Goal: Task Accomplishment & Management: Complete application form

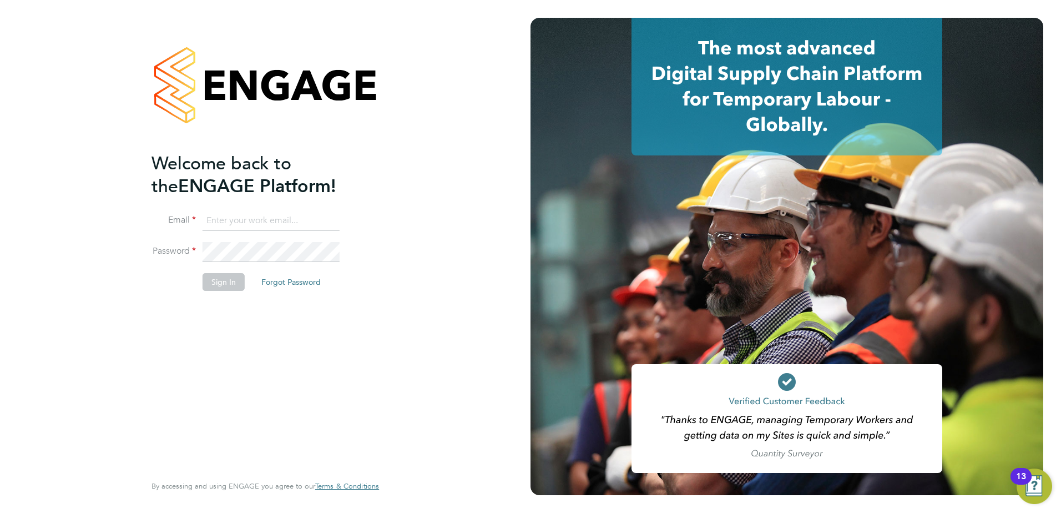
type input "kieran@modedge.co.uk"
click at [223, 288] on button "Sign In" at bounding box center [224, 282] width 42 height 18
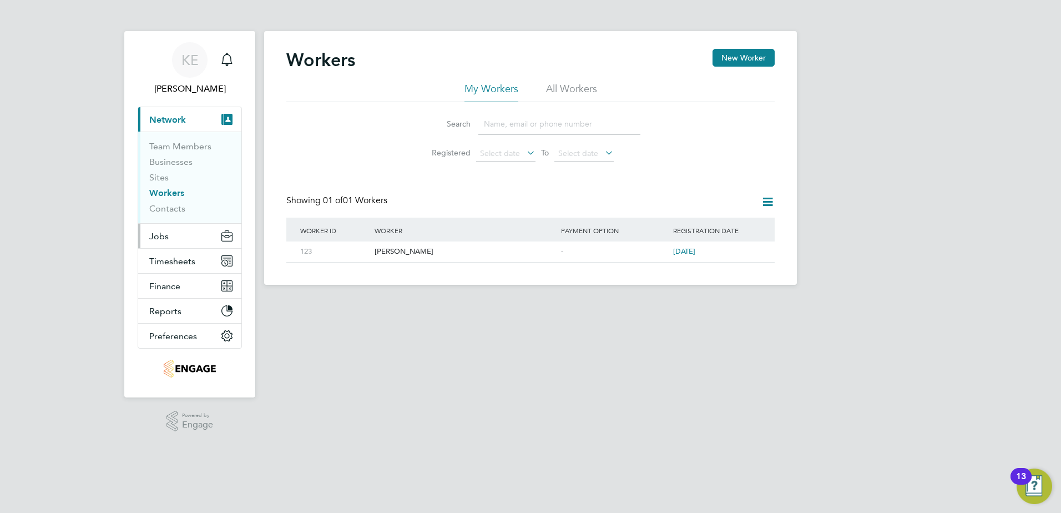
click at [180, 245] on button "Jobs" at bounding box center [189, 236] width 103 height 24
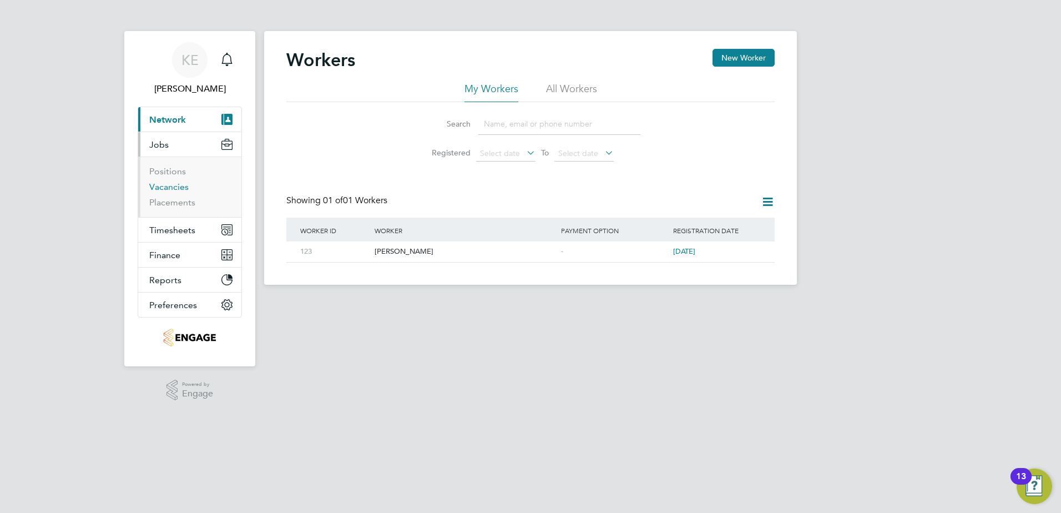
click at [178, 188] on link "Vacancies" at bounding box center [168, 187] width 39 height 11
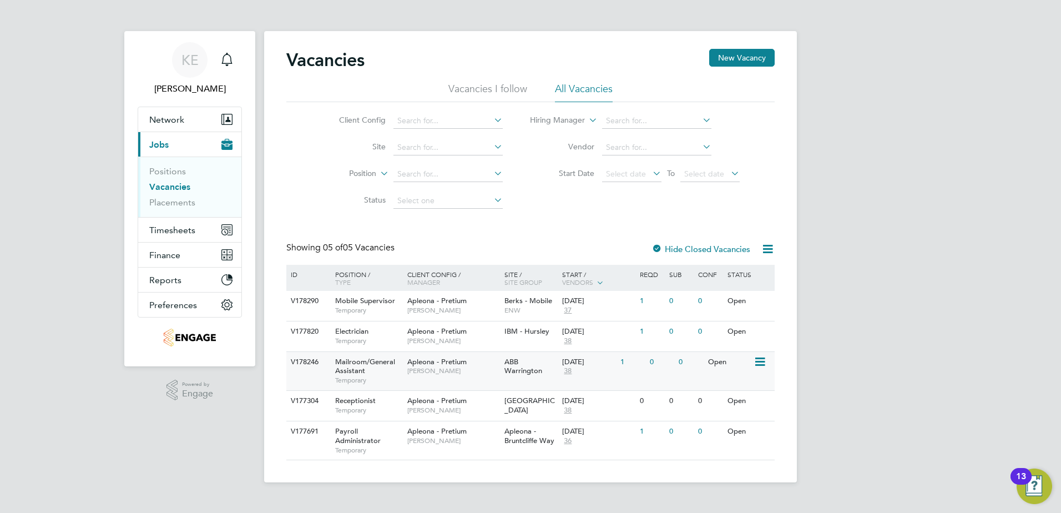
click at [624, 361] on div "1" at bounding box center [632, 362] width 29 height 21
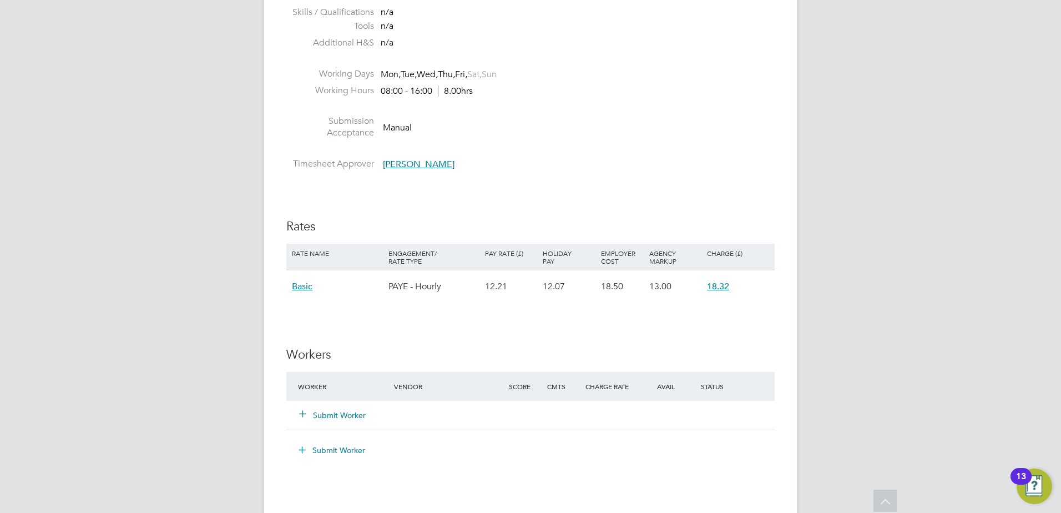
scroll to position [1110, 0]
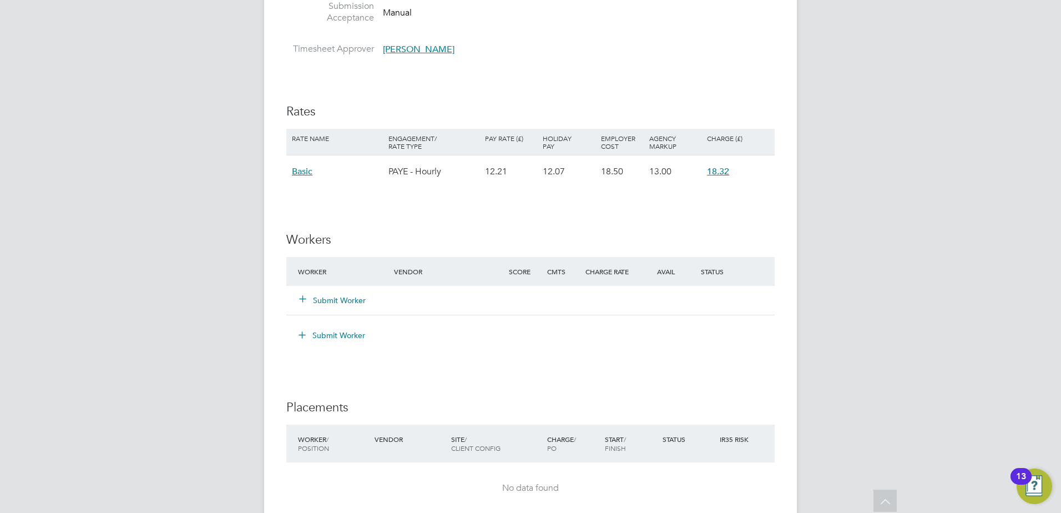
click at [357, 295] on button "Submit Worker" at bounding box center [333, 300] width 67 height 11
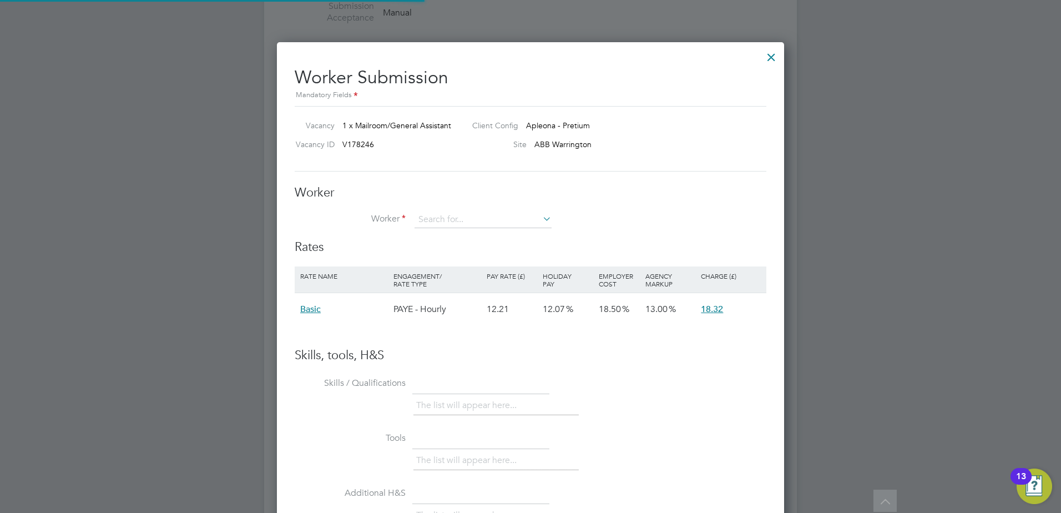
scroll to position [662, 508]
click at [477, 246] on li "+ Add new" at bounding box center [483, 250] width 138 height 15
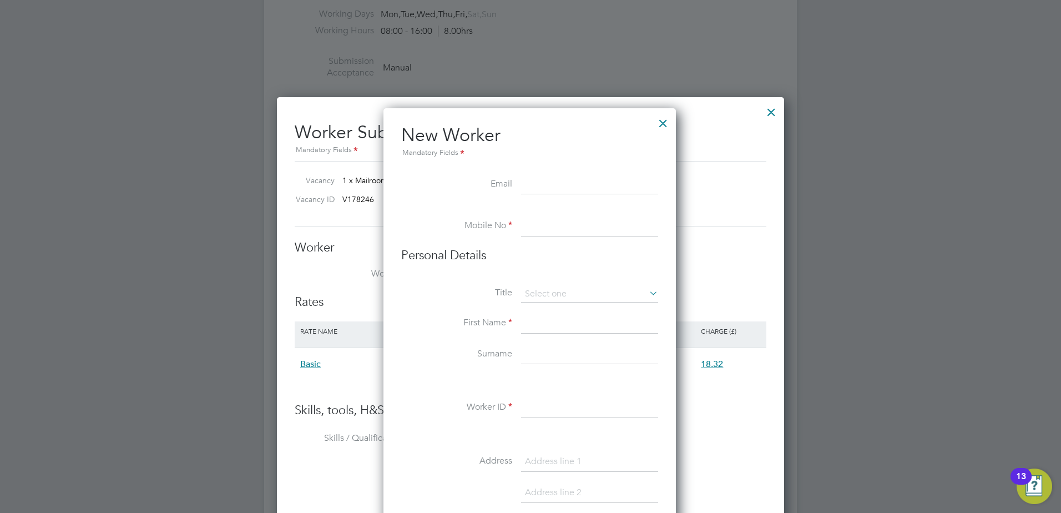
scroll to position [1055, 0]
click at [667, 119] on div at bounding box center [663, 121] width 20 height 20
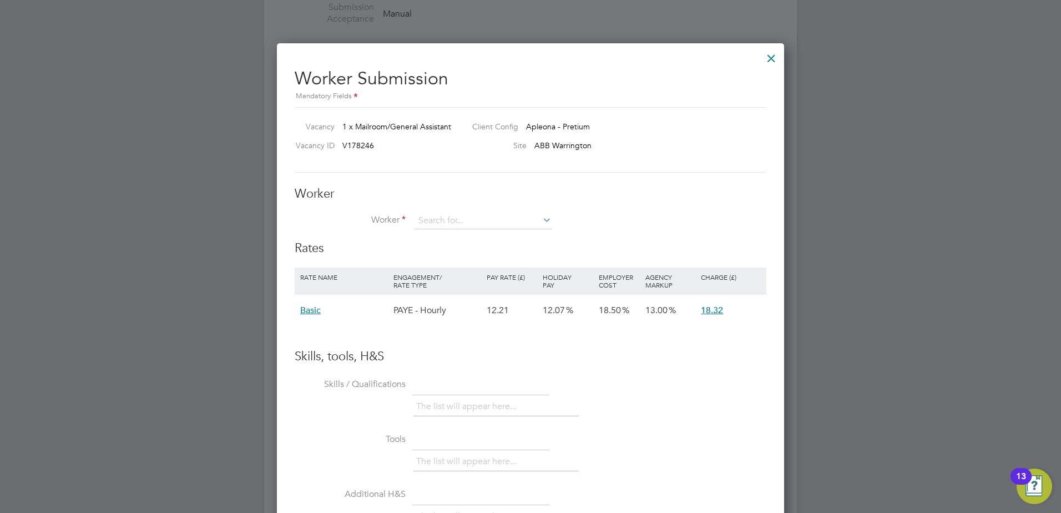
scroll to position [1110, 0]
click at [467, 211] on input at bounding box center [483, 219] width 137 height 17
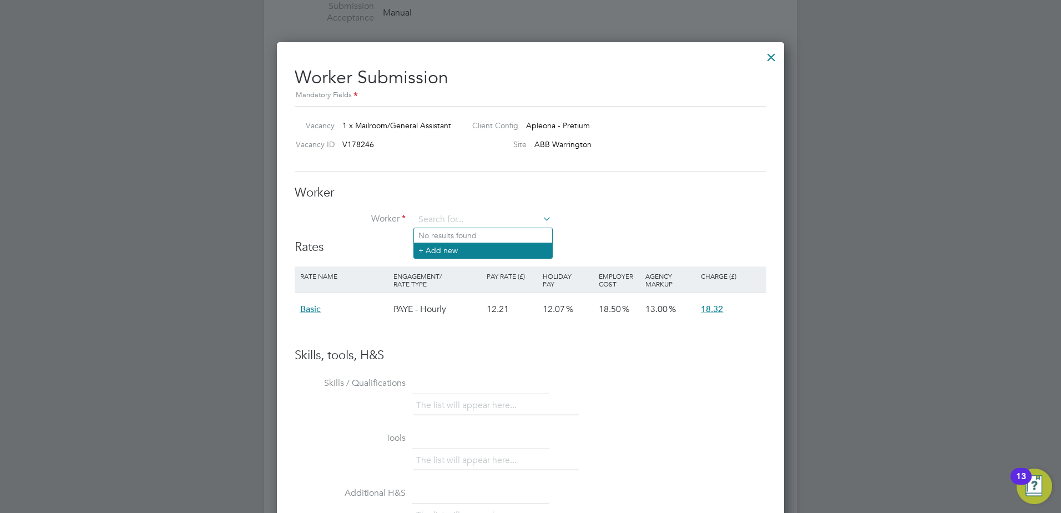
click at [439, 248] on li "+ Add new" at bounding box center [483, 250] width 138 height 15
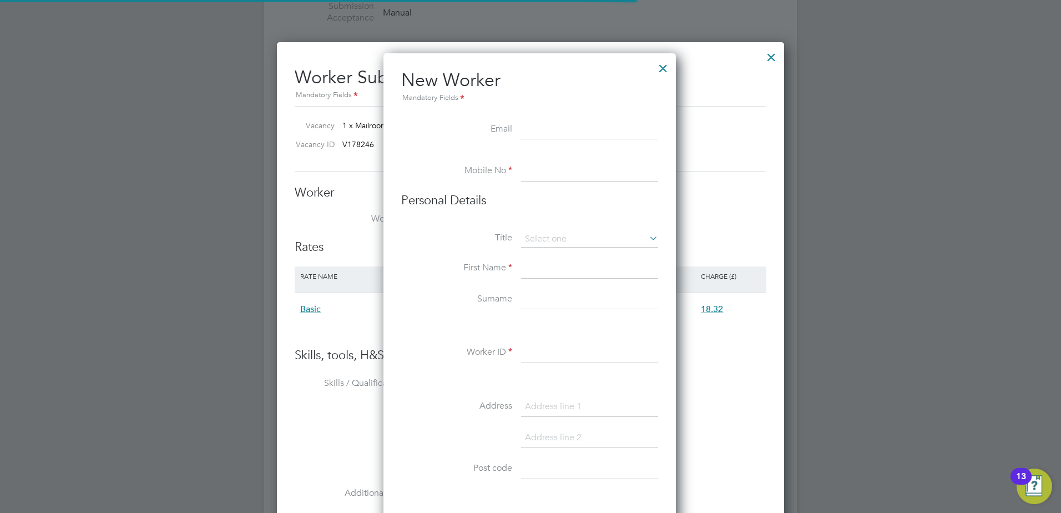
scroll to position [945, 294]
click at [543, 168] on input at bounding box center [589, 172] width 137 height 20
click at [564, 174] on input at bounding box center [589, 172] width 137 height 20
paste input "07399423049"
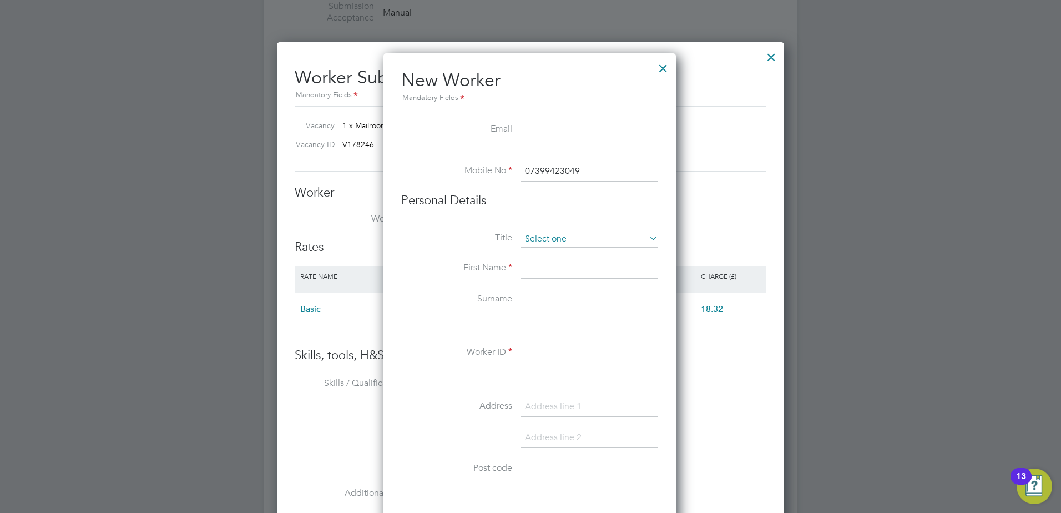
type input "07399423049"
click at [547, 240] on input at bounding box center [589, 239] width 137 height 17
click at [545, 285] on li "Miss" at bounding box center [590, 283] width 138 height 14
type input "Miss"
drag, startPoint x: 543, startPoint y: 265, endPoint x: 567, endPoint y: 261, distance: 23.6
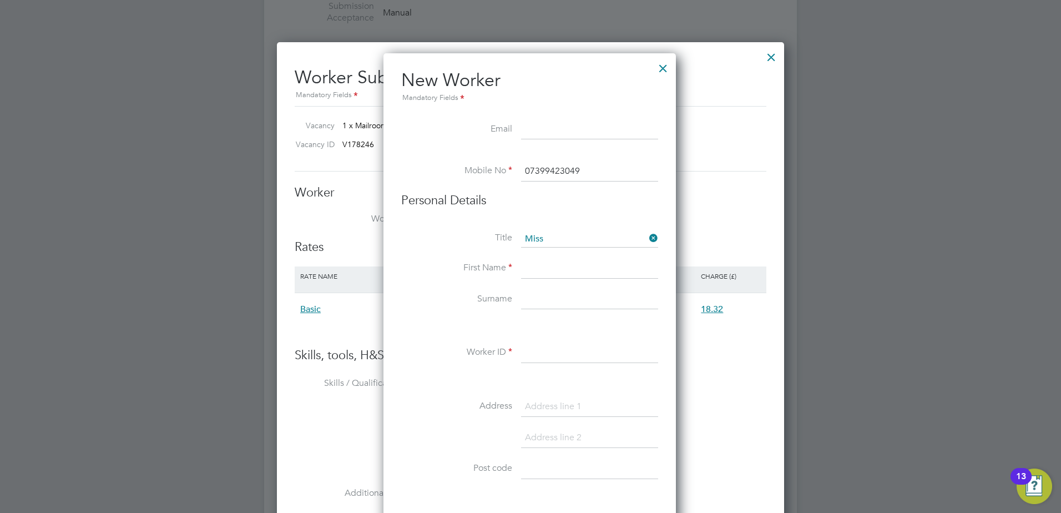
click at [543, 265] on input at bounding box center [589, 269] width 137 height 20
type input "[PERSON_NAME]"
type input "Terczynska"
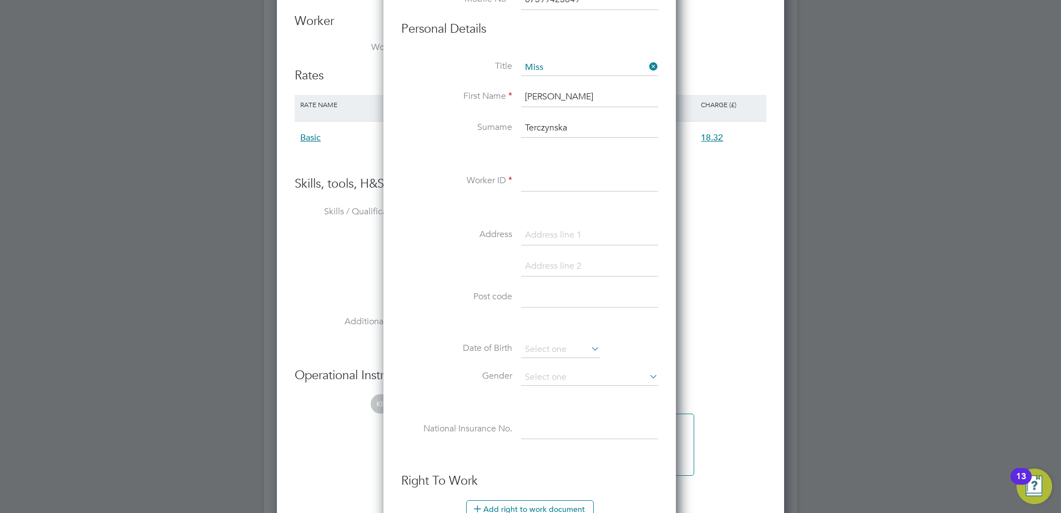
scroll to position [1282, 0]
type input "7320"
type input "[STREET_ADDRESS][PERSON_NAME]"
type input "Q"
type input "WA5 8QD"
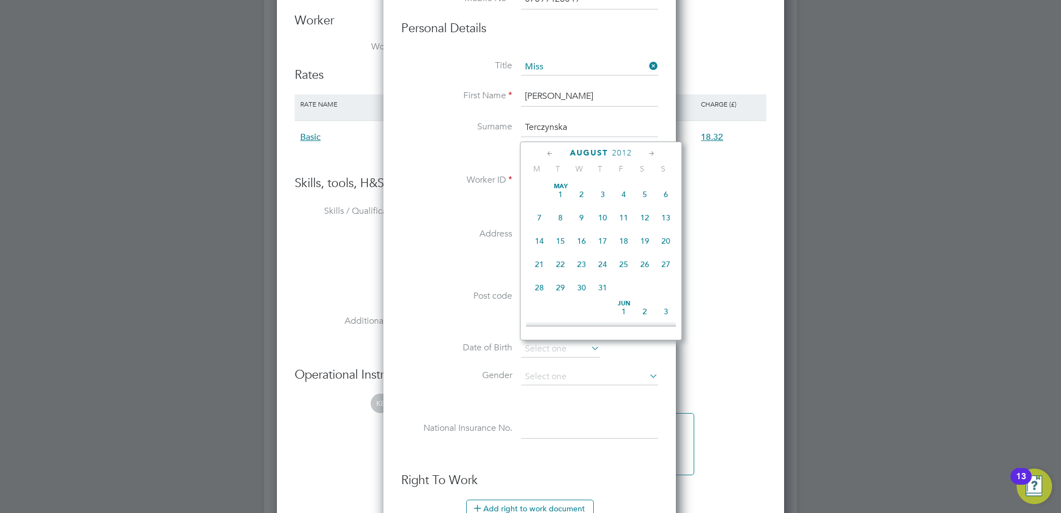
scroll to position [360, 0]
click at [455, 266] on li at bounding box center [529, 271] width 257 height 31
click at [585, 347] on input at bounding box center [560, 349] width 79 height 17
click at [546, 347] on input at bounding box center [560, 349] width 79 height 17
click at [585, 149] on span "August" at bounding box center [589, 152] width 38 height 9
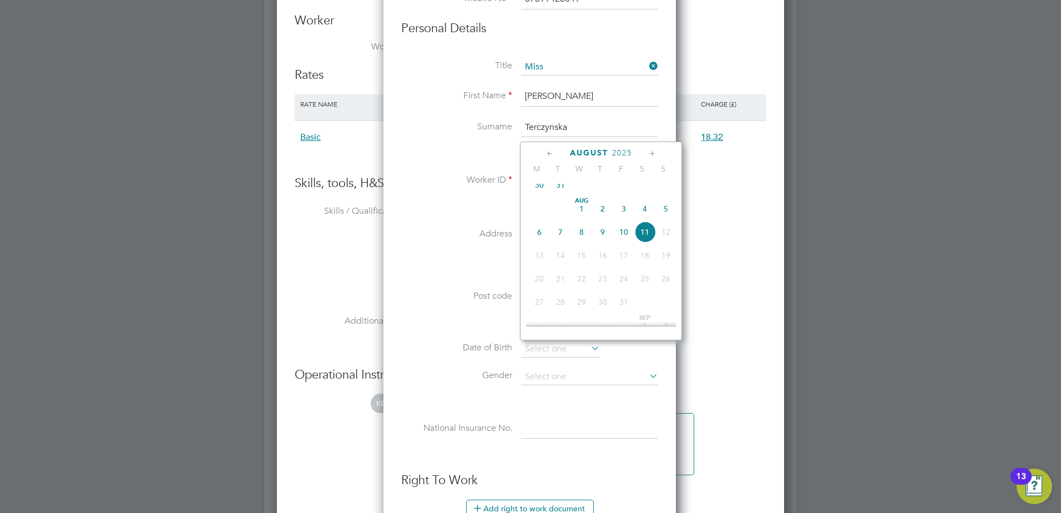
scroll to position [19827, 0]
click at [585, 149] on span "August" at bounding box center [589, 152] width 38 height 9
click at [619, 149] on span "2025" at bounding box center [622, 152] width 20 height 9
click at [563, 190] on span "1992" at bounding box center [560, 180] width 21 height 21
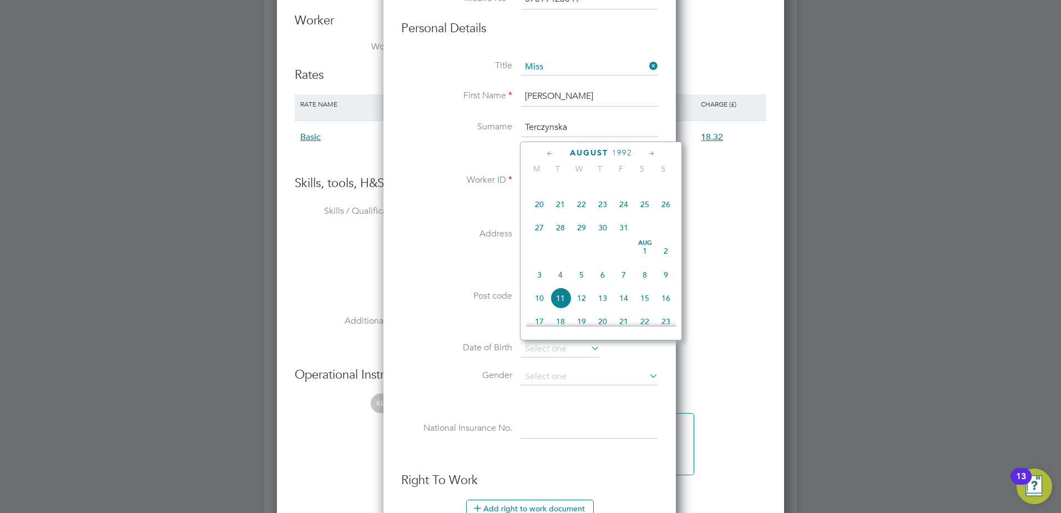
scroll to position [350, 0]
click at [646, 227] on span "8" at bounding box center [644, 219] width 21 height 21
type input "08 Aug 1992"
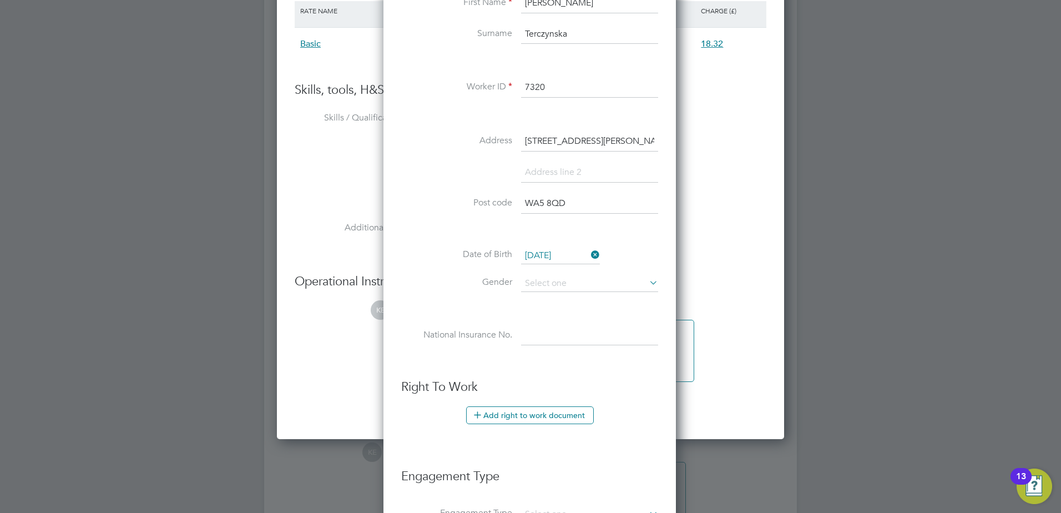
scroll to position [1393, 0]
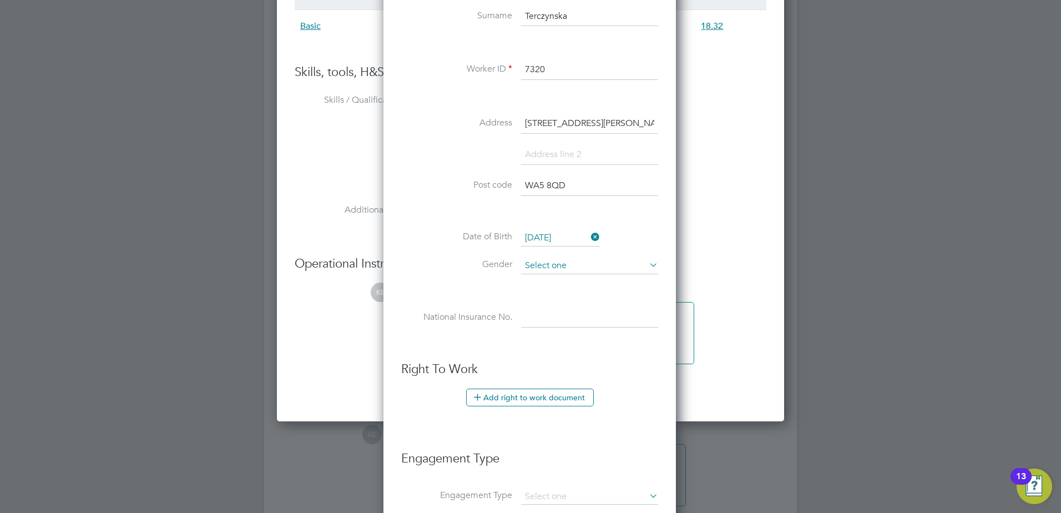
click at [567, 264] on input at bounding box center [589, 266] width 137 height 17
click at [552, 296] on li "Female" at bounding box center [590, 296] width 138 height 14
type input "Female"
click at [553, 319] on input at bounding box center [589, 318] width 137 height 20
click at [558, 314] on input at bounding box center [589, 318] width 137 height 20
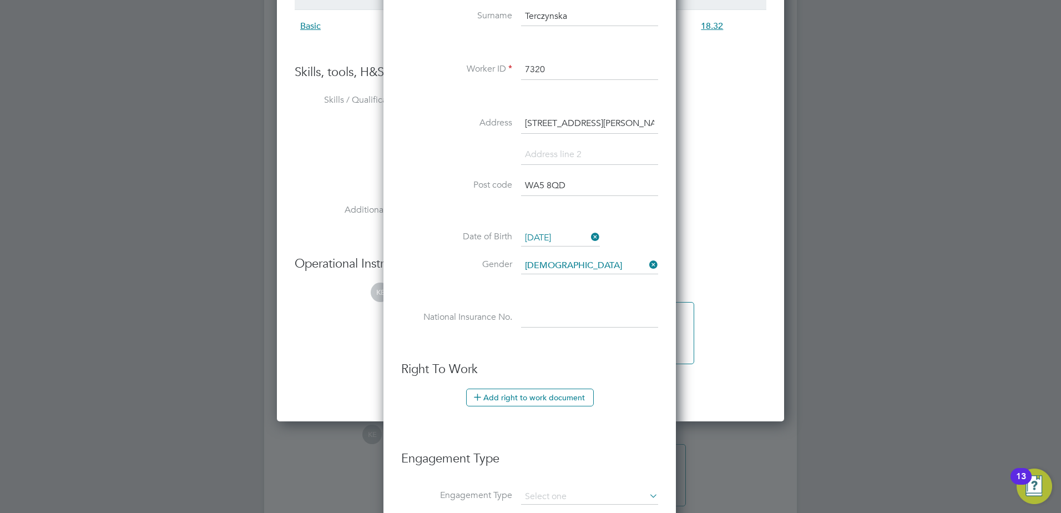
paste input "Sj360858c"
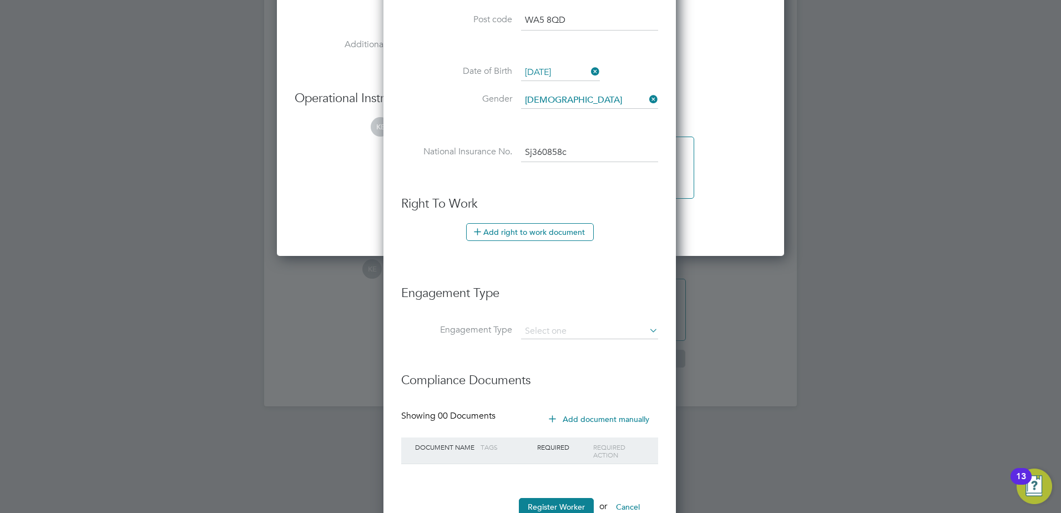
scroll to position [1560, 0]
type input "SJ 36 08 58 C"
click at [501, 232] on button "Add right to work document" at bounding box center [530, 231] width 128 height 18
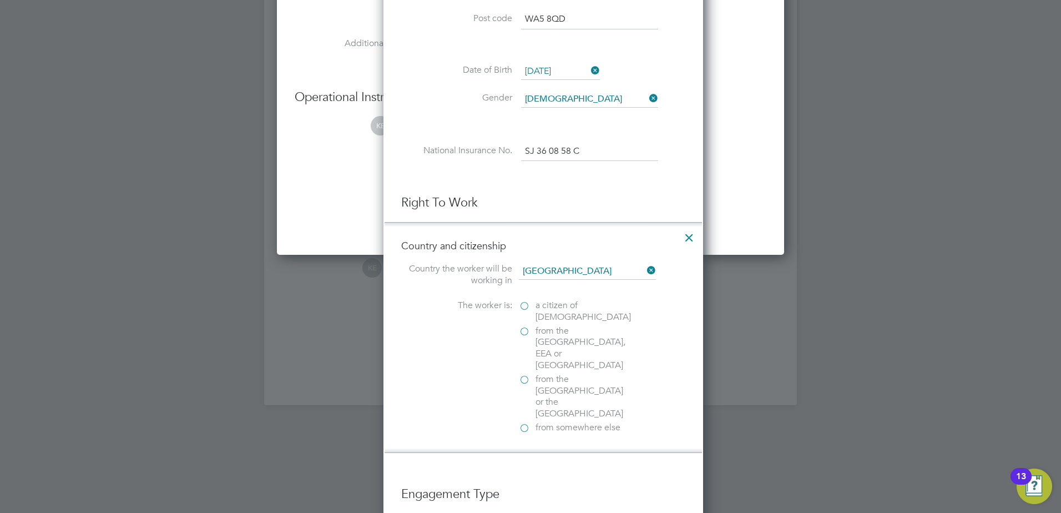
scroll to position [1112, 320]
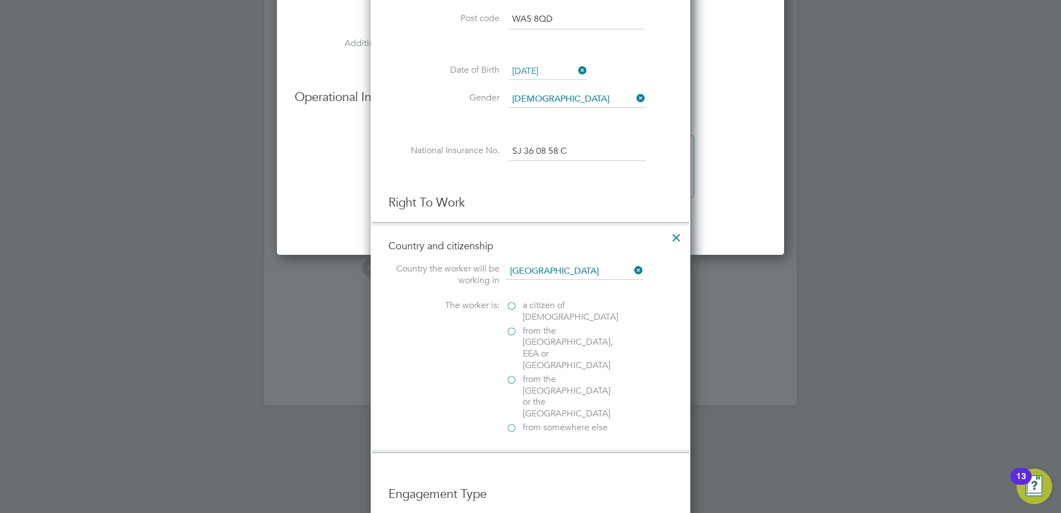
click at [551, 337] on span "from the EU, EEA or Switzerland" at bounding box center [570, 348] width 94 height 46
click at [0, 0] on input "from the EU, EEA or Switzerland" at bounding box center [0, 0] width 0 height 0
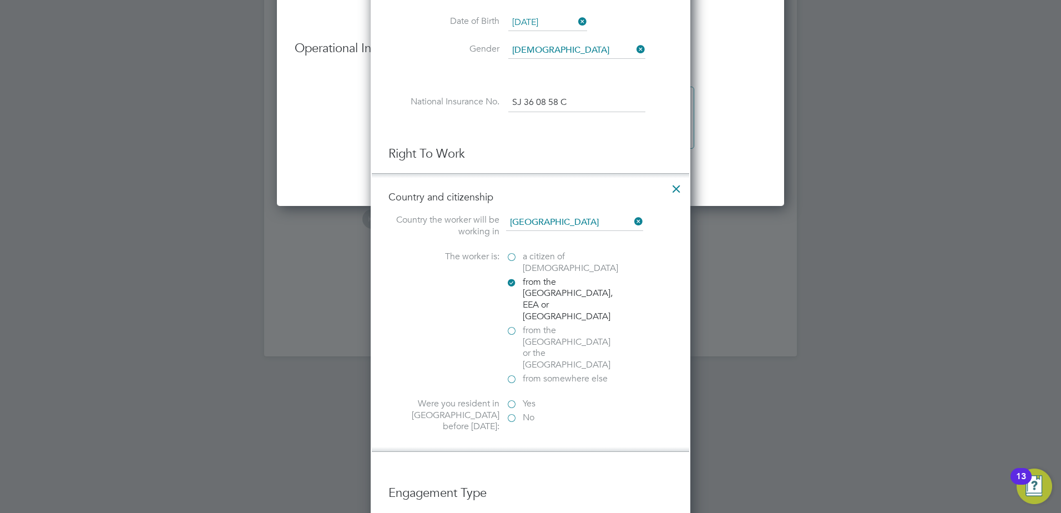
scroll to position [1671, 0]
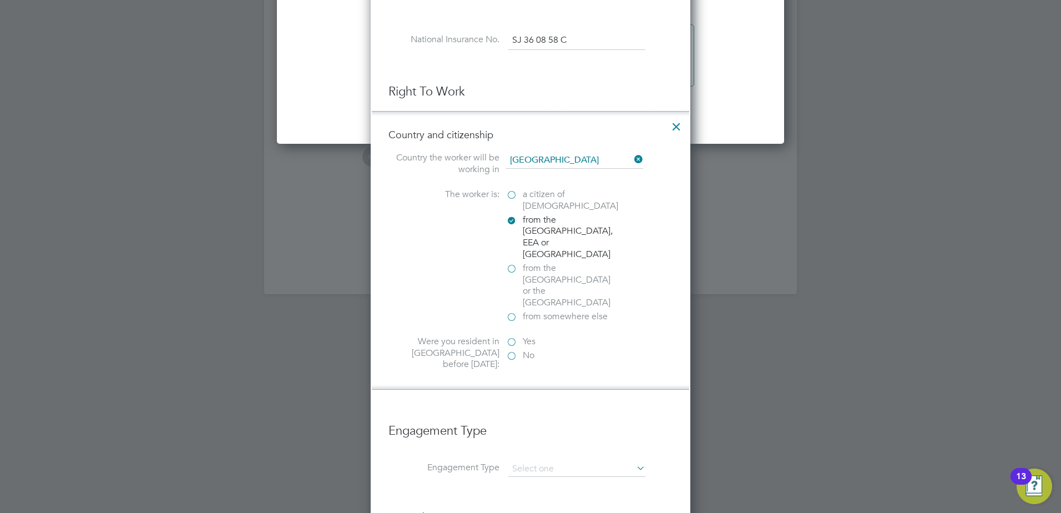
click at [512, 336] on label "Yes" at bounding box center [561, 342] width 111 height 12
click at [0, 0] on input "Yes" at bounding box center [0, 0] width 0 height 0
click at [570, 372] on input at bounding box center [576, 382] width 137 height 20
click at [622, 350] on div "No" at bounding box center [589, 357] width 167 height 14
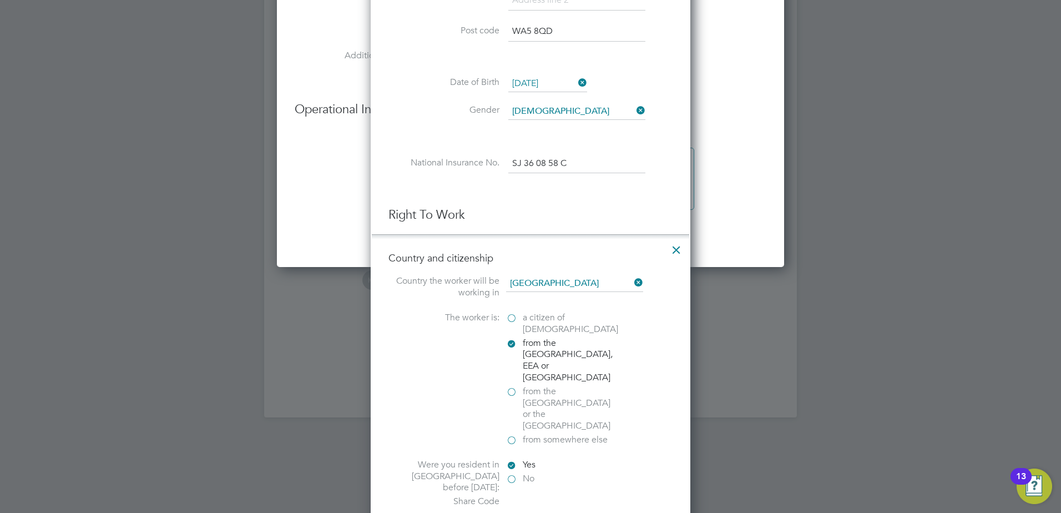
scroll to position [1726, 0]
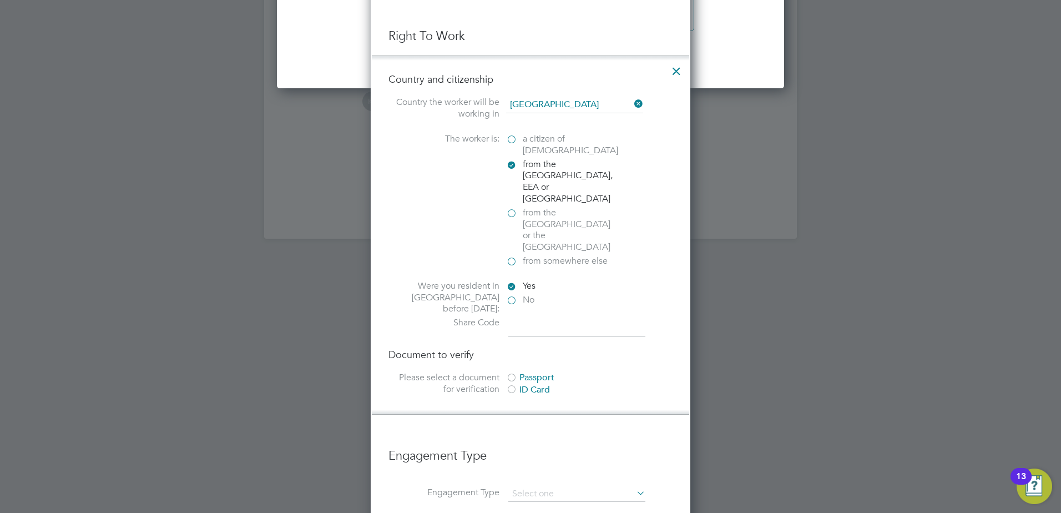
click at [513, 373] on div at bounding box center [511, 378] width 11 height 11
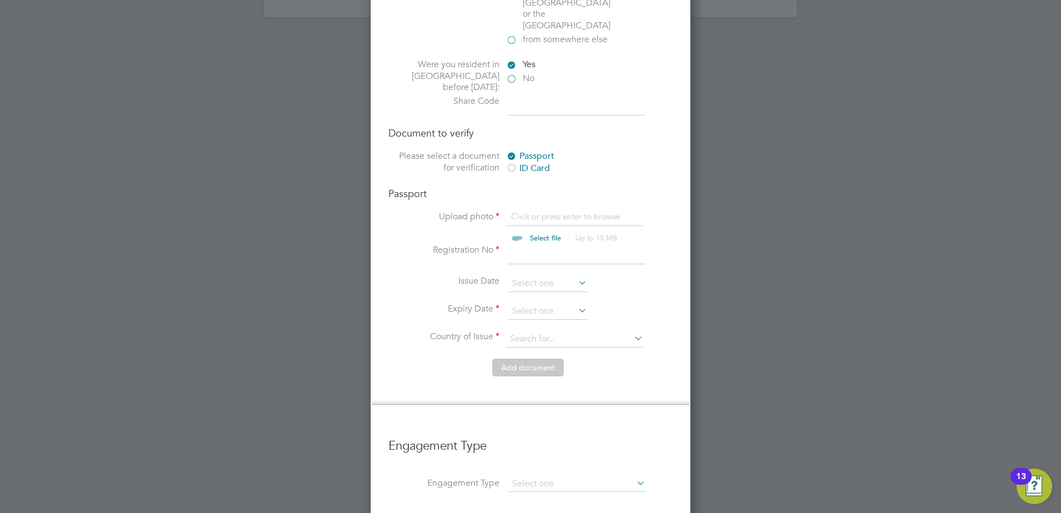
scroll to position [1948, 0]
click at [531, 244] on input at bounding box center [576, 254] width 137 height 20
click at [536, 244] on input at bounding box center [576, 254] width 137 height 20
type input "92083103363"
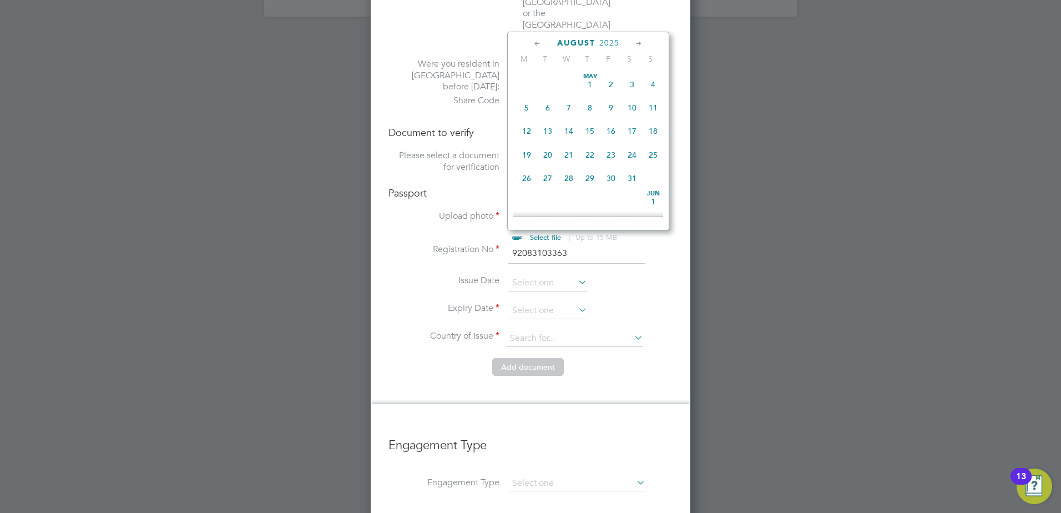
scroll to position [384, 0]
click at [475, 150] on label "Please select a document for verification" at bounding box center [444, 161] width 111 height 23
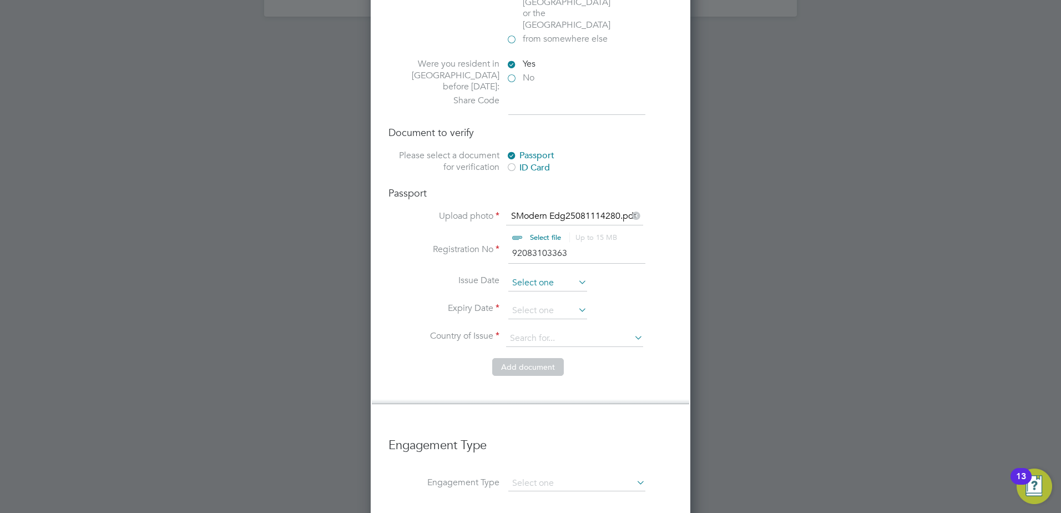
click at [532, 275] on input at bounding box center [547, 283] width 79 height 17
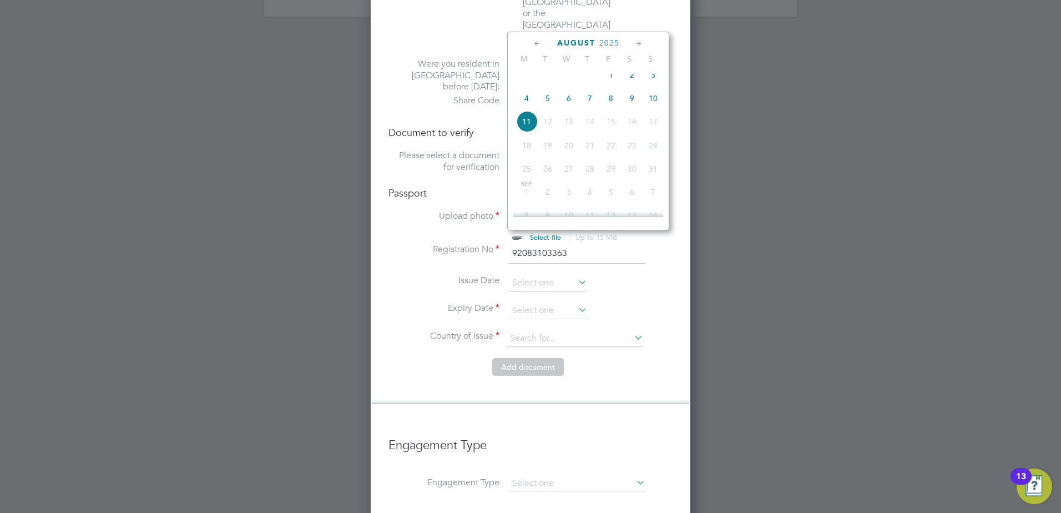
click at [567, 40] on span "August" at bounding box center [576, 42] width 38 height 9
click at [582, 41] on span "August" at bounding box center [576, 42] width 38 height 9
click at [575, 34] on div "July 2025 M T W T F S S May 1 2 3 4 5 6 7 8 9 10 11 12 13 14 15 16 17 18 19 20 …" at bounding box center [588, 131] width 162 height 199
click at [574, 38] on span "July" at bounding box center [577, 42] width 22 height 9
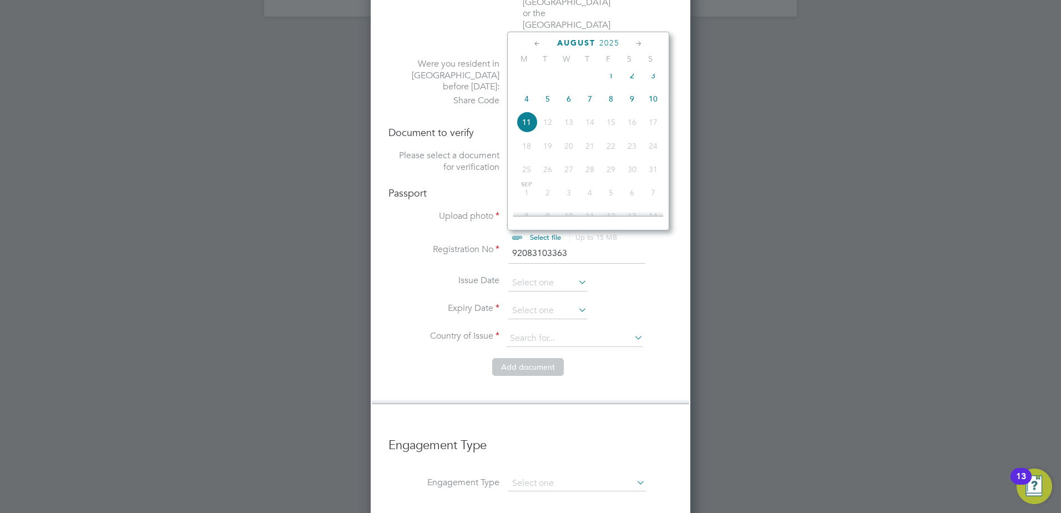
click at [574, 38] on span "August" at bounding box center [576, 42] width 38 height 9
click at [613, 40] on span "2025" at bounding box center [609, 42] width 20 height 9
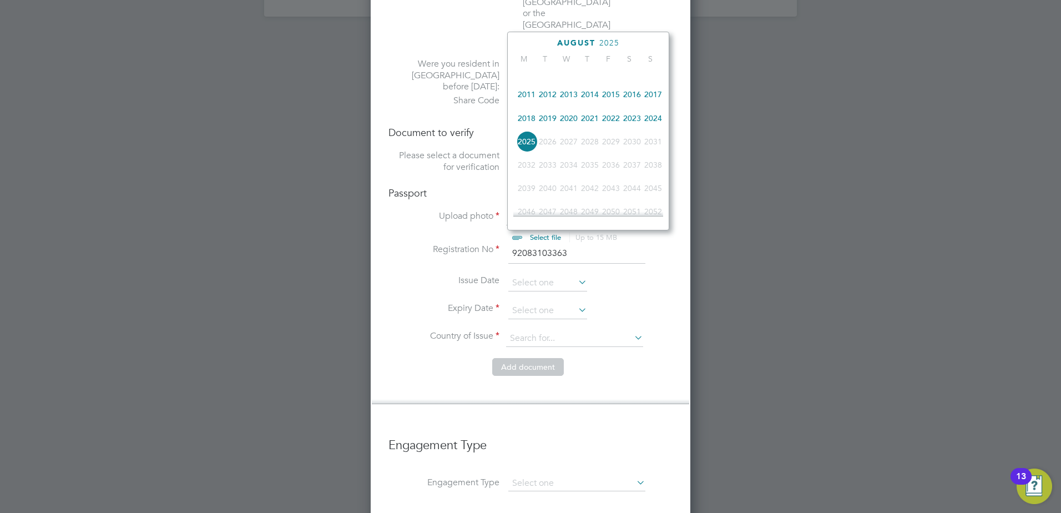
click at [528, 105] on span "2011" at bounding box center [526, 94] width 21 height 21
click at [600, 43] on span "2011" at bounding box center [602, 42] width 20 height 9
click at [527, 169] on span "2018" at bounding box center [526, 164] width 21 height 21
click at [611, 156] on span "9" at bounding box center [611, 157] width 21 height 21
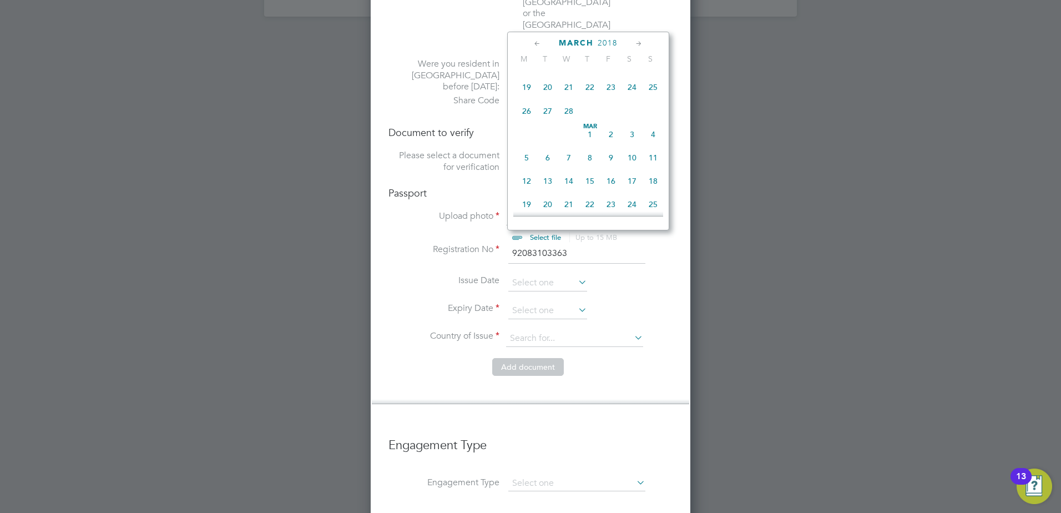
type input "09 Mar 2018"
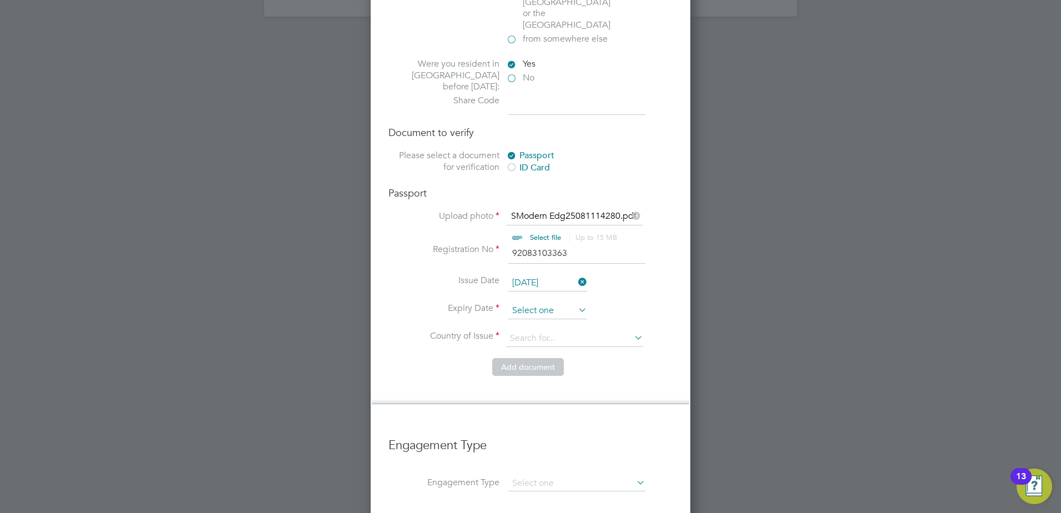
click at [547, 303] on input at bounding box center [547, 311] width 79 height 17
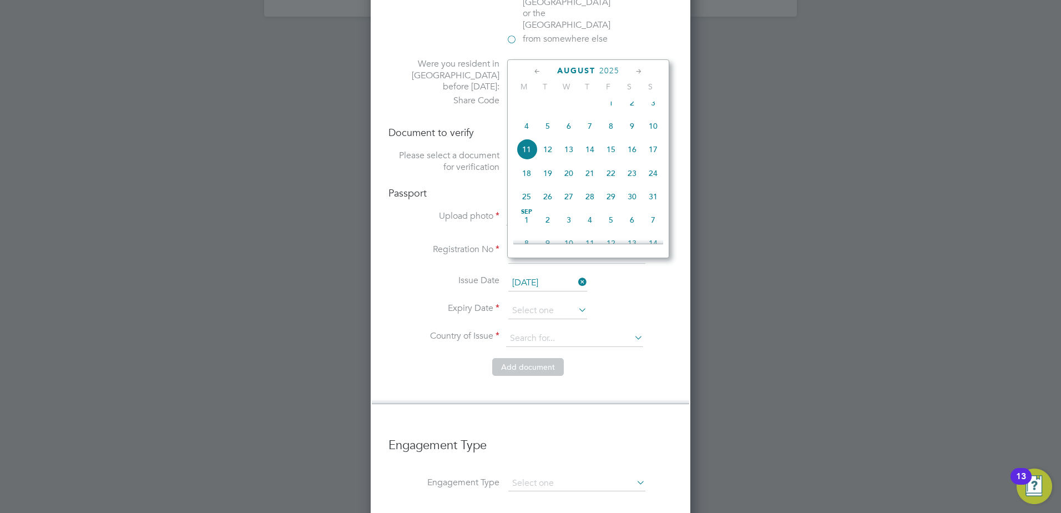
click at [612, 67] on span "2025" at bounding box center [609, 70] width 20 height 9
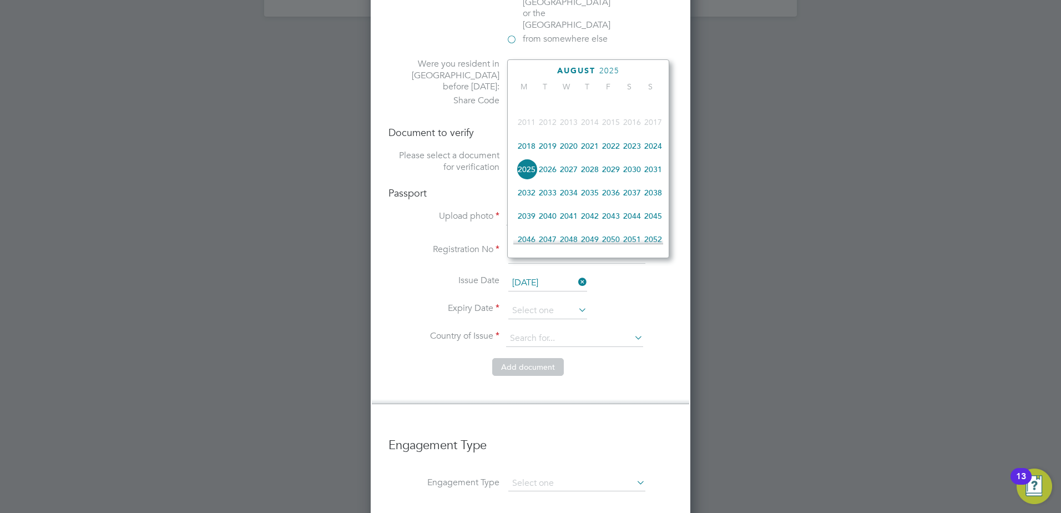
click at [591, 175] on span "2028" at bounding box center [590, 169] width 21 height 21
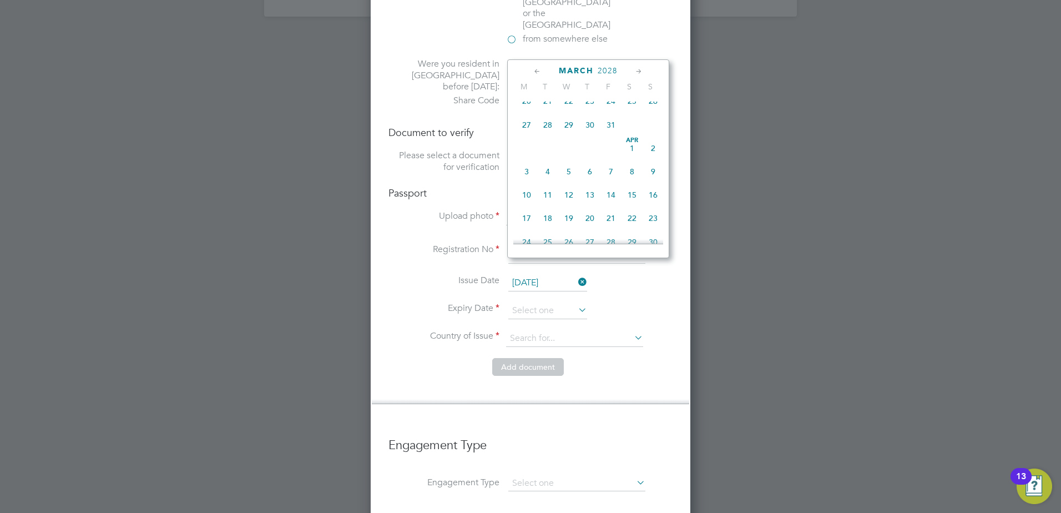
scroll to position [129, 0]
click at [588, 123] on span "9" at bounding box center [590, 123] width 21 height 21
type input "09 Mar 2028"
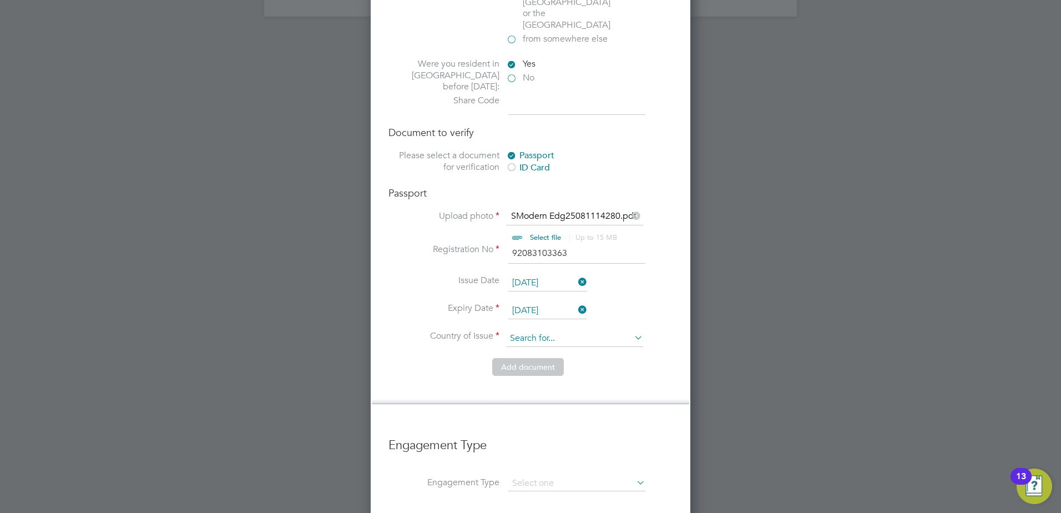
click at [539, 330] on input at bounding box center [574, 338] width 137 height 17
click at [546, 309] on li "Pola nd" at bounding box center [575, 310] width 138 height 15
type input "Poland"
click at [545, 358] on button "Add document" at bounding box center [528, 367] width 72 height 18
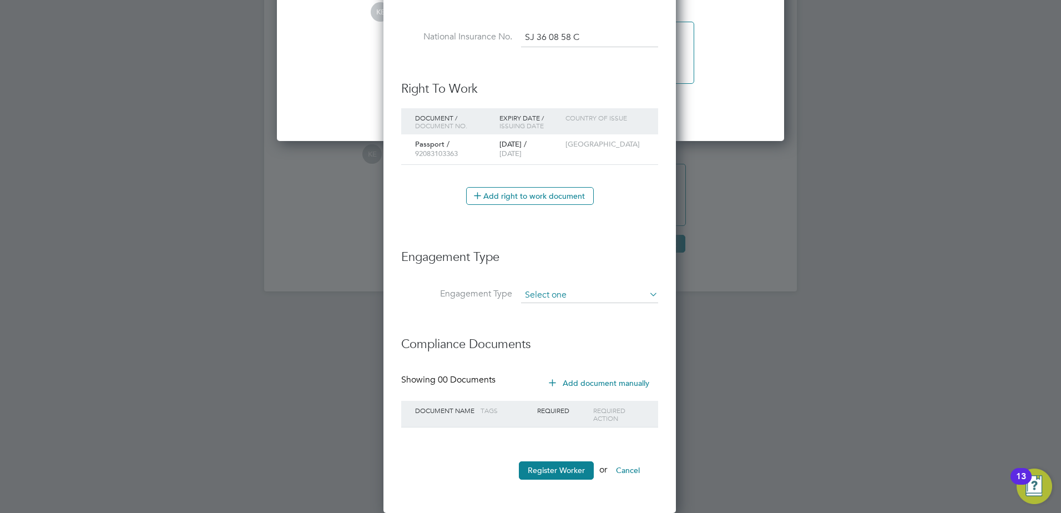
click at [598, 295] on input at bounding box center [589, 296] width 137 height 16
click at [580, 321] on li "PAYE Direct" at bounding box center [590, 327] width 138 height 16
type input "PAYE Direct"
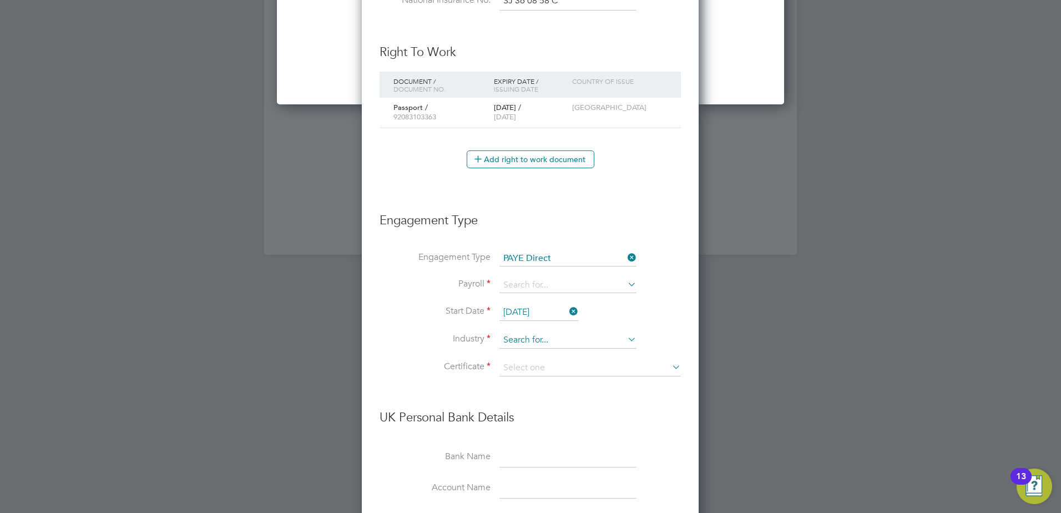
scroll to position [1729, 0]
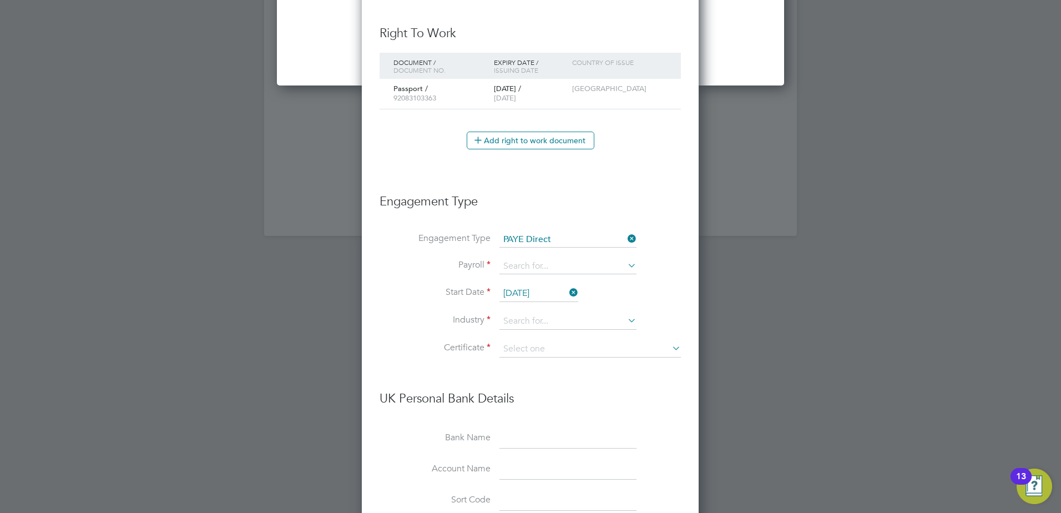
click at [548, 255] on li "Engagement Type PAYE Direct" at bounding box center [530, 245] width 301 height 27
click at [552, 266] on input at bounding box center [568, 267] width 137 height 16
click at [573, 280] on li "PAYE" at bounding box center [568, 282] width 138 height 16
type input "PAYE"
click at [550, 310] on li "Start Date 11 Aug 2025" at bounding box center [530, 299] width 301 height 28
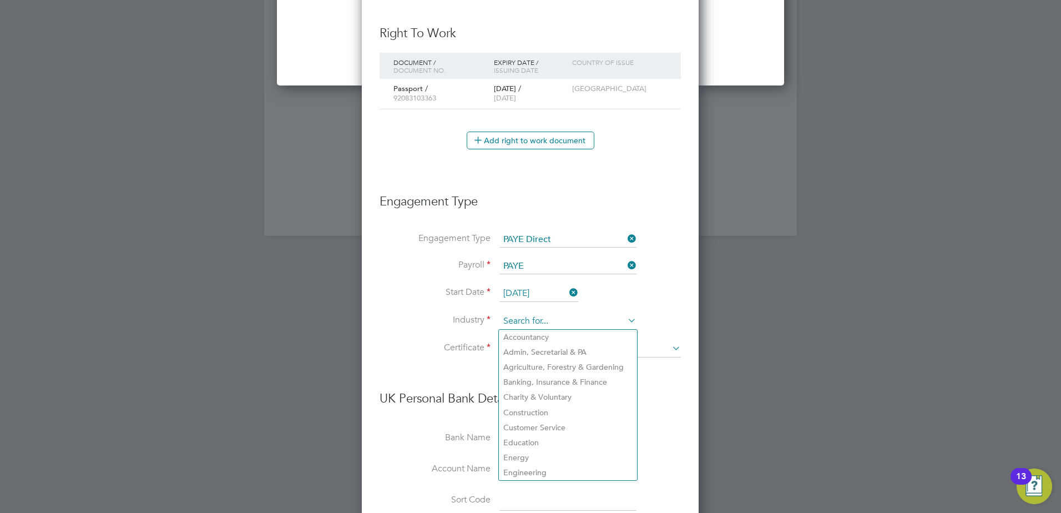
click at [555, 316] on input at bounding box center [568, 321] width 137 height 17
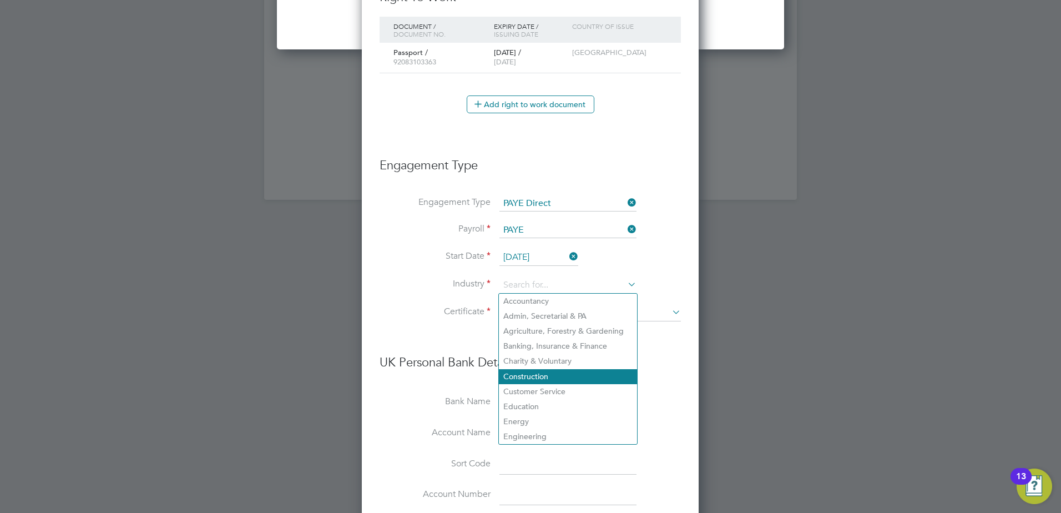
scroll to position [1785, 0]
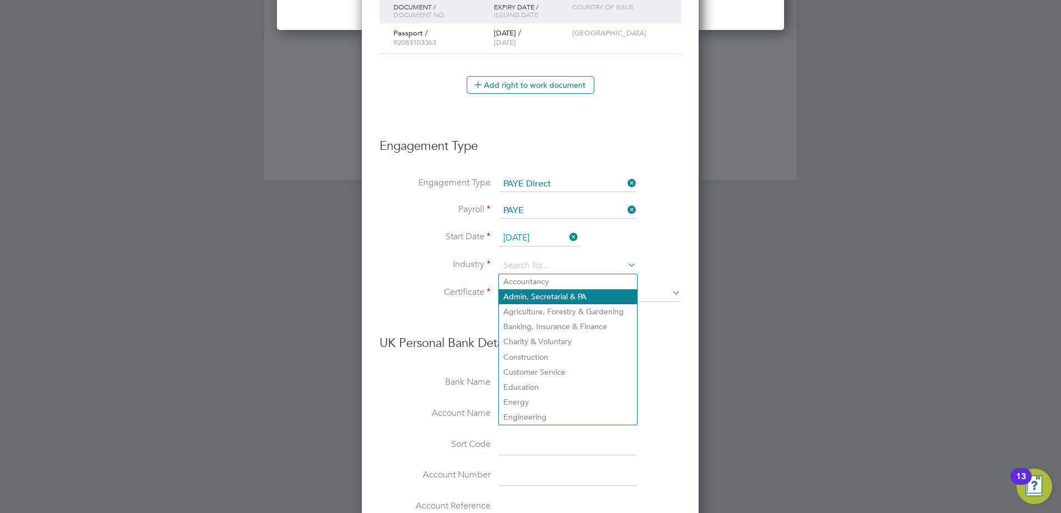
click at [565, 292] on li "Admin, Secretarial & PA" at bounding box center [568, 296] width 138 height 15
type input "Admin, Secretarial & PA"
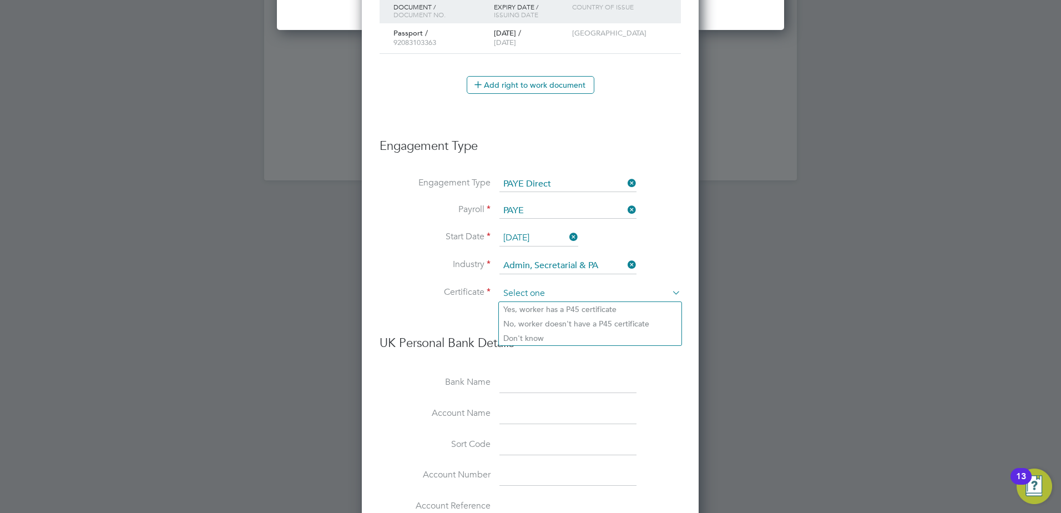
click at [561, 287] on input at bounding box center [591, 293] width 182 height 17
click at [568, 327] on li "No, worker doesn't have a P45 certificate" at bounding box center [590, 323] width 183 height 14
type input "No, worker doesn't have a P45 certificate"
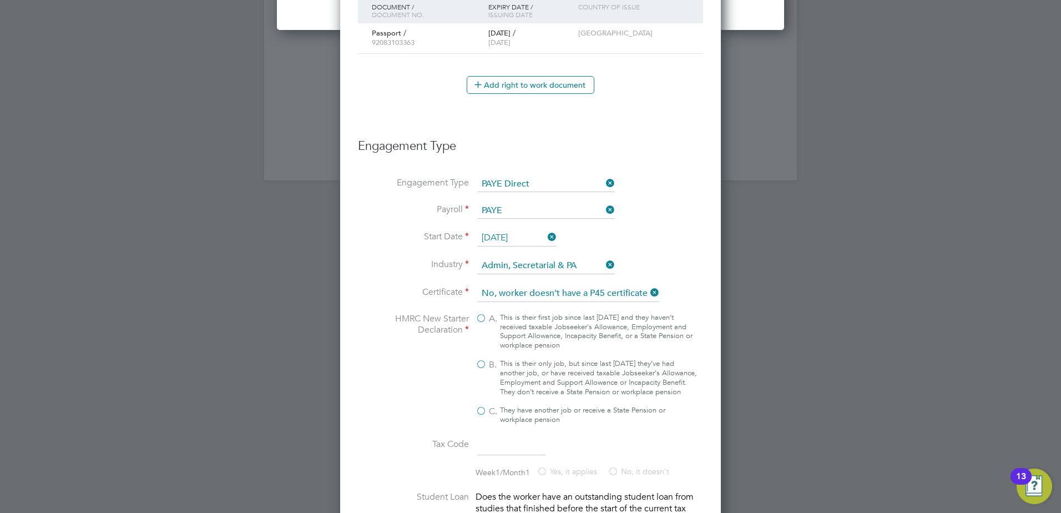
scroll to position [1840, 0]
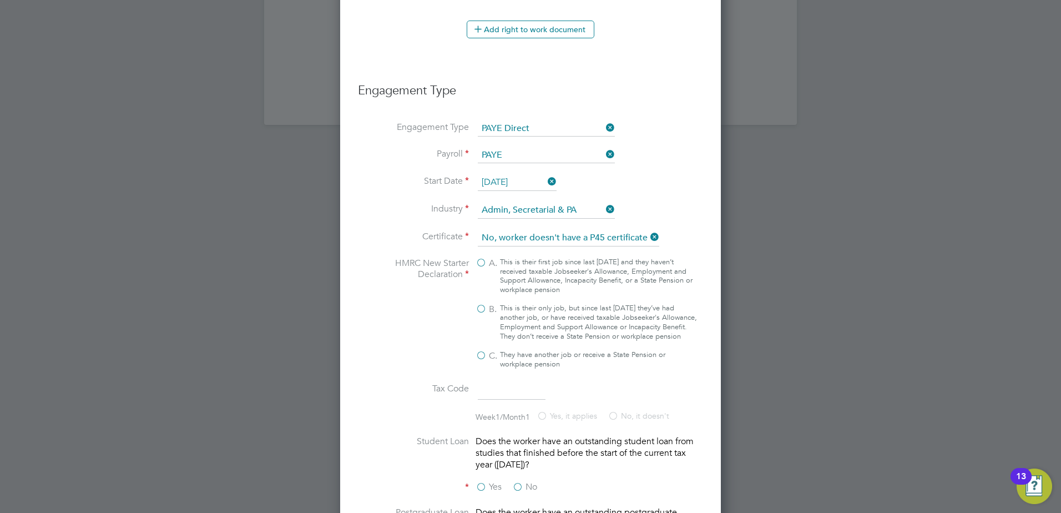
click at [480, 305] on label "B. This is their only job, but since last 6 April they’ve had another job, or h…" at bounding box center [587, 323] width 222 height 38
click at [0, 0] on input "B. This is their only job, but since last 6 April they’ve had another job, or h…" at bounding box center [0, 0] width 0 height 0
type input "1257L"
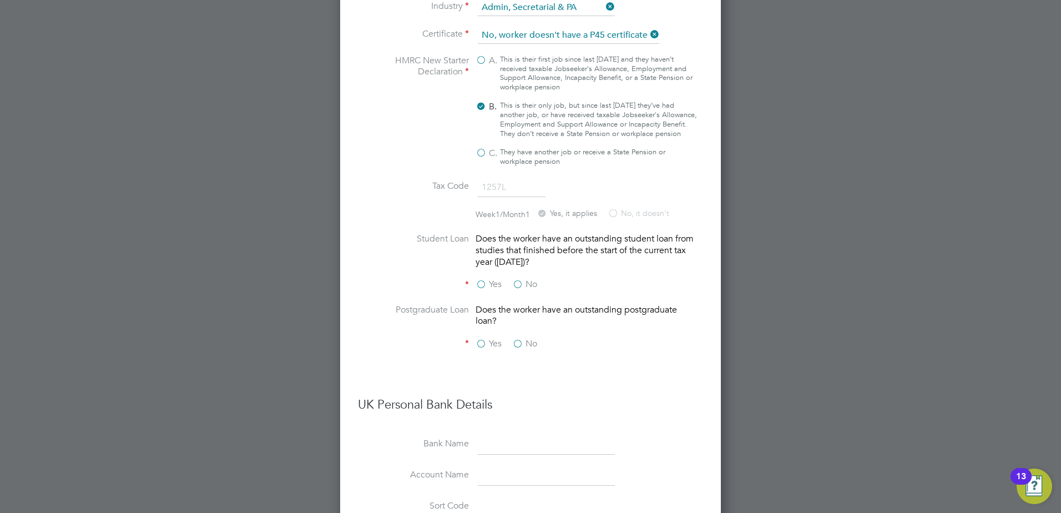
scroll to position [2118, 0]
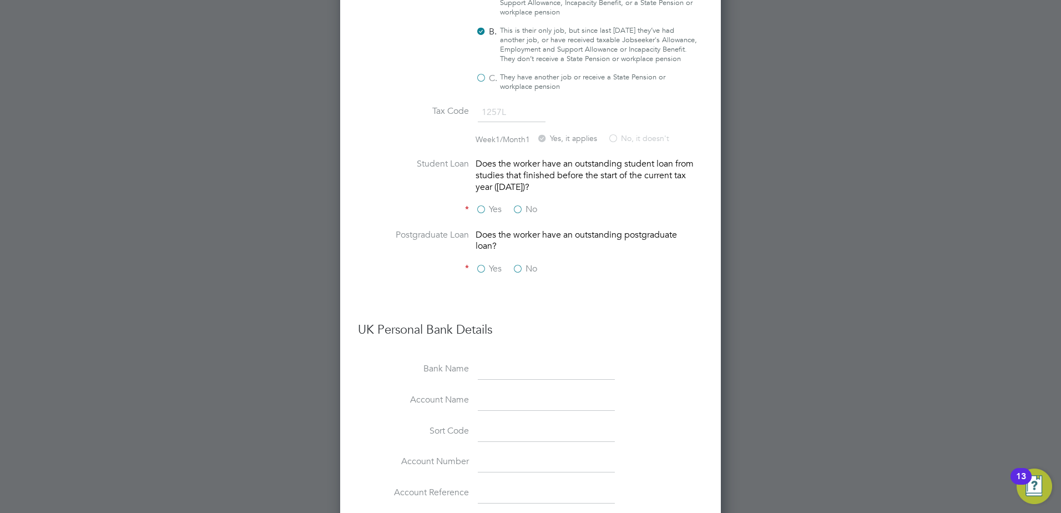
click at [530, 193] on div "Does the worker have an outstanding student loan from studies that finished bef…" at bounding box center [587, 175] width 222 height 34
drag, startPoint x: 530, startPoint y: 195, endPoint x: 523, endPoint y: 209, distance: 14.9
click at [523, 204] on li "Student Loan Does the worker have an outstanding student loan from studies that…" at bounding box center [530, 181] width 345 height 46
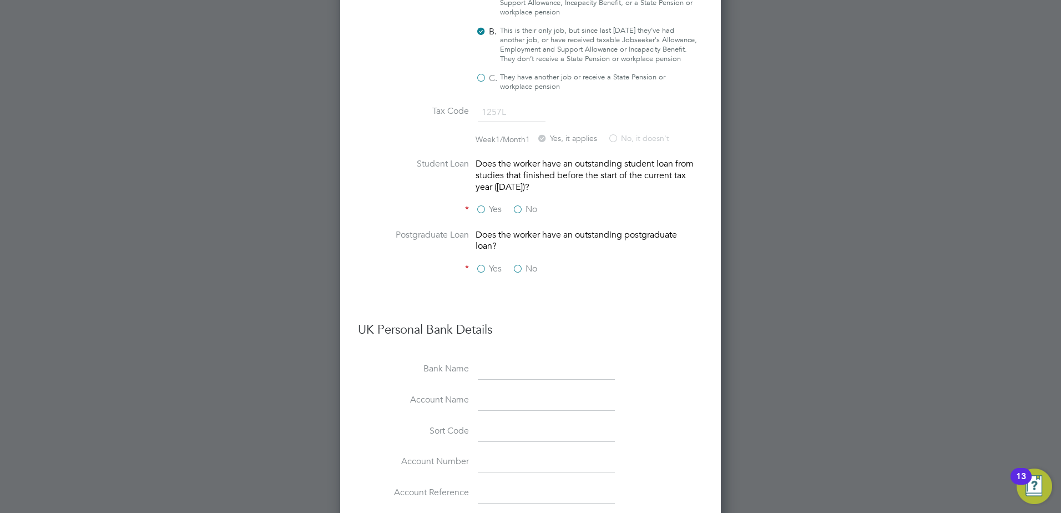
click at [522, 215] on label "No" at bounding box center [524, 210] width 25 height 12
click at [0, 0] on input "No" at bounding box center [0, 0] width 0 height 0
click at [518, 275] on label "No" at bounding box center [524, 269] width 25 height 12
click at [0, 0] on input "No" at bounding box center [0, 0] width 0 height 0
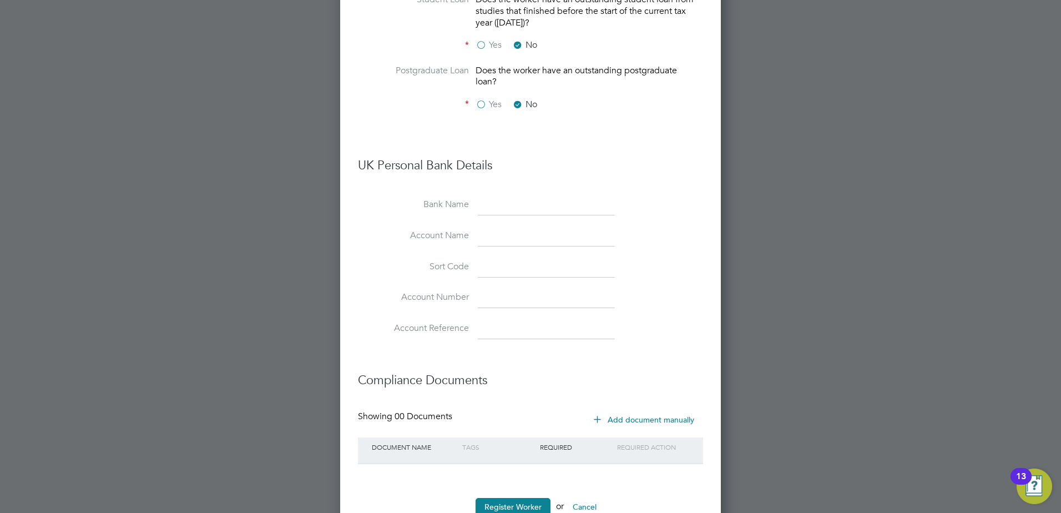
scroll to position [2284, 0]
click at [512, 213] on input at bounding box center [546, 203] width 137 height 20
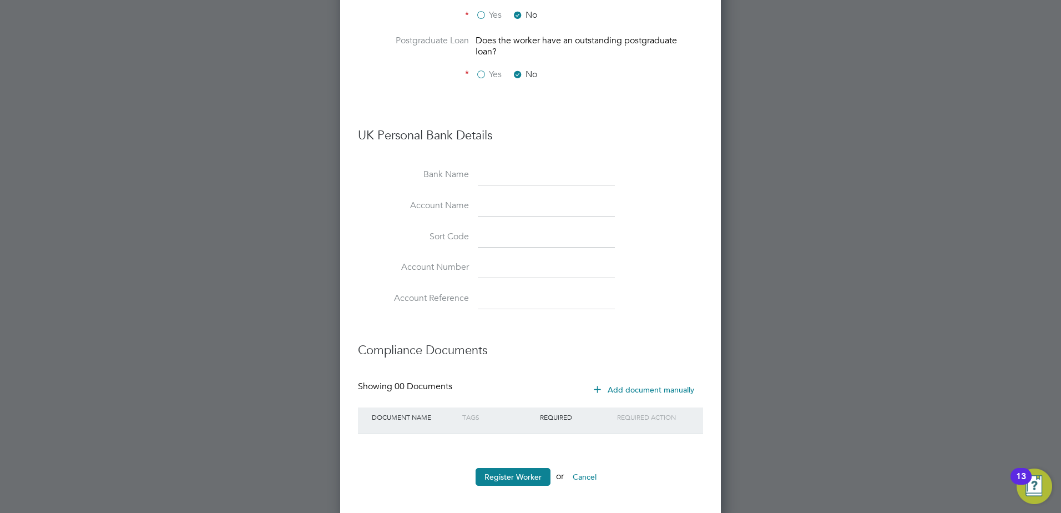
scroll to position [2327, 0]
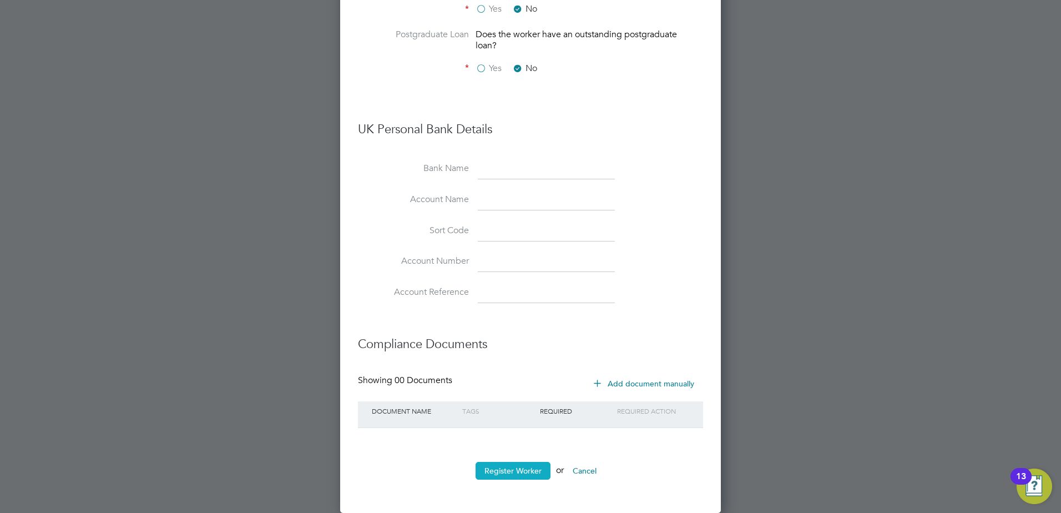
click at [525, 466] on button "Register Worker" at bounding box center [513, 471] width 75 height 18
type input "Magdalena Terczynska (7320)"
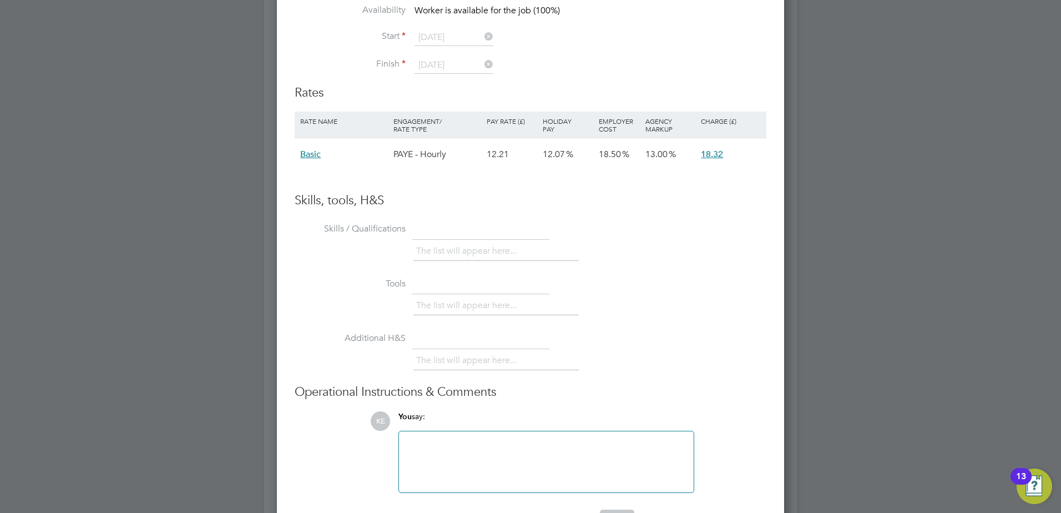
scroll to position [1414, 0]
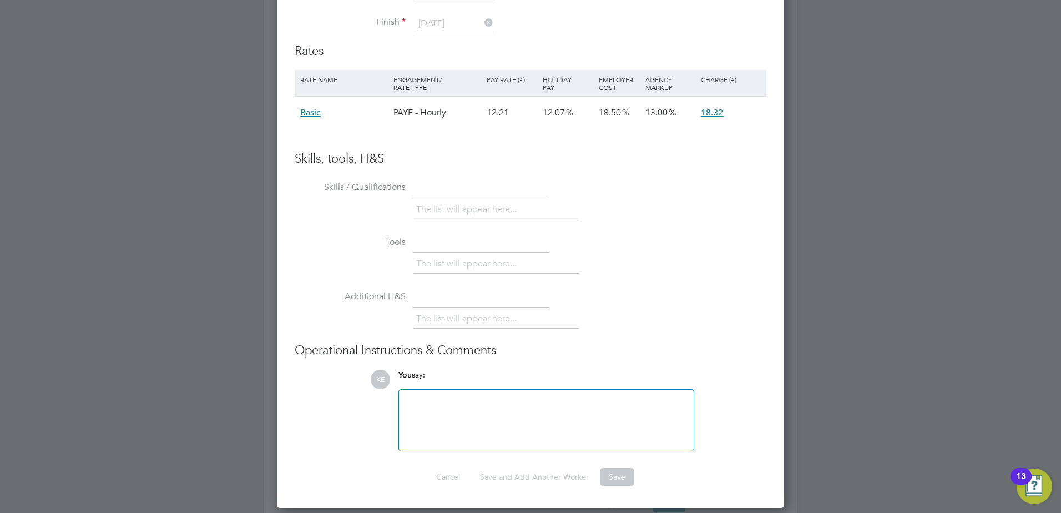
click at [466, 424] on div at bounding box center [546, 420] width 281 height 48
drag, startPoint x: 574, startPoint y: 416, endPoint x: 587, endPoint y: 414, distance: 13.5
click at [575, 416] on div at bounding box center [546, 420] width 281 height 48
click at [558, 342] on li "Additional H&S The list will appear here..." at bounding box center [531, 315] width 472 height 55
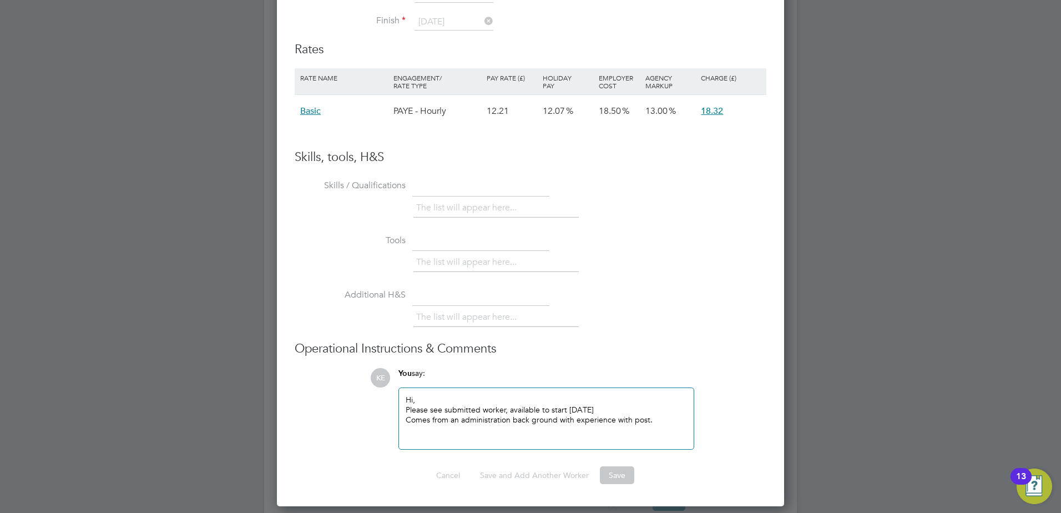
scroll to position [1469, 0]
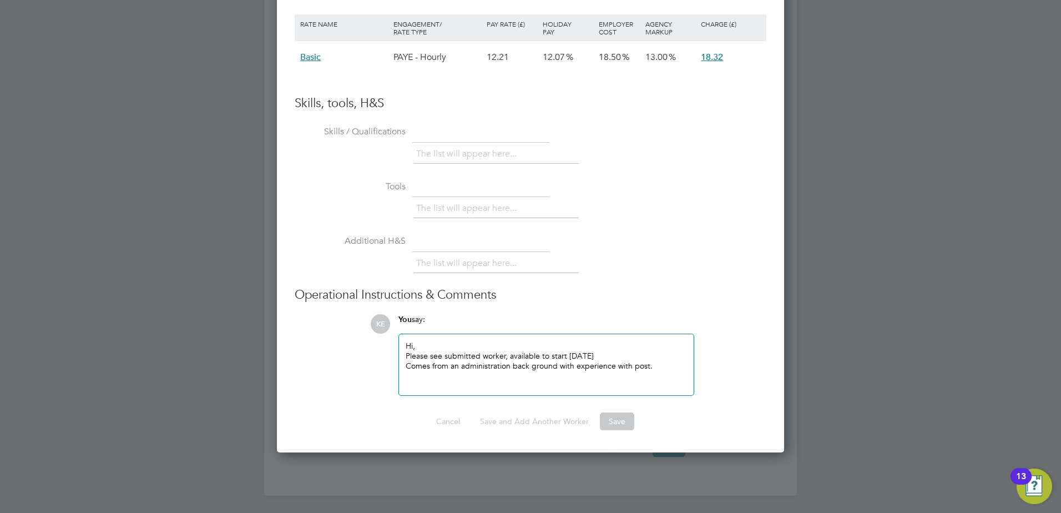
click at [445, 149] on li "The list will appear here..." at bounding box center [468, 154] width 105 height 15
click at [445, 207] on li "The list will appear here..." at bounding box center [468, 208] width 105 height 15
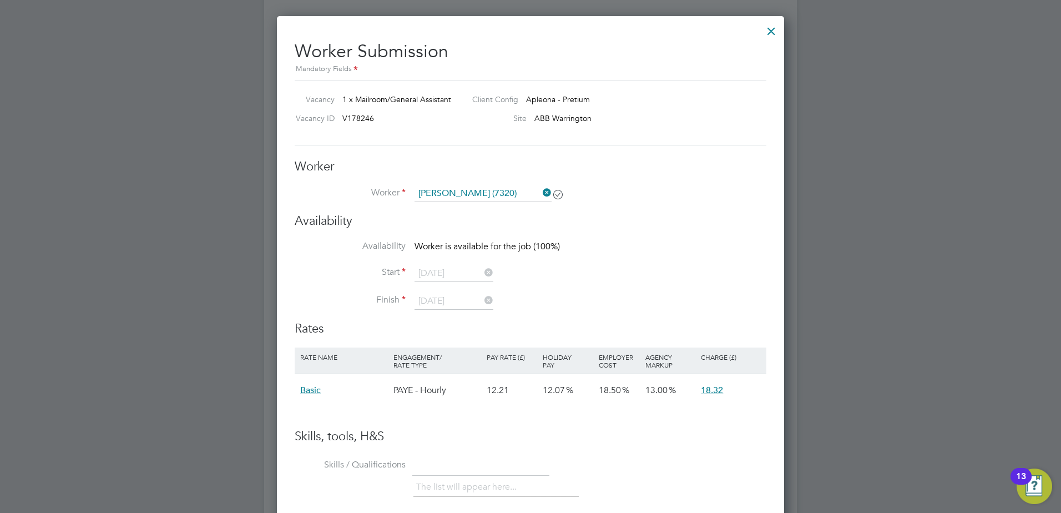
scroll to position [1192, 0]
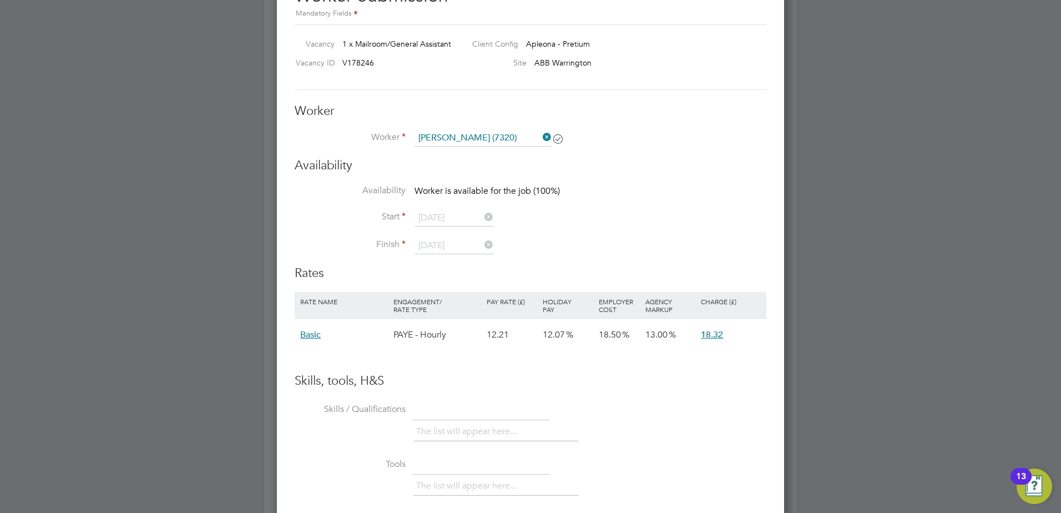
click at [541, 138] on icon at bounding box center [541, 137] width 0 height 16
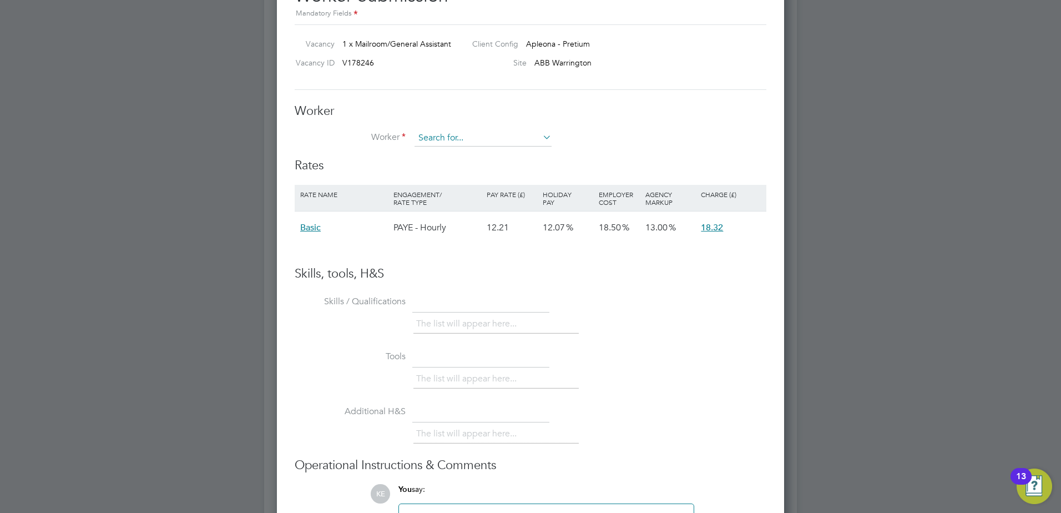
click at [514, 140] on input at bounding box center [483, 138] width 137 height 17
click at [478, 152] on li "No results found" at bounding box center [483, 154] width 138 height 14
click at [549, 126] on div "Worker Worker Worker Engagement Type" at bounding box center [531, 130] width 472 height 55
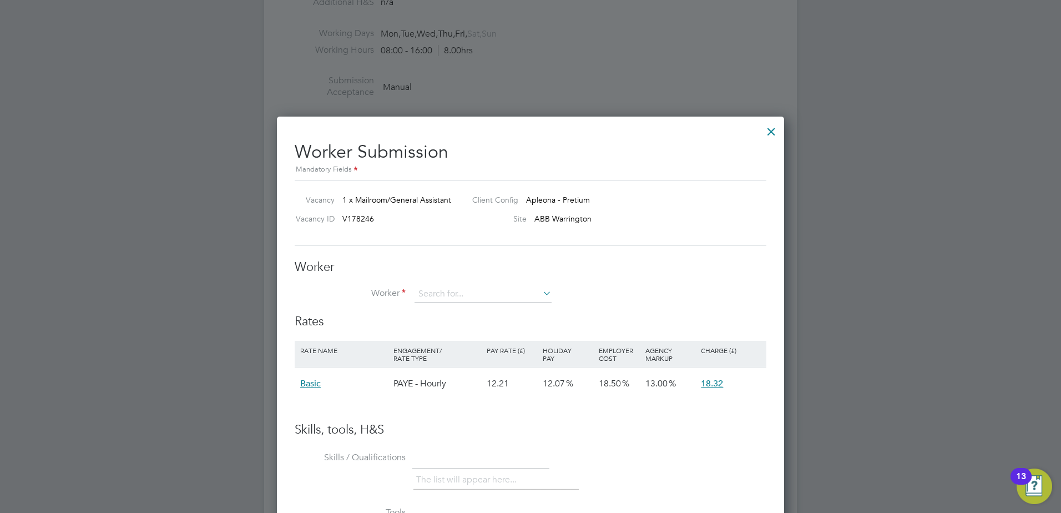
scroll to position [803, 0]
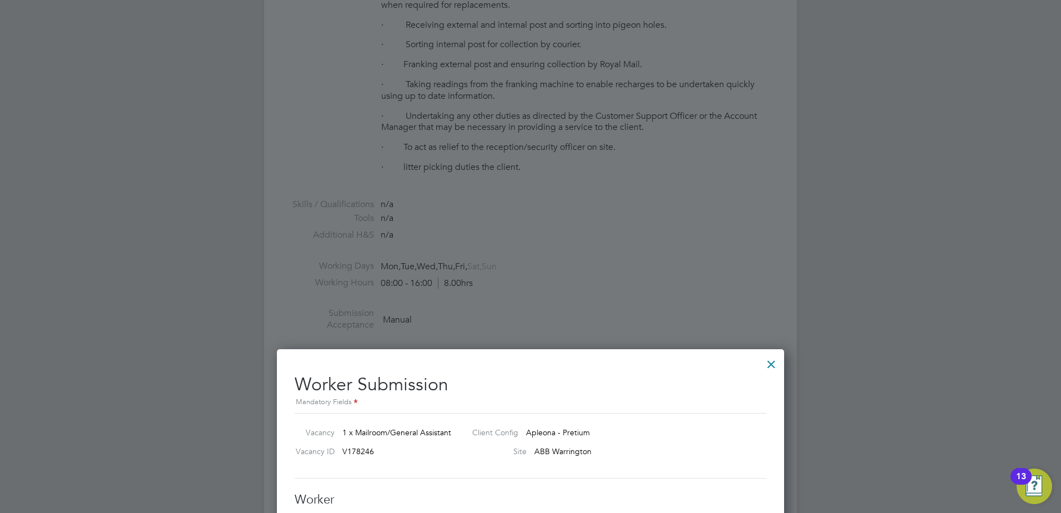
click at [773, 366] on div at bounding box center [772, 361] width 20 height 20
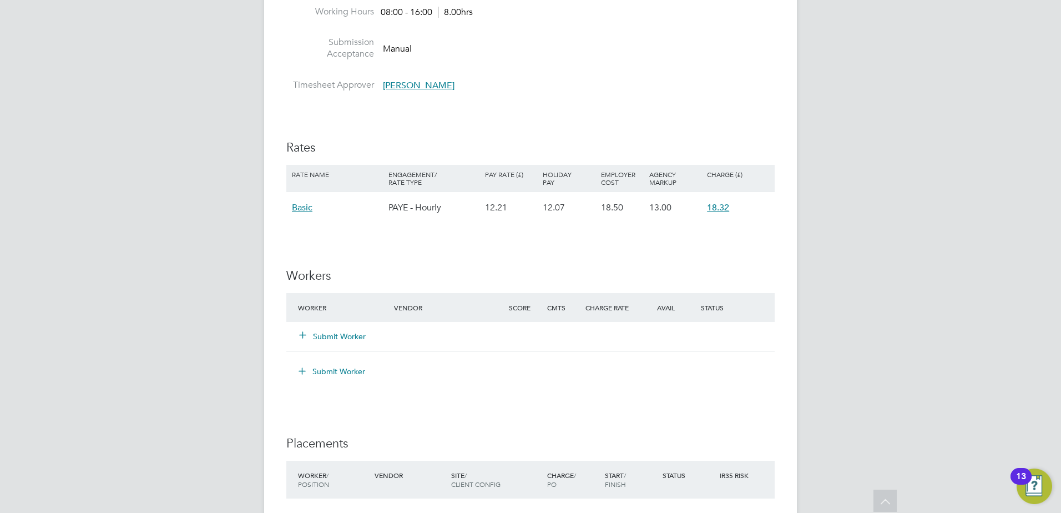
scroll to position [1055, 0]
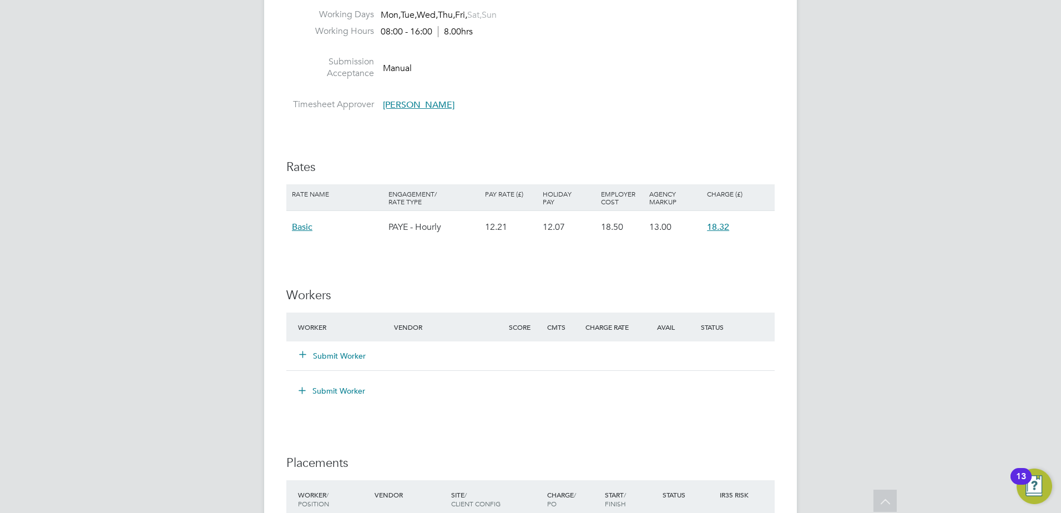
click at [339, 354] on button "Submit Worker" at bounding box center [333, 355] width 67 height 11
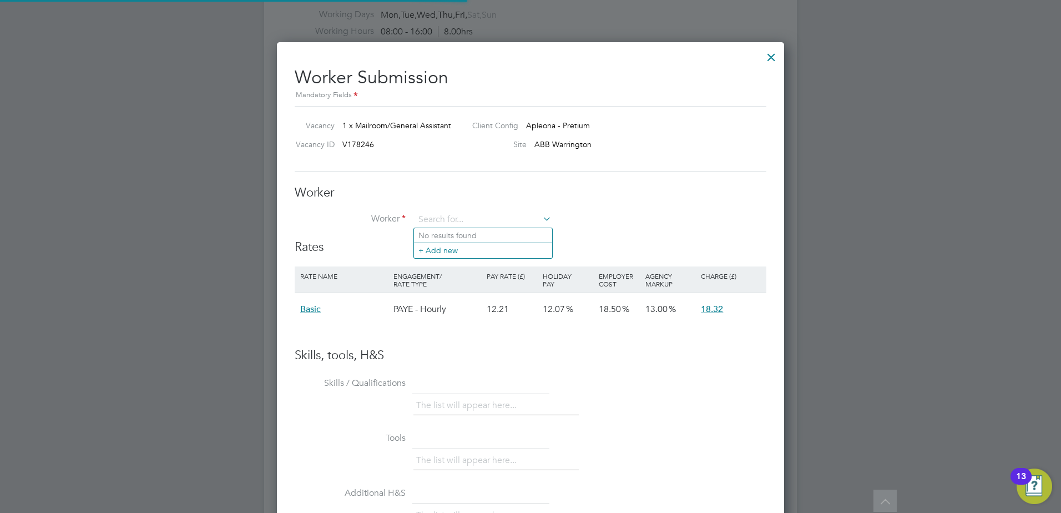
scroll to position [33, 94]
click at [762, 55] on div at bounding box center [772, 54] width 20 height 20
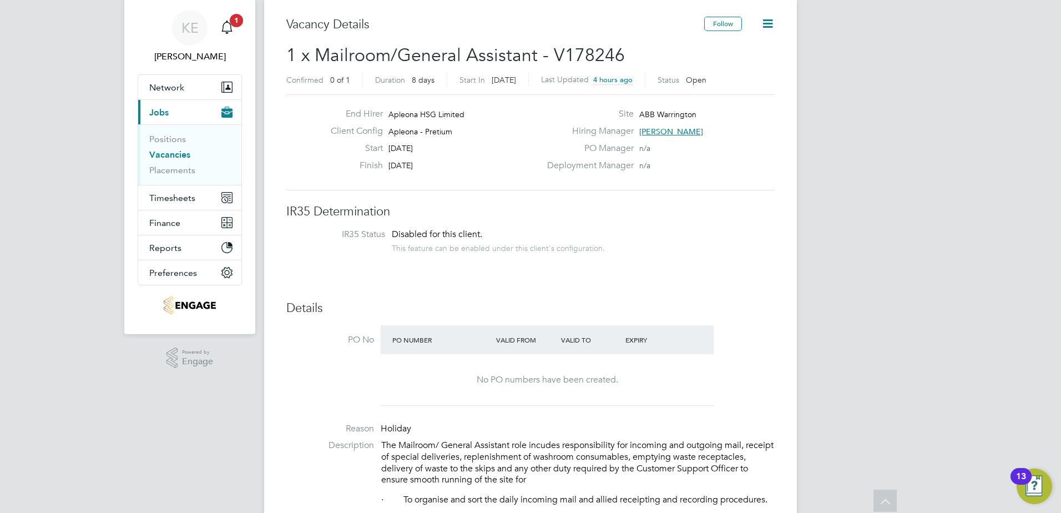
scroll to position [0, 0]
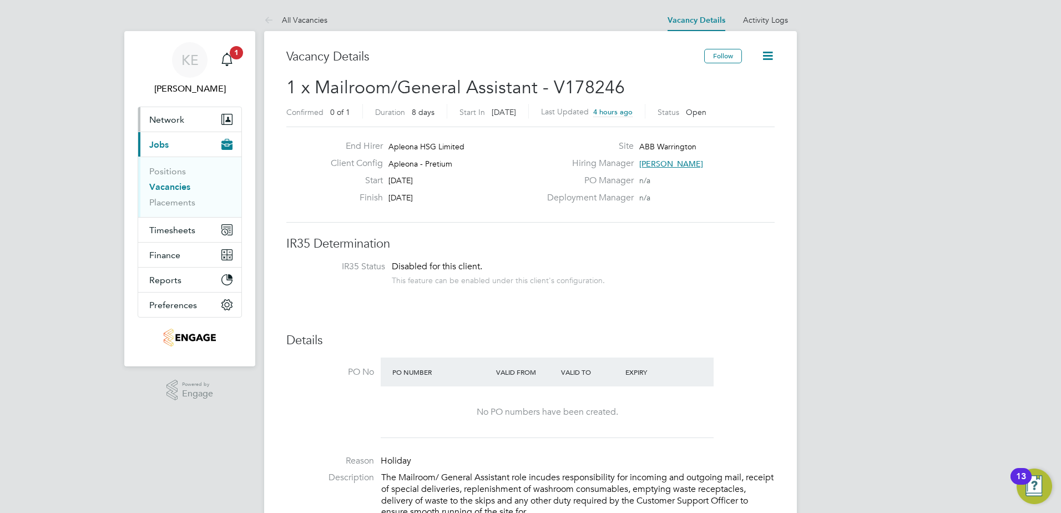
click at [177, 122] on span "Network" at bounding box center [166, 119] width 35 height 11
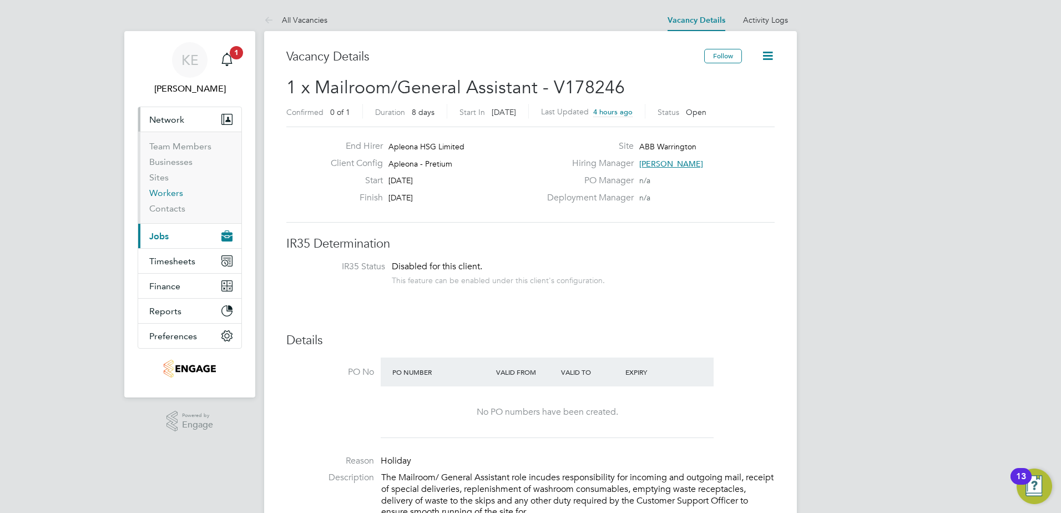
click at [167, 192] on link "Workers" at bounding box center [166, 193] width 34 height 11
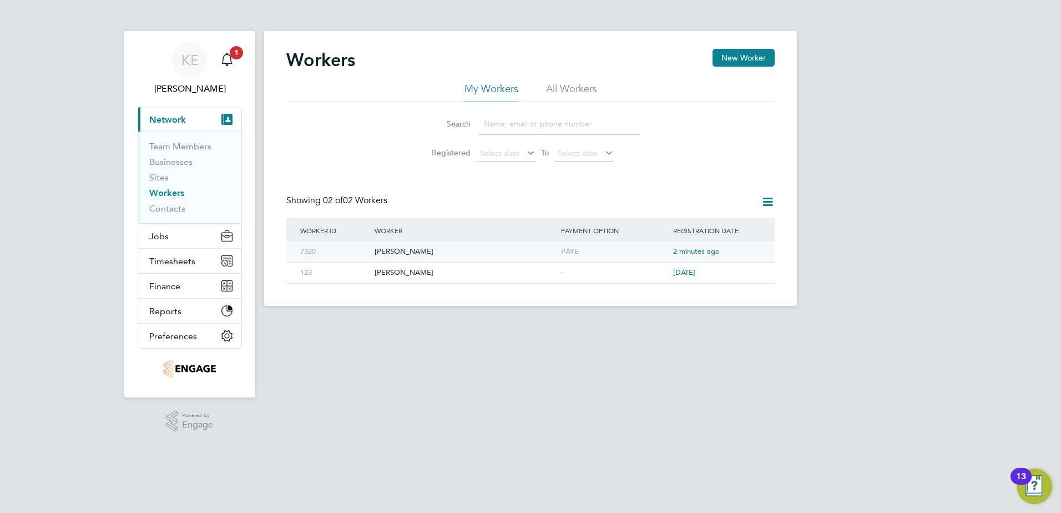
click at [471, 256] on div "[PERSON_NAME]" at bounding box center [465, 251] width 187 height 21
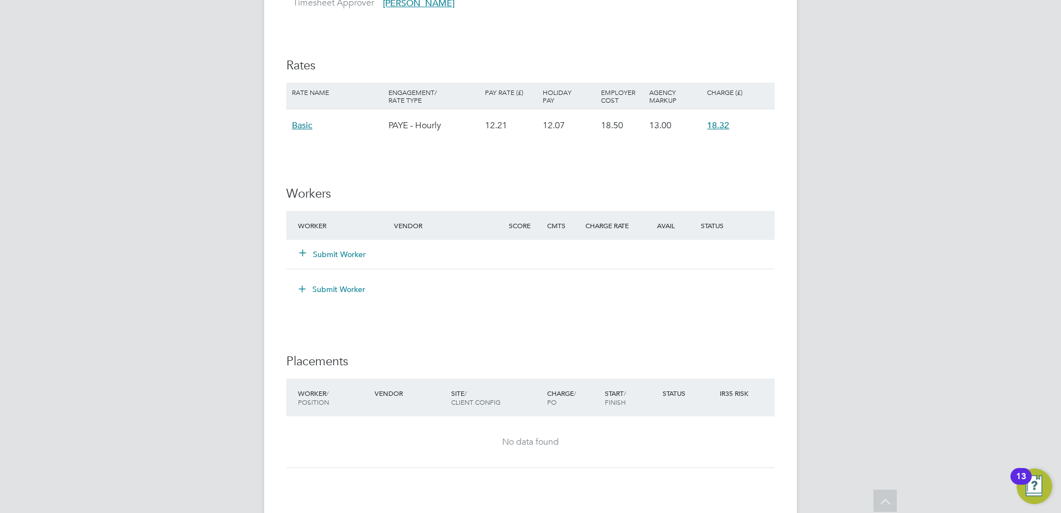
scroll to position [1166, 0]
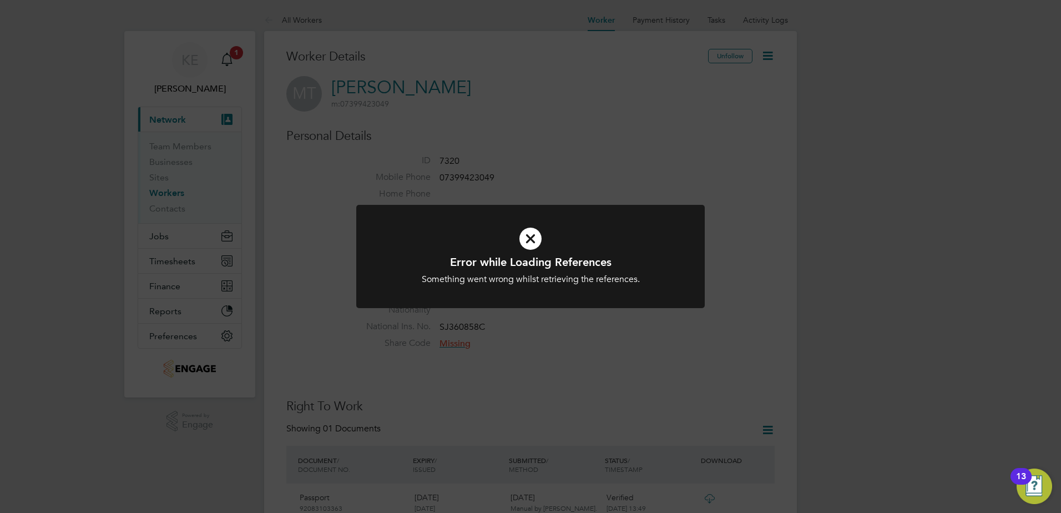
click at [612, 304] on div at bounding box center [530, 257] width 349 height 104
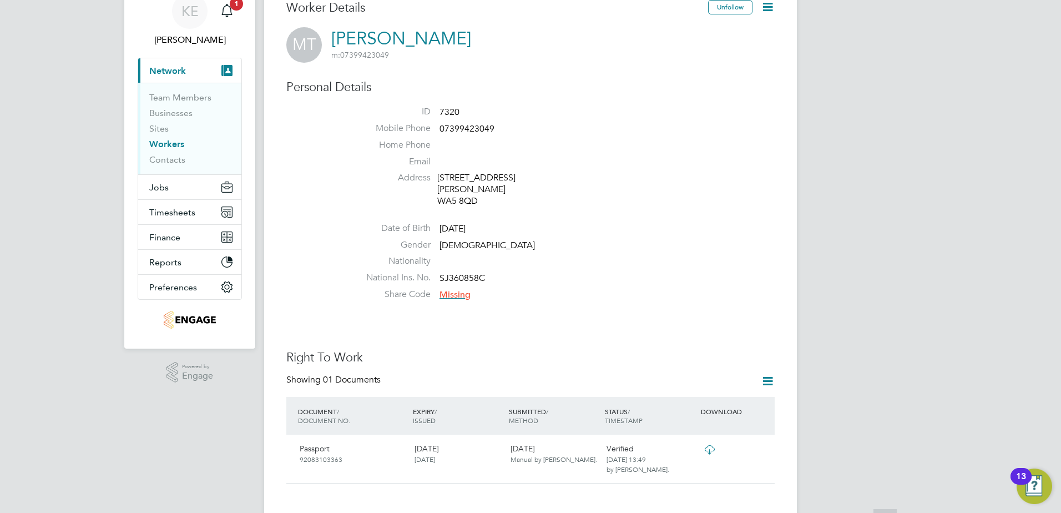
scroll to position [111, 0]
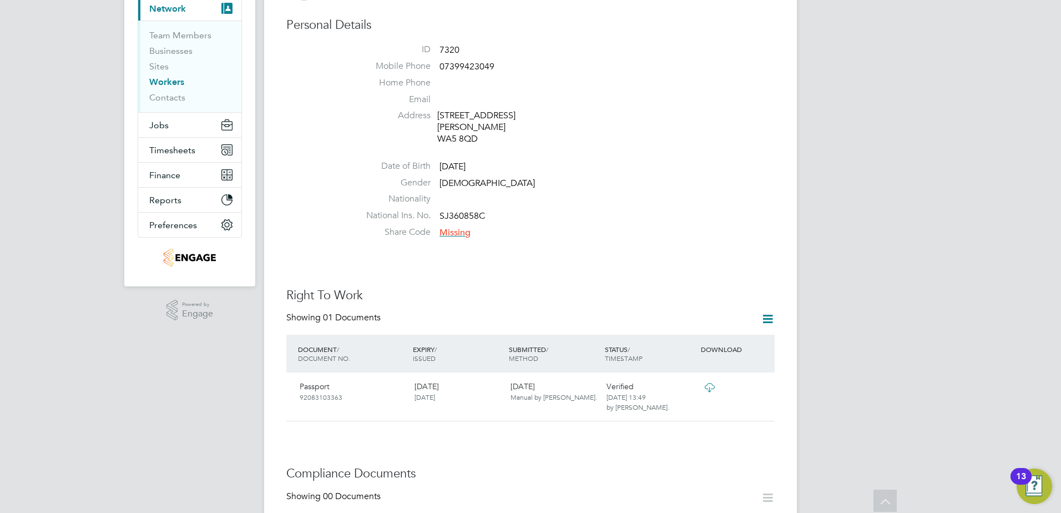
click at [449, 227] on span "Missing" at bounding box center [455, 232] width 31 height 11
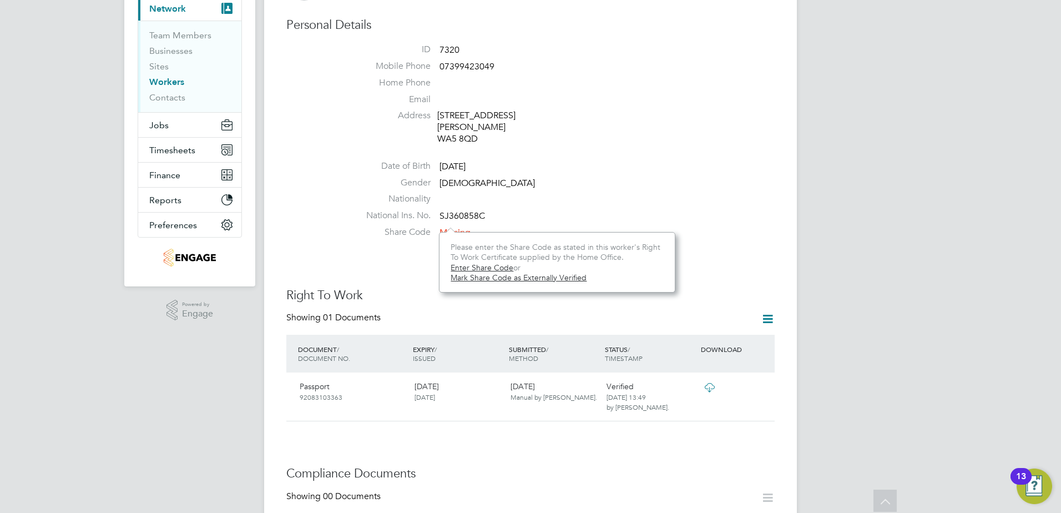
click at [471, 265] on link "Enter Share Code" at bounding box center [482, 268] width 63 height 10
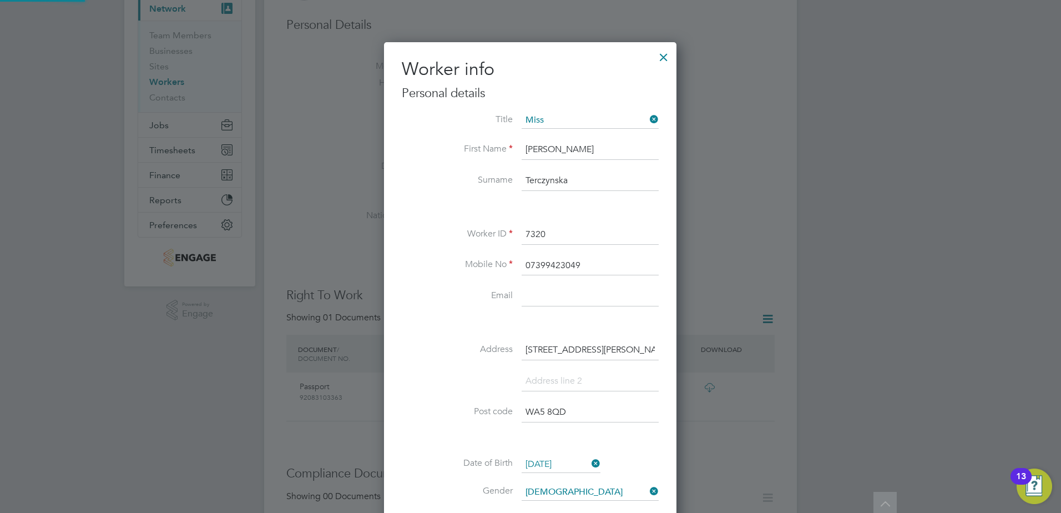
scroll to position [430, 0]
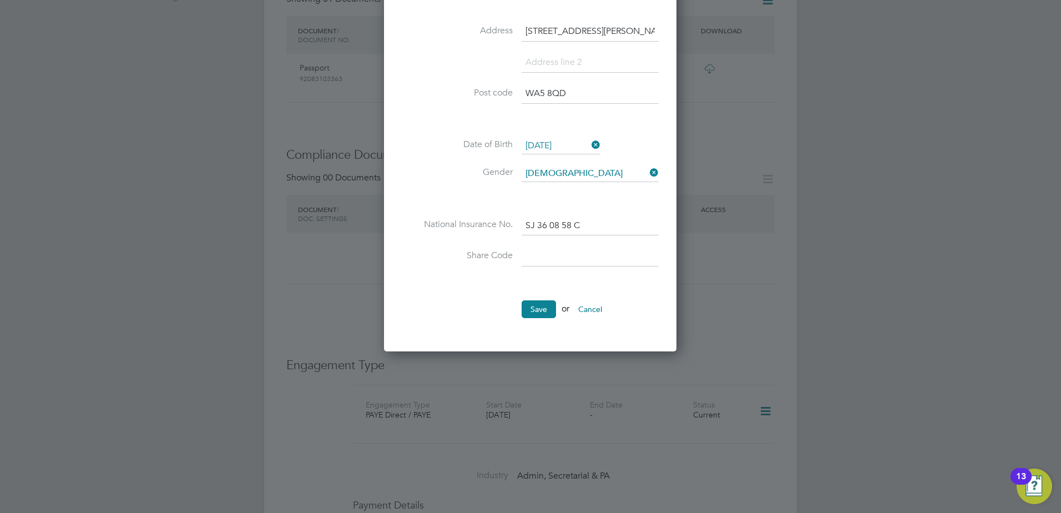
click at [573, 249] on input at bounding box center [590, 256] width 137 height 20
click at [550, 265] on input at bounding box center [590, 256] width 137 height 20
click at [567, 256] on input at bounding box center [590, 256] width 137 height 20
click at [592, 243] on li "National Insurance No. SJ 36 08 58 C" at bounding box center [530, 231] width 257 height 31
click at [522, 257] on input at bounding box center [590, 256] width 137 height 20
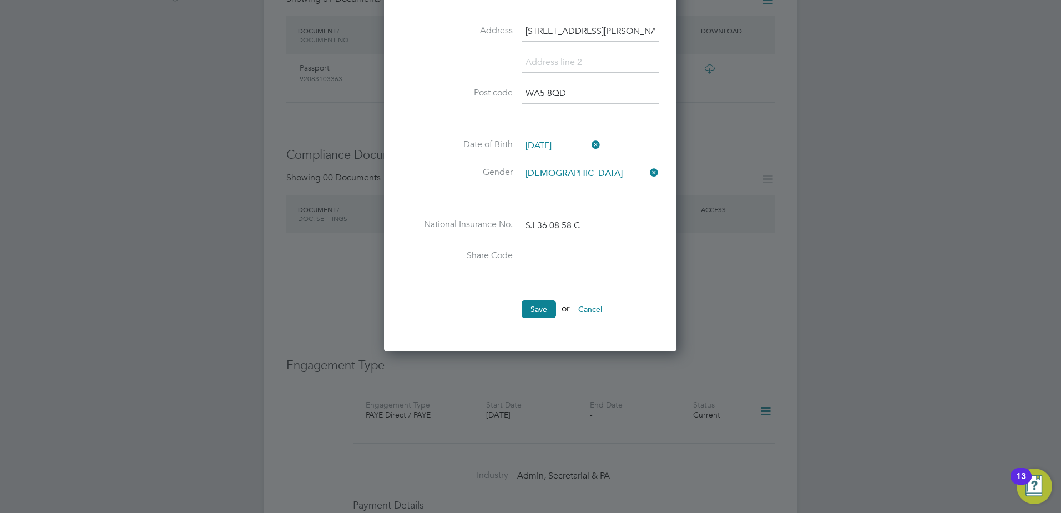
click at [553, 257] on input at bounding box center [590, 256] width 137 height 20
click at [562, 245] on li "National Insurance No. SJ 36 08 58 C" at bounding box center [530, 231] width 257 height 31
click at [570, 248] on input at bounding box center [590, 256] width 137 height 20
click at [578, 216] on input "SJ 36 08 58 C" at bounding box center [590, 226] width 137 height 20
click at [601, 243] on li "National Insurance No. SJ 36 08 58 C" at bounding box center [530, 231] width 257 height 31
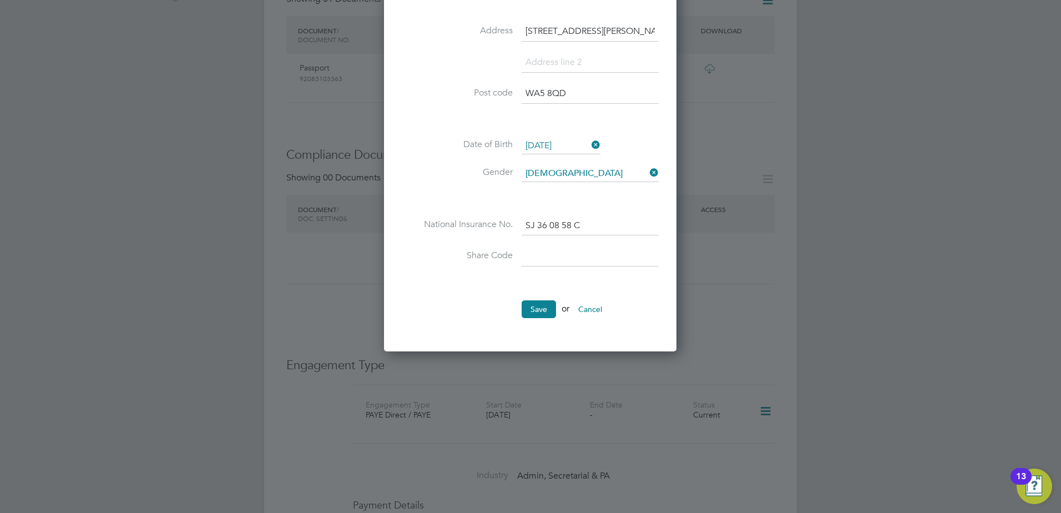
click at [610, 246] on li "National Insurance No. SJ 36 08 58 C" at bounding box center [530, 231] width 257 height 31
click at [609, 250] on input at bounding box center [590, 256] width 137 height 20
click at [525, 255] on input at bounding box center [590, 256] width 137 height 20
click at [535, 258] on input at bounding box center [590, 256] width 137 height 20
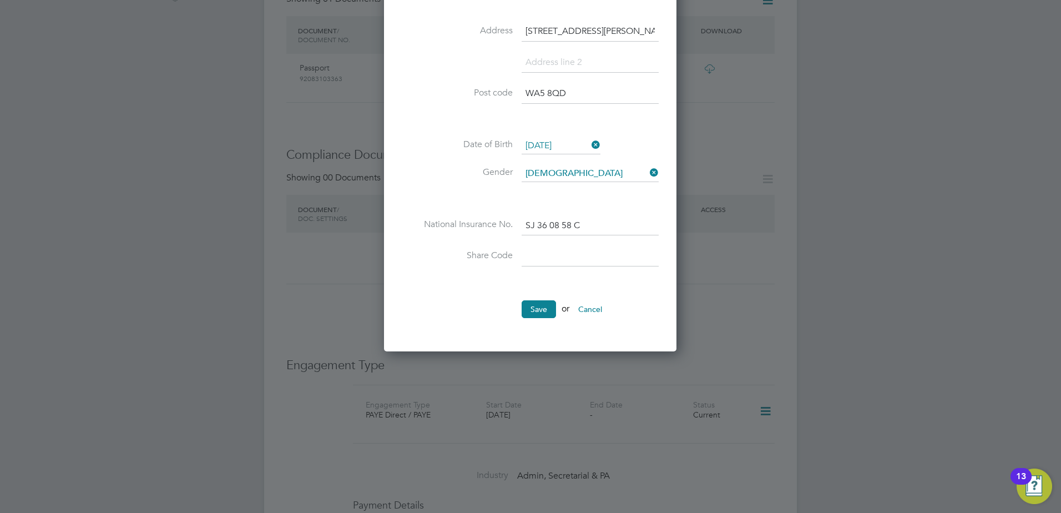
click at [547, 250] on input at bounding box center [590, 256] width 137 height 20
type input "w7t wna 6yy"
click at [536, 309] on button "Save" at bounding box center [539, 309] width 34 height 18
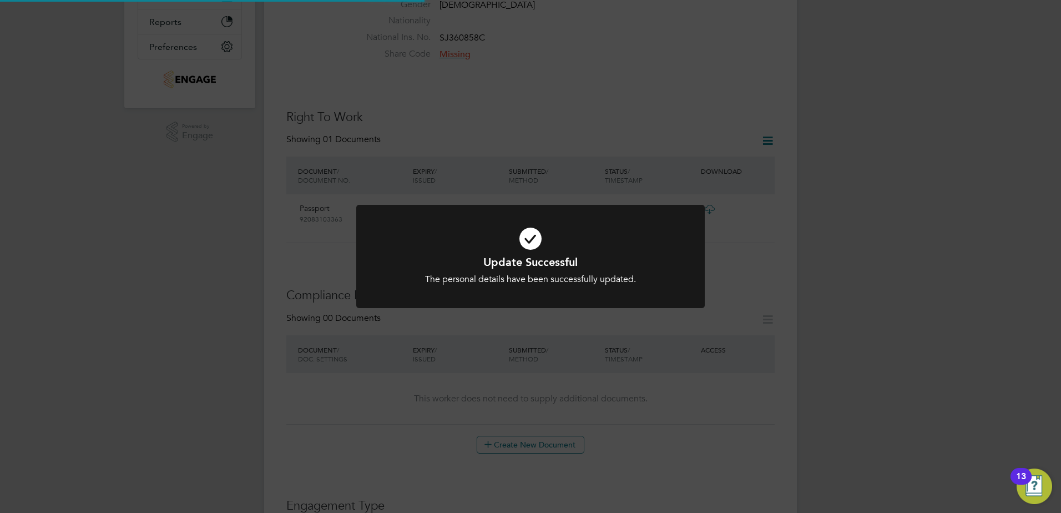
scroll to position [12, 101]
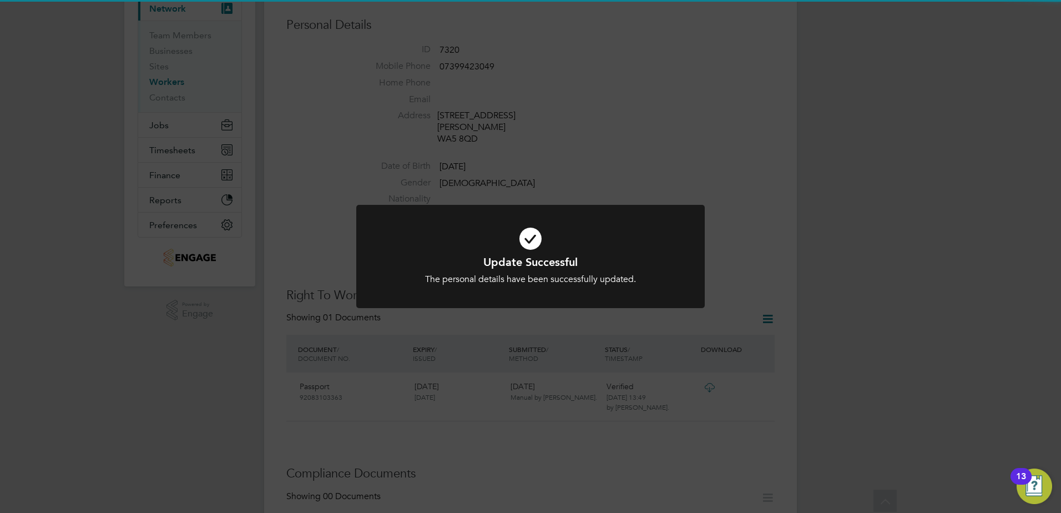
click at [765, 206] on div "Update Successful The personal details have been successfully updated. Cancel O…" at bounding box center [530, 256] width 1061 height 513
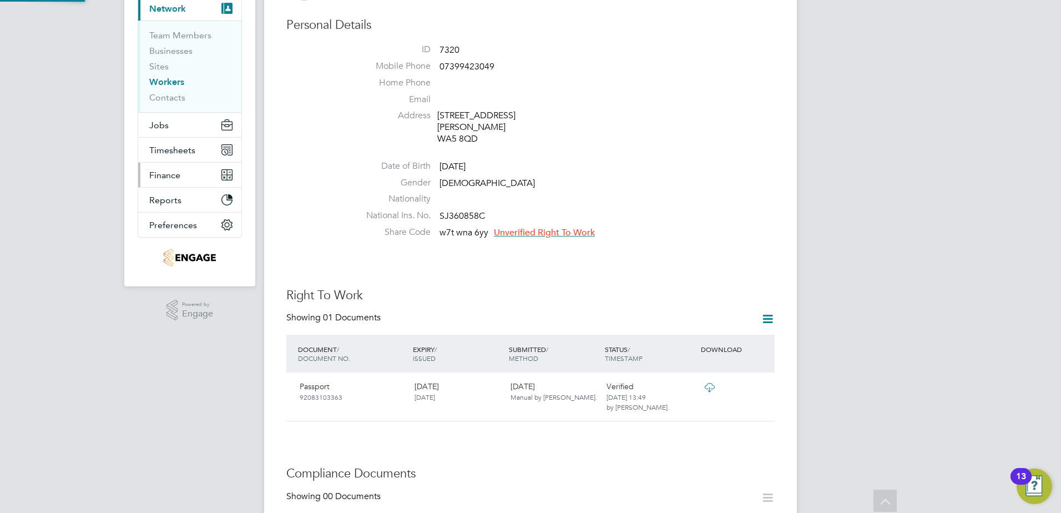
scroll to position [107, 0]
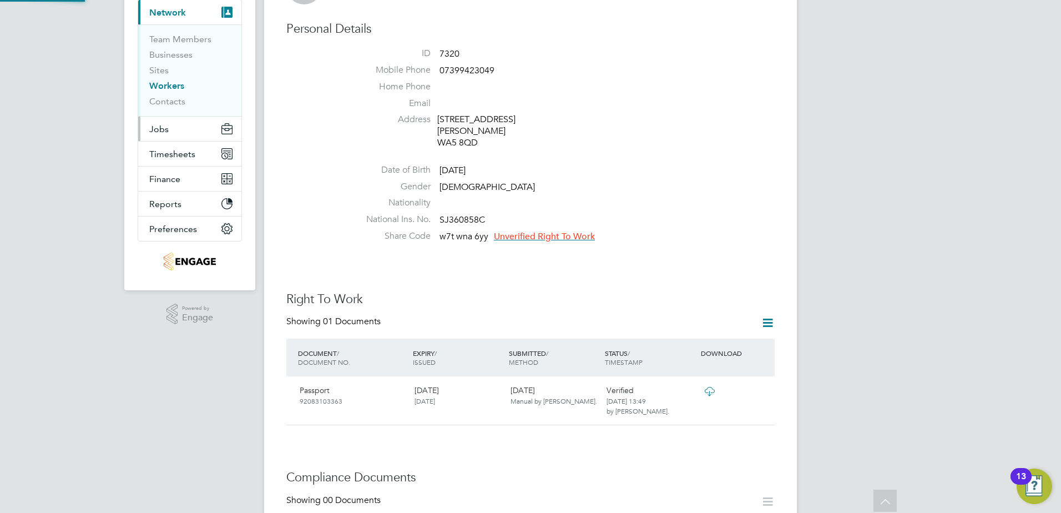
click at [165, 128] on span "Jobs" at bounding box center [158, 129] width 19 height 11
click at [173, 128] on button "Jobs" at bounding box center [189, 129] width 103 height 24
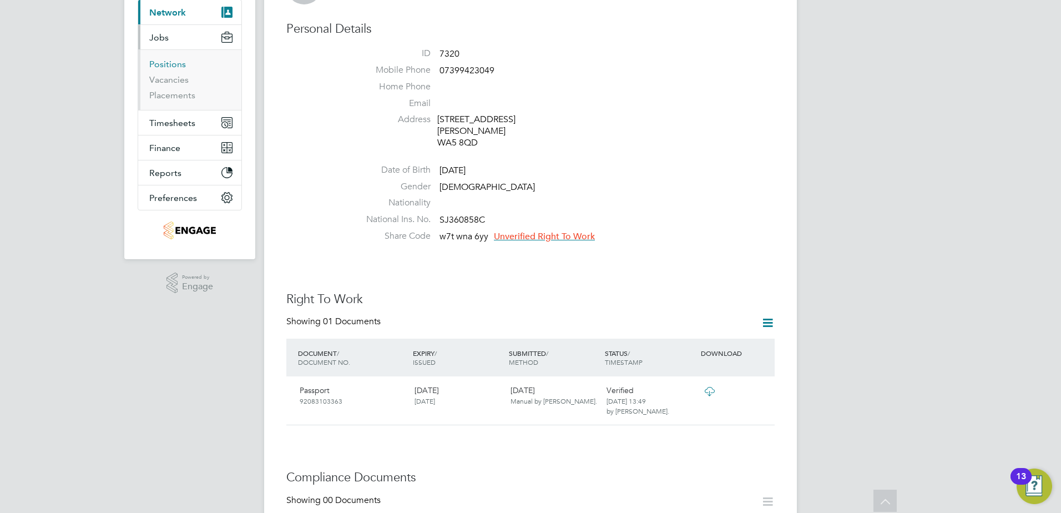
click at [167, 64] on link "Positions" at bounding box center [167, 64] width 37 height 11
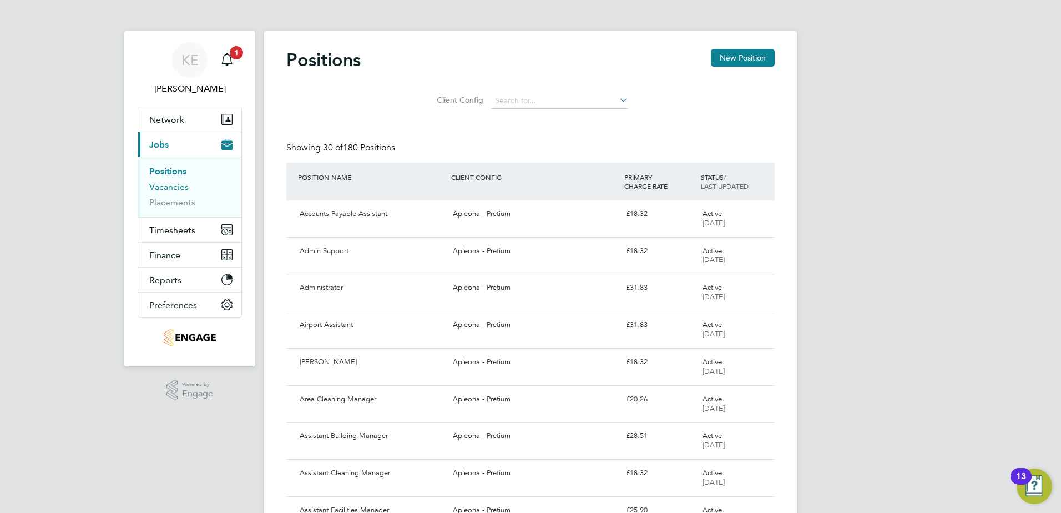
click at [171, 192] on link "Vacancies" at bounding box center [168, 187] width 39 height 11
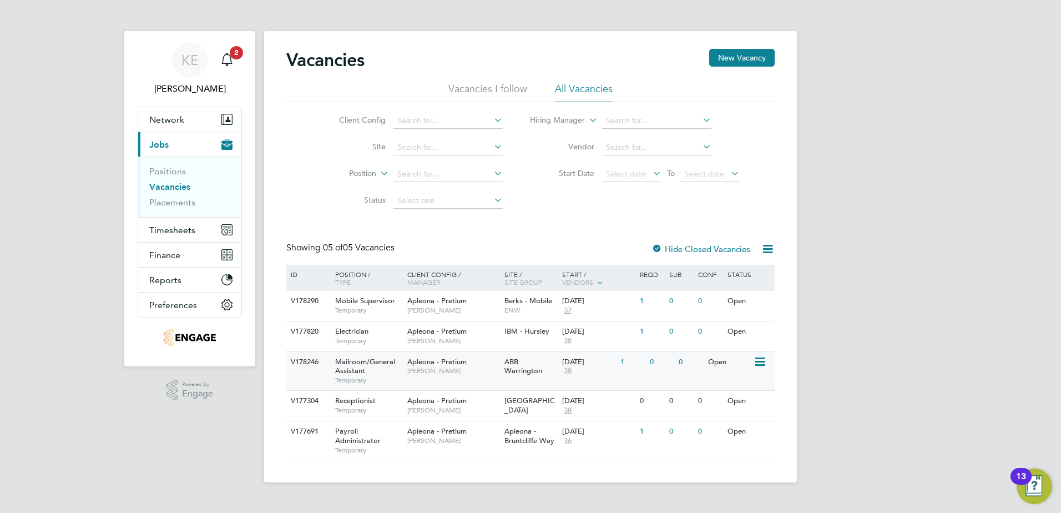
click at [624, 364] on div "1" at bounding box center [632, 362] width 29 height 21
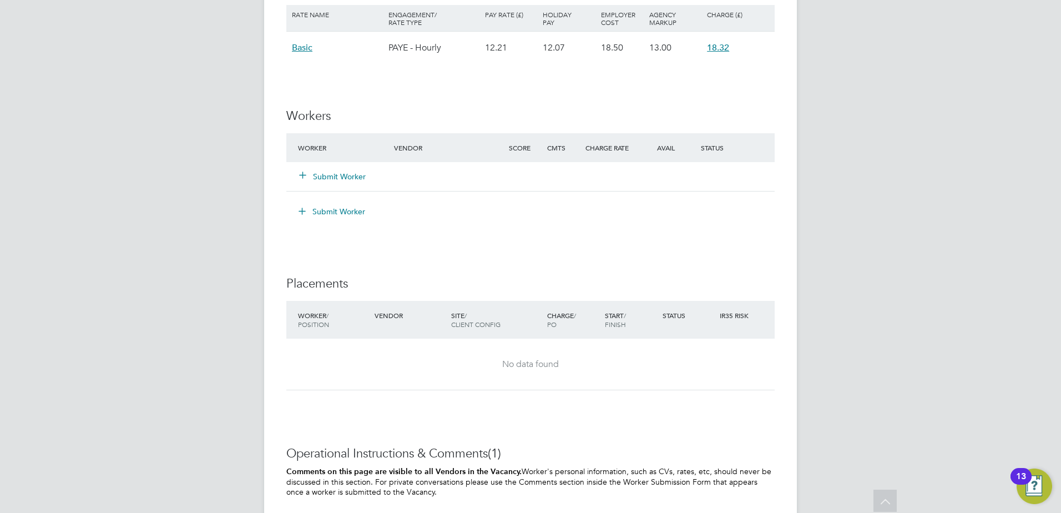
scroll to position [1221, 0]
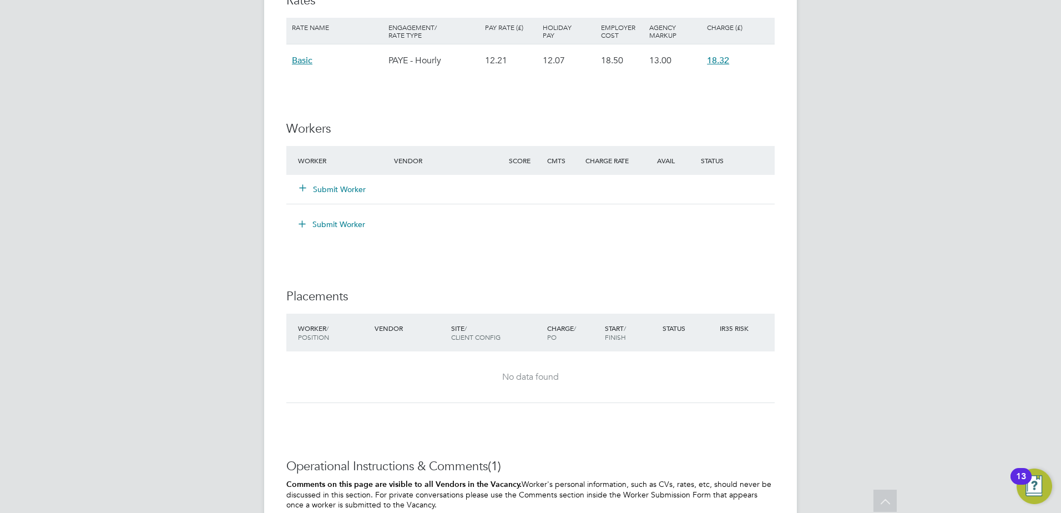
click at [337, 196] on div "Submit Worker" at bounding box center [352, 189] width 115 height 20
click at [333, 186] on button "Submit Worker" at bounding box center [333, 189] width 67 height 11
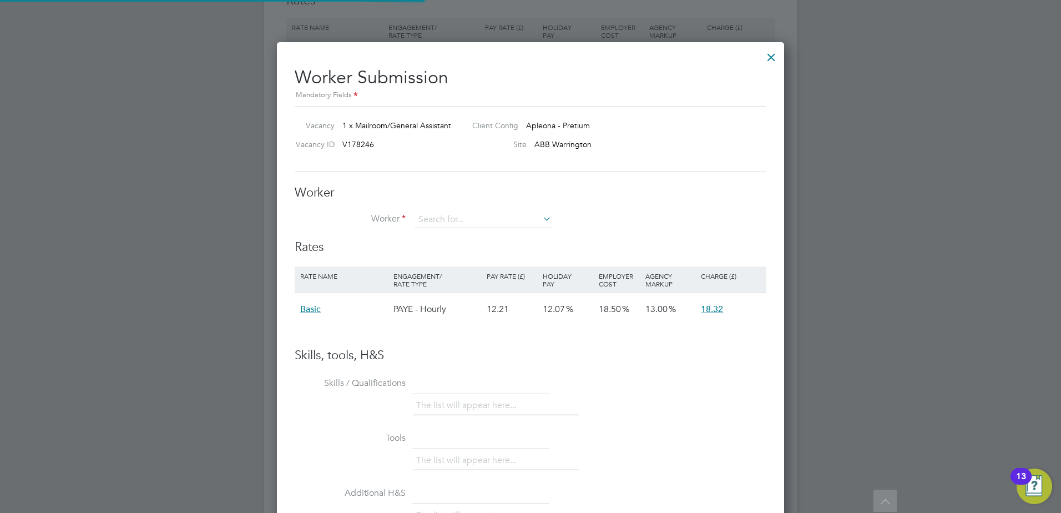
scroll to position [662, 508]
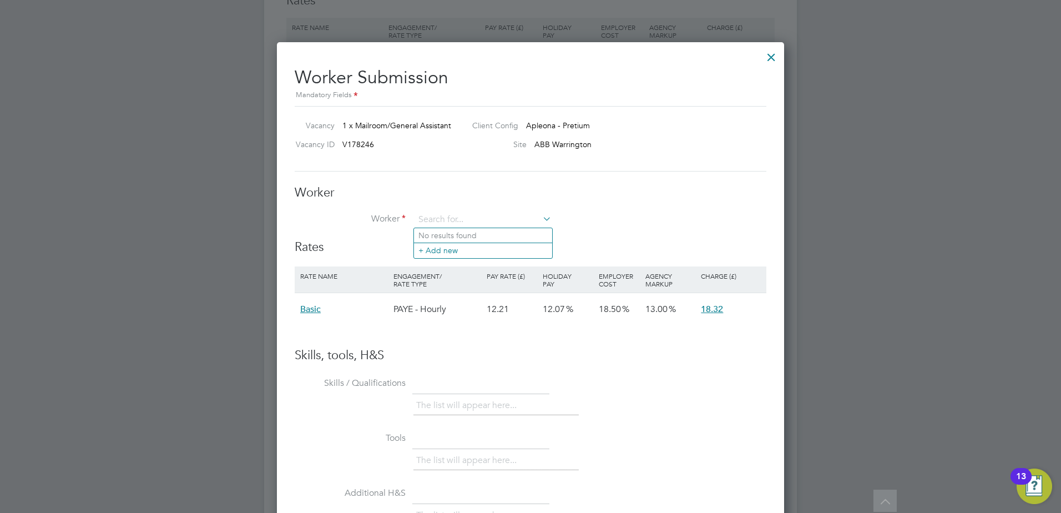
click at [561, 220] on li "Worker" at bounding box center [531, 225] width 472 height 28
click at [485, 218] on input at bounding box center [483, 219] width 137 height 17
click at [483, 233] on li "Ma gdalena Terczynska (7320)" at bounding box center [483, 235] width 138 height 15
type input "Magdalena Terczynska (7320)"
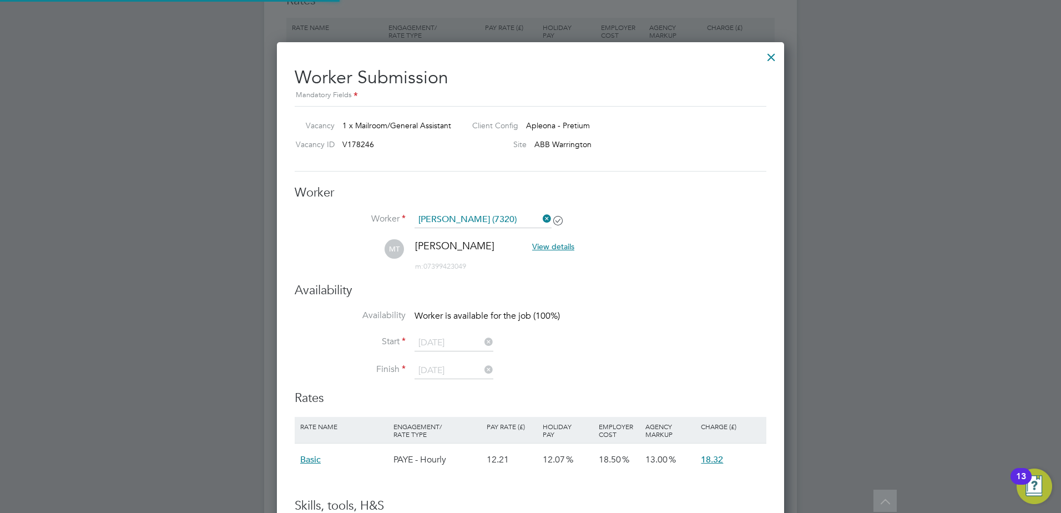
scroll to position [901, 508]
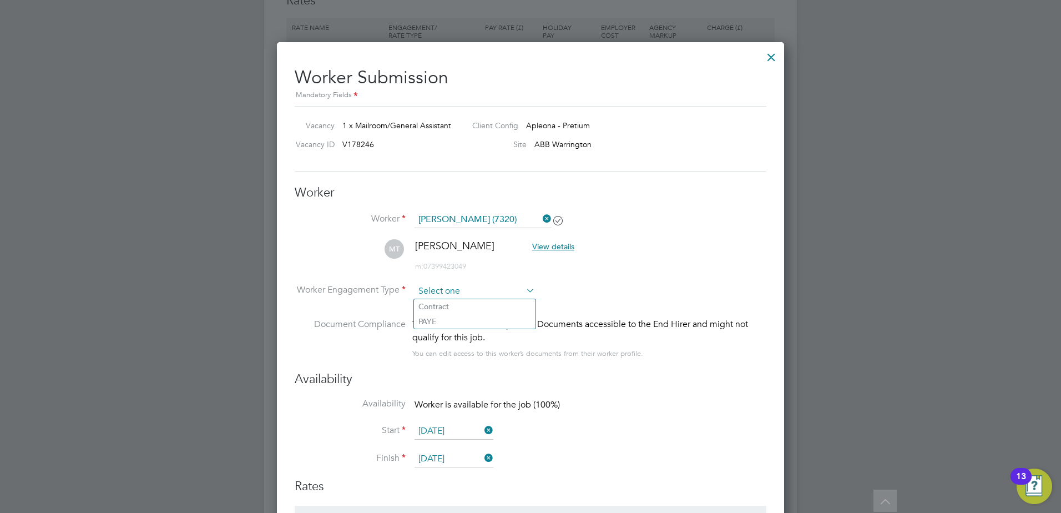
click at [512, 284] on input at bounding box center [475, 291] width 120 height 17
click at [592, 289] on li "Worker Engagement Type" at bounding box center [531, 300] width 472 height 34
click at [466, 281] on li "MT Magdalena Terczynska View details m: 07399423049" at bounding box center [531, 260] width 472 height 43
click at [478, 291] on input at bounding box center [475, 291] width 120 height 17
click at [464, 316] on li "PAYE" at bounding box center [475, 321] width 122 height 14
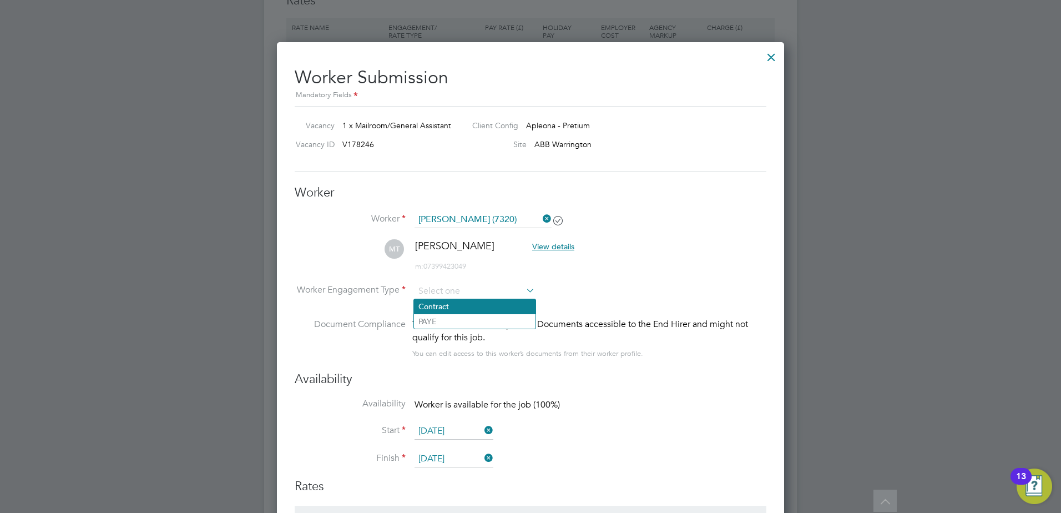
type input "PAYE"
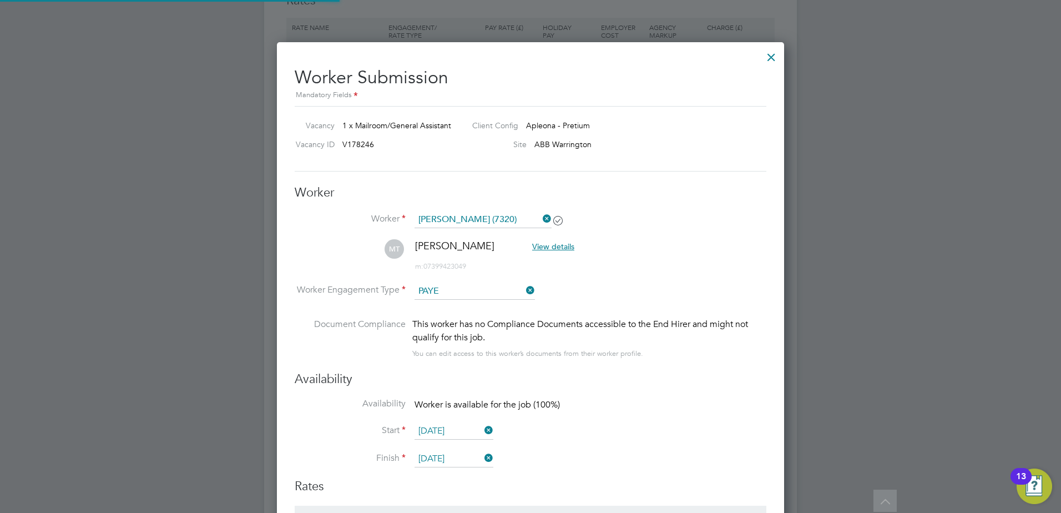
scroll to position [0, 0]
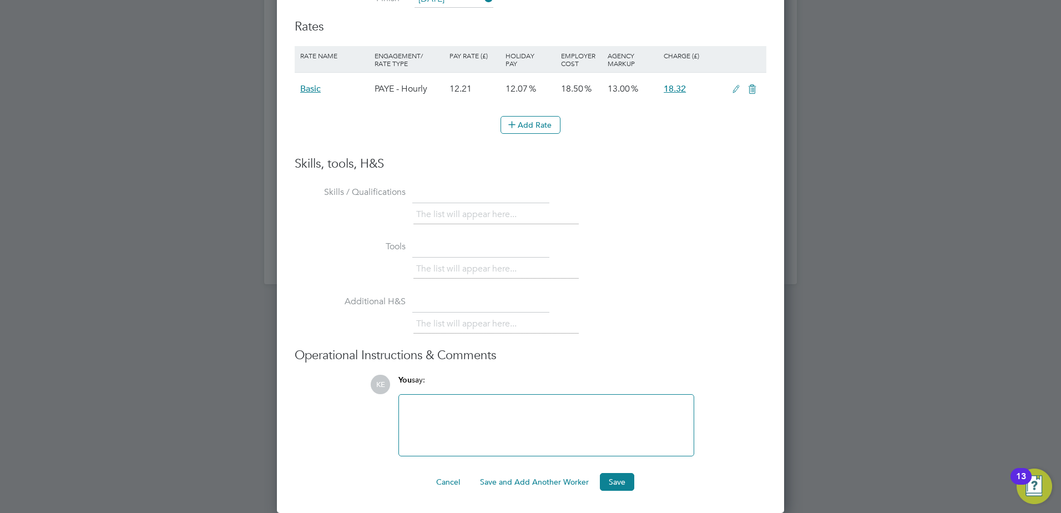
click at [610, 420] on div at bounding box center [546, 425] width 281 height 48
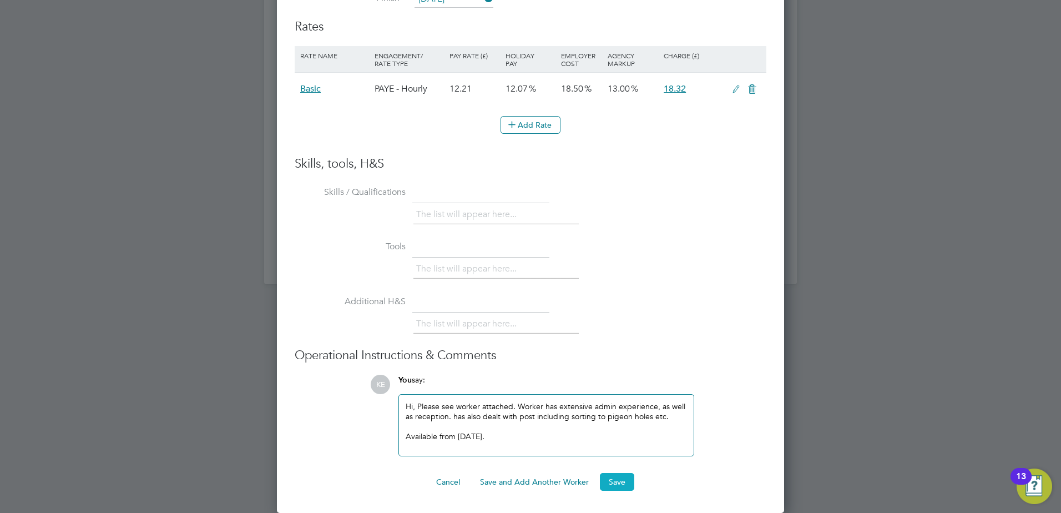
click at [621, 477] on button "Save" at bounding box center [617, 482] width 34 height 18
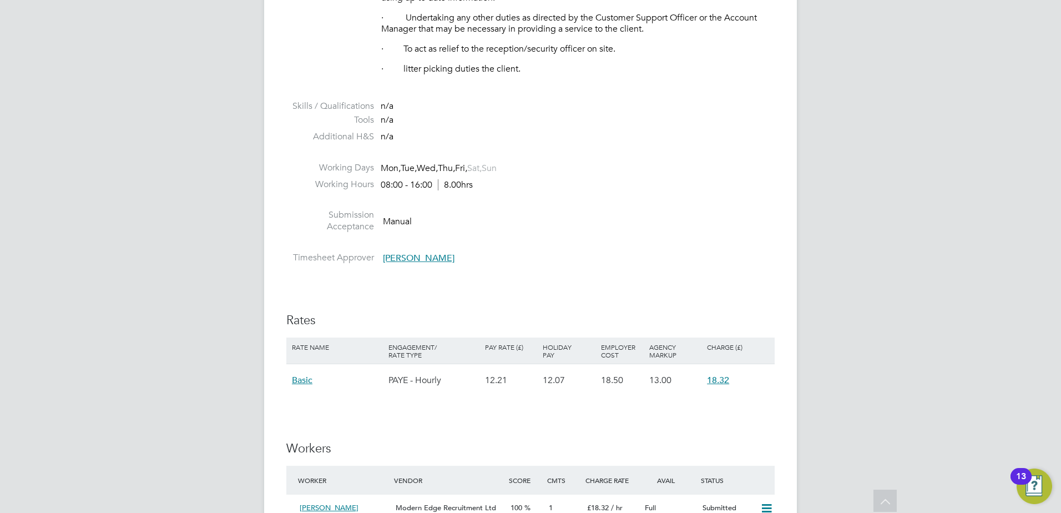
scroll to position [944, 0]
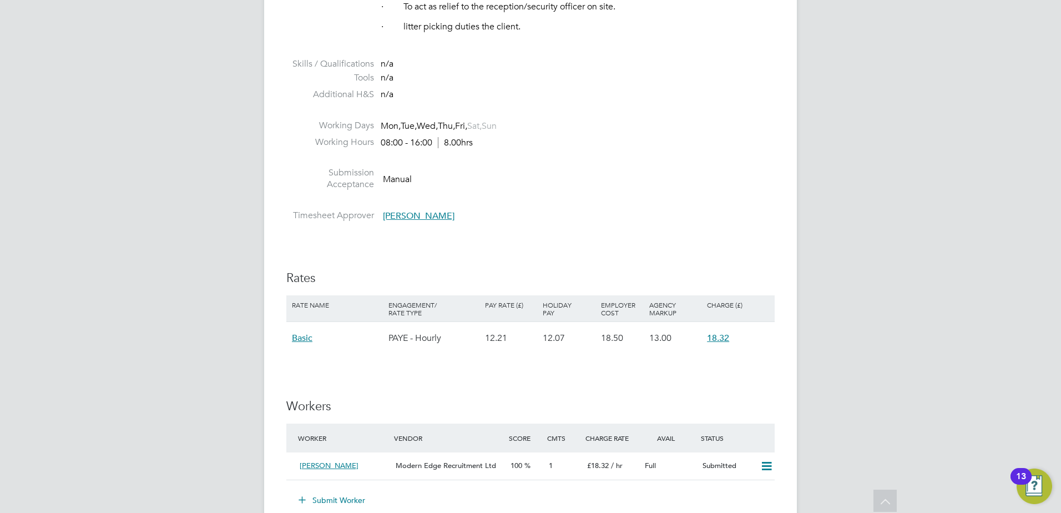
click at [435, 214] on span "[PERSON_NAME]" at bounding box center [419, 215] width 72 height 11
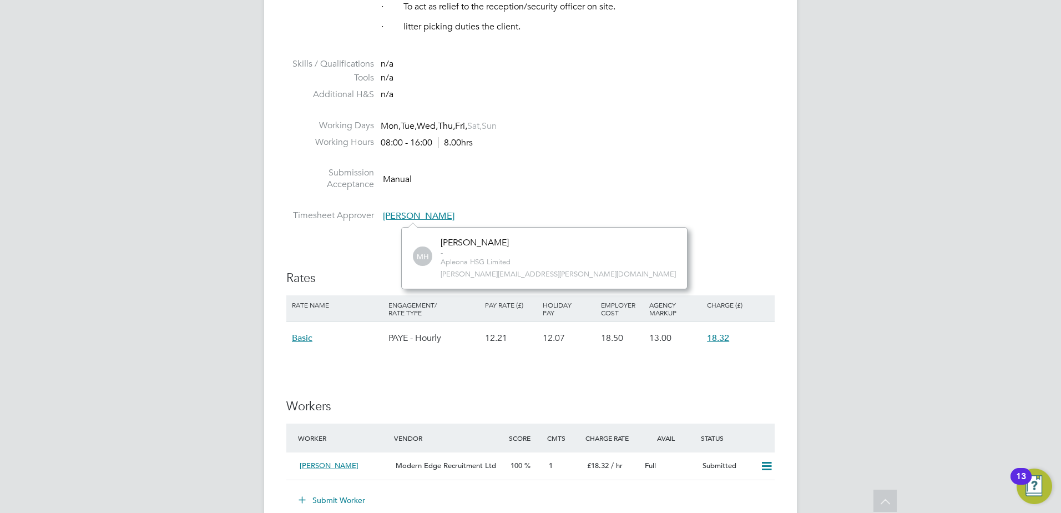
scroll to position [62, 167]
click at [684, 206] on li at bounding box center [530, 202] width 488 height 14
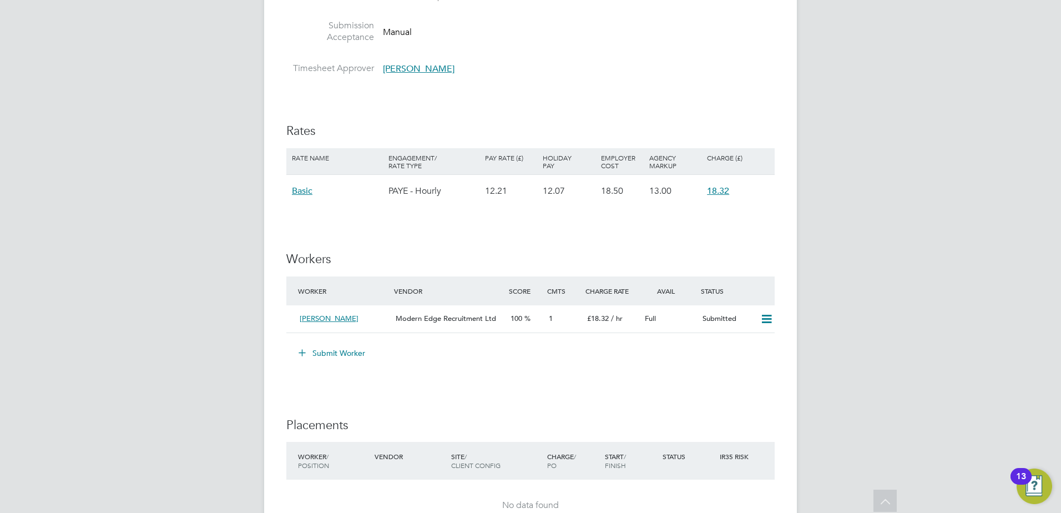
scroll to position [1110, 0]
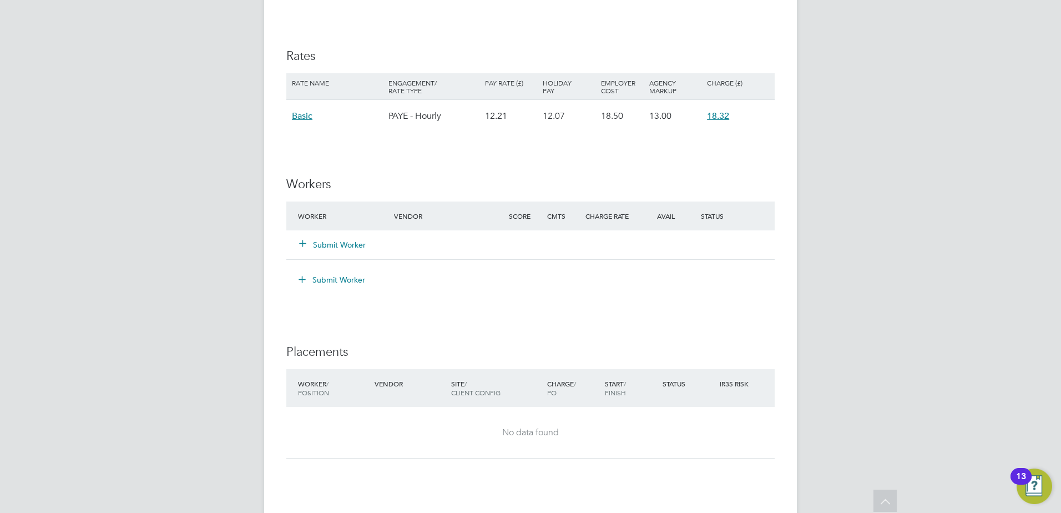
scroll to position [33, 97]
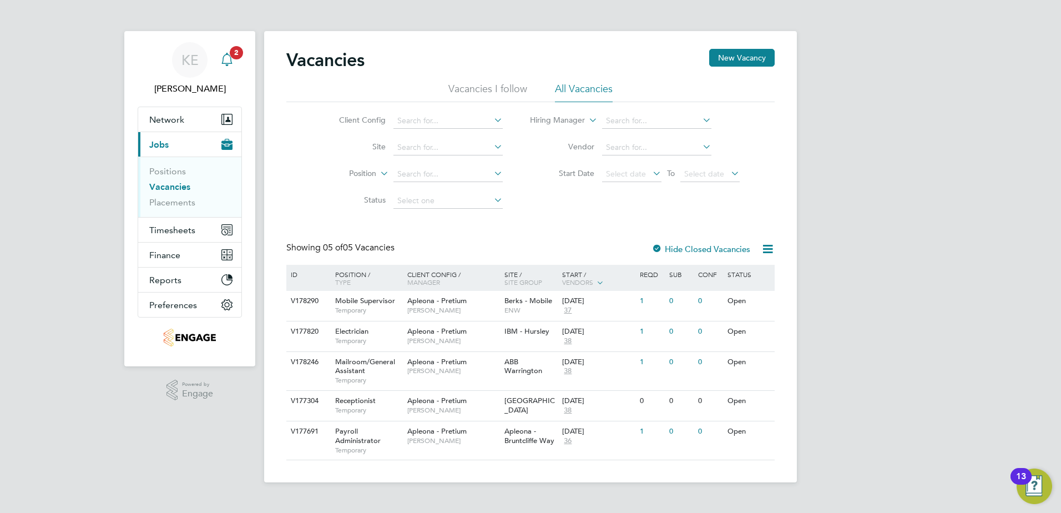
click at [233, 70] on div "Main navigation" at bounding box center [227, 60] width 22 height 22
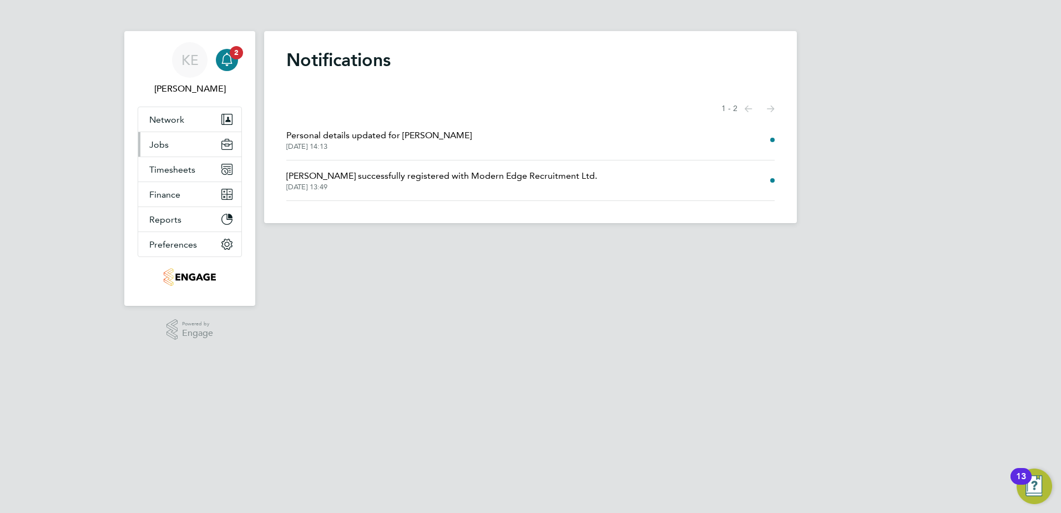
click at [176, 150] on button "Jobs" at bounding box center [189, 144] width 103 height 24
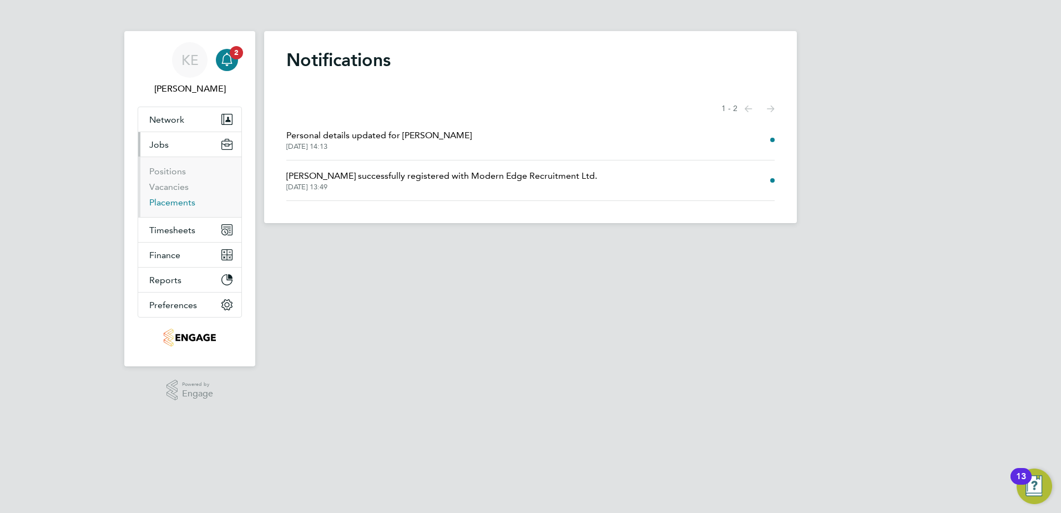
click at [175, 203] on link "Placements" at bounding box center [172, 202] width 46 height 11
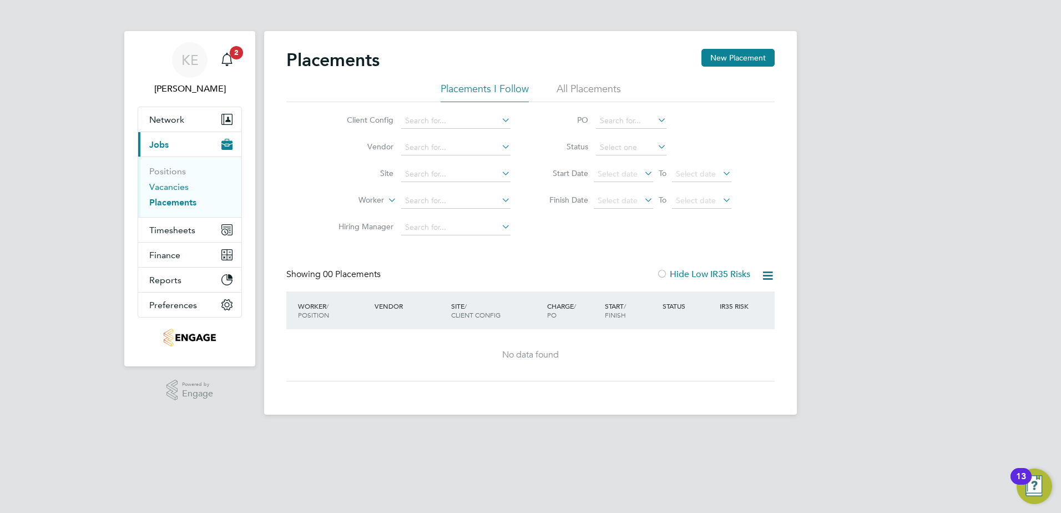
click at [164, 186] on link "Vacancies" at bounding box center [168, 187] width 39 height 11
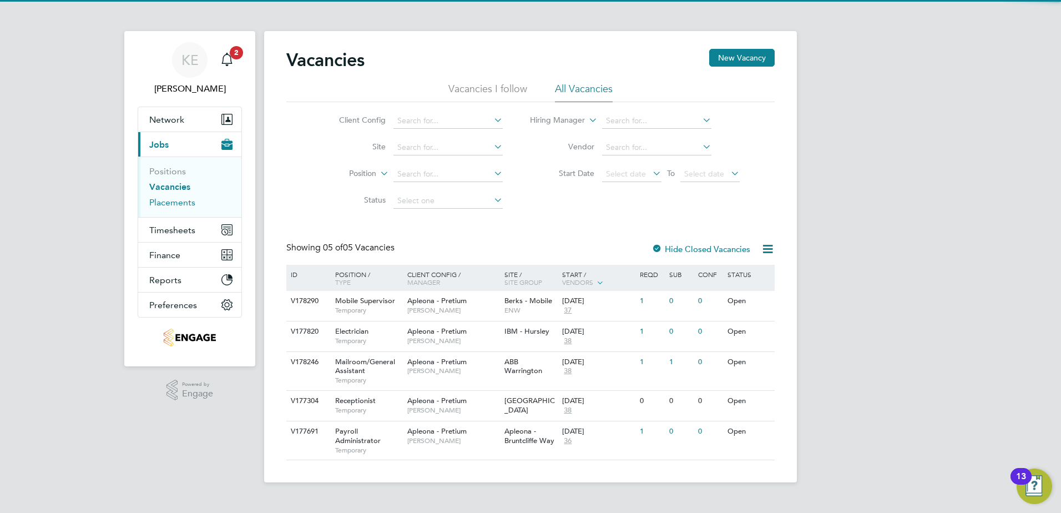
click at [170, 199] on link "Placements" at bounding box center [172, 202] width 46 height 11
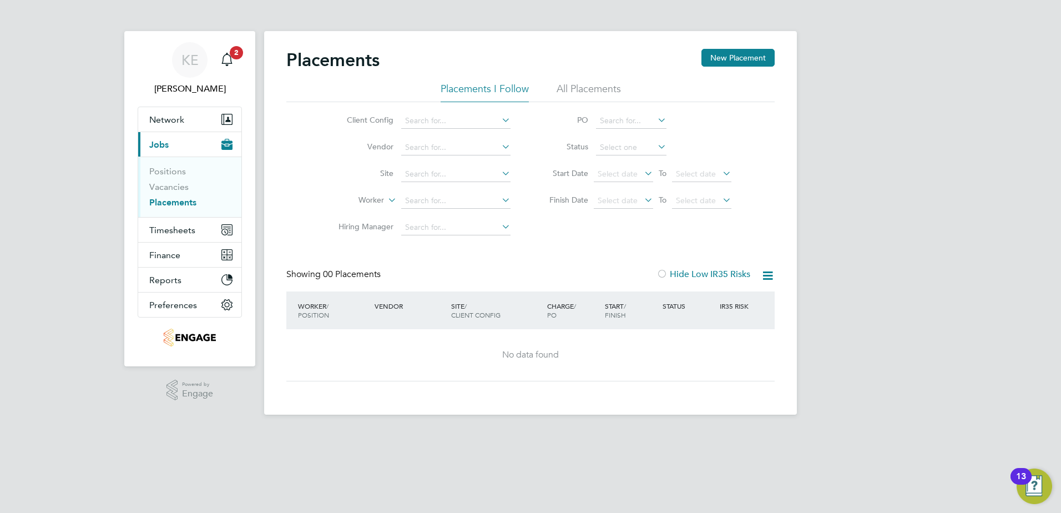
click at [580, 79] on div "Placements New Placement" at bounding box center [530, 65] width 488 height 33
click at [580, 84] on li "All Placements" at bounding box center [589, 92] width 64 height 20
click at [161, 190] on link "Vacancies" at bounding box center [168, 187] width 39 height 11
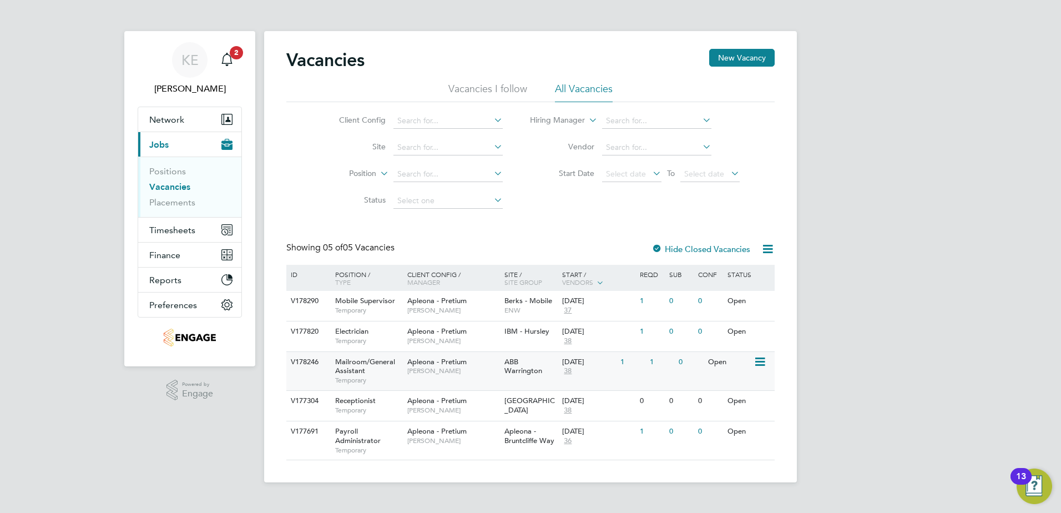
click at [571, 372] on span "38" at bounding box center [567, 370] width 11 height 9
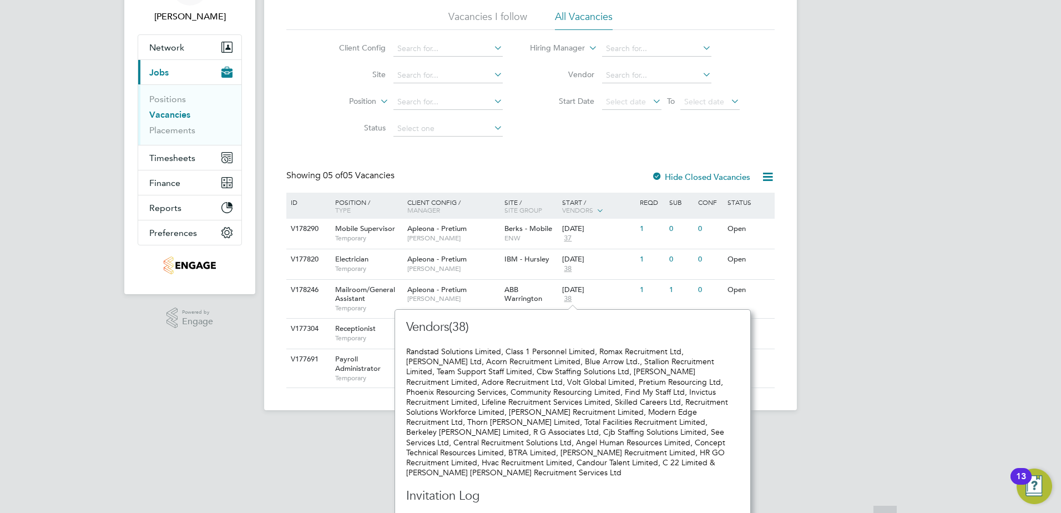
scroll to position [79, 0]
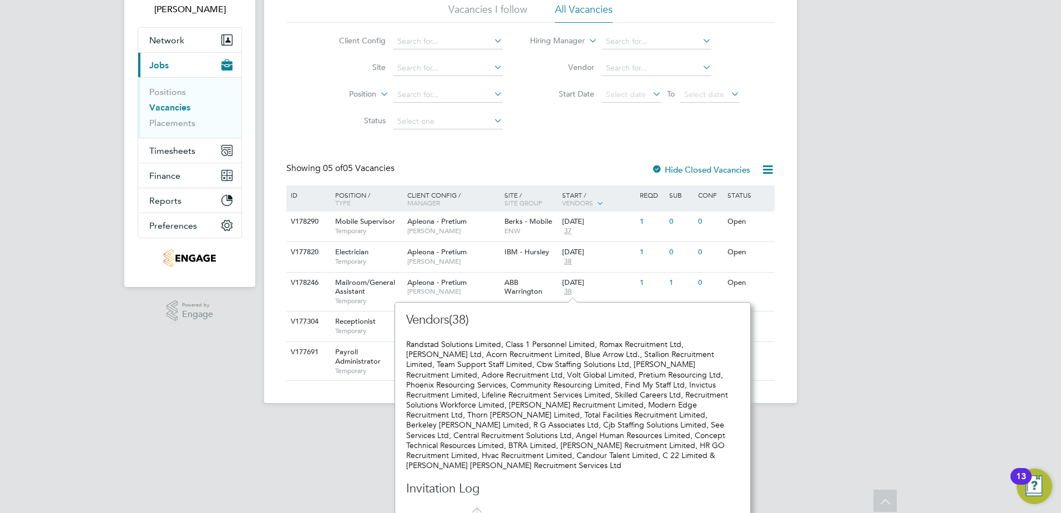
drag, startPoint x: 780, startPoint y: 415, endPoint x: 707, endPoint y: 363, distance: 89.5
click at [780, 416] on app-footer at bounding box center [530, 412] width 533 height 18
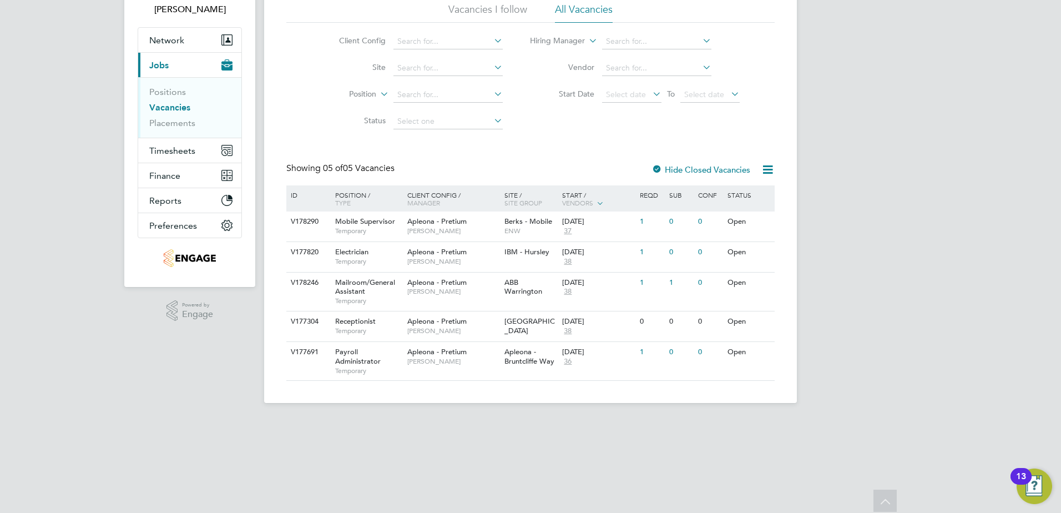
scroll to position [0, 0]
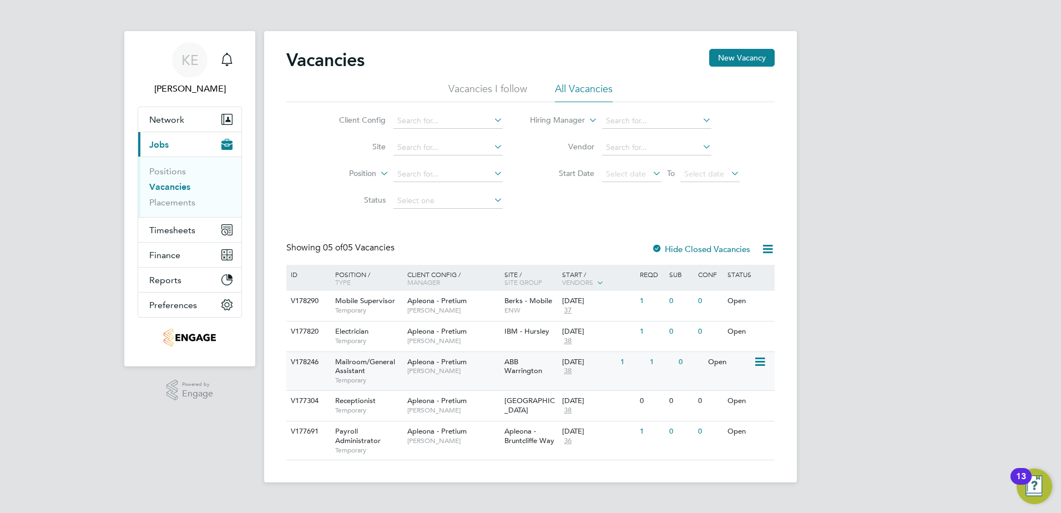
click at [646, 365] on div "1" at bounding box center [632, 362] width 29 height 21
click at [166, 174] on link "Positions" at bounding box center [167, 171] width 37 height 11
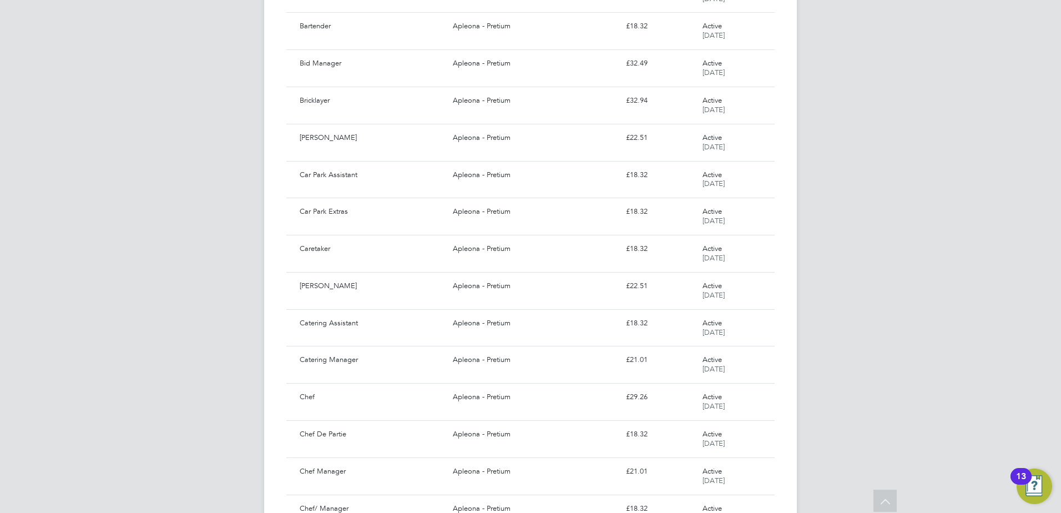
click at [235, 211] on div "KE Kieran Edwards Notifications Applications: Network Team Members Businesses S…" at bounding box center [530, 98] width 1061 height 1386
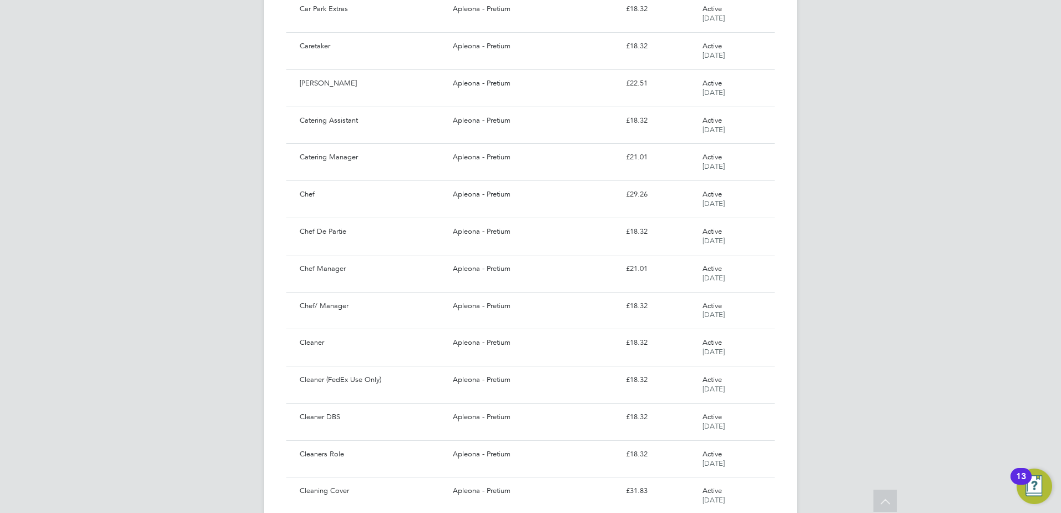
drag, startPoint x: 226, startPoint y: 211, endPoint x: 247, endPoint y: 61, distance: 151.8
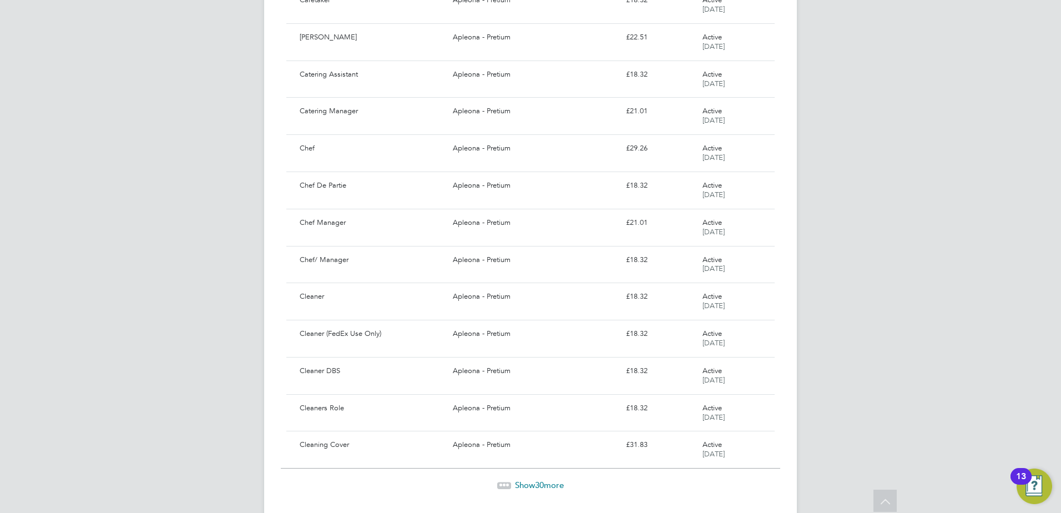
scroll to position [873, 0]
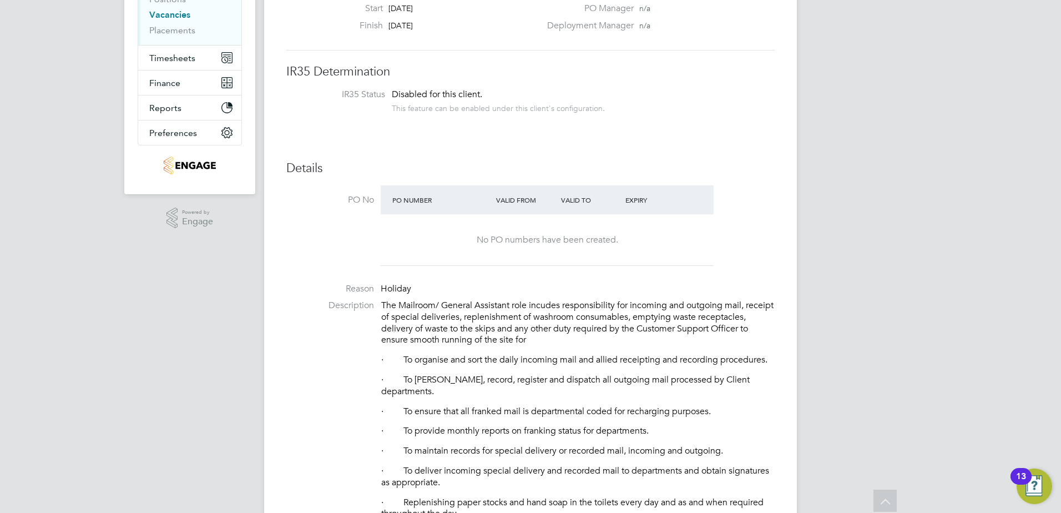
scroll to position [167, 0]
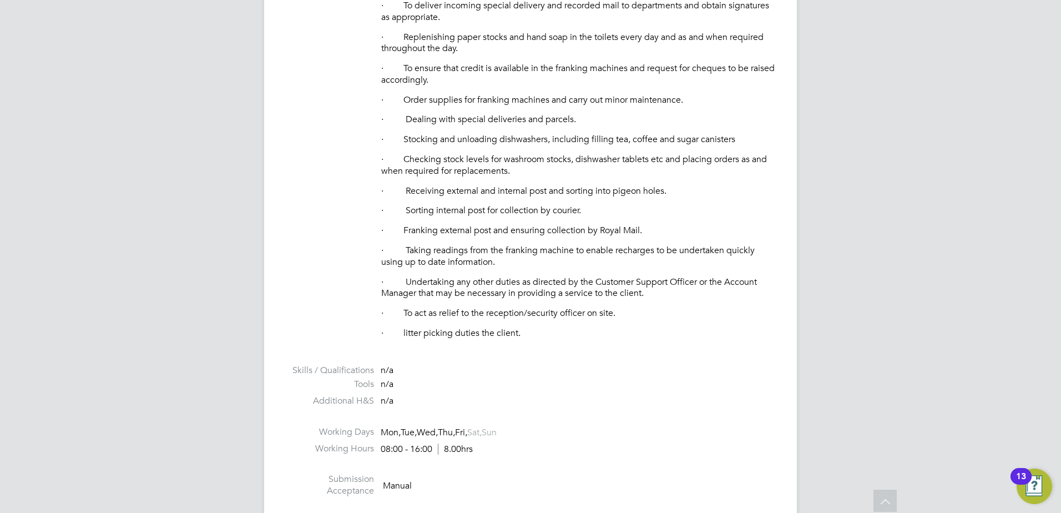
drag, startPoint x: 543, startPoint y: 323, endPoint x: 537, endPoint y: 327, distance: 7.6
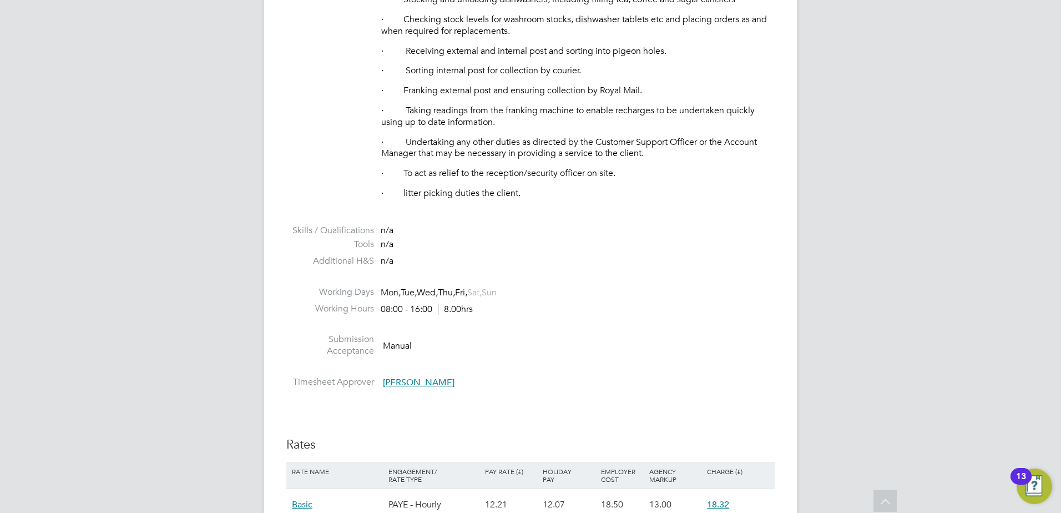
drag, startPoint x: 537, startPoint y: 327, endPoint x: 384, endPoint y: 376, distance: 161.5
click at [386, 378] on span "[PERSON_NAME]" at bounding box center [419, 382] width 72 height 11
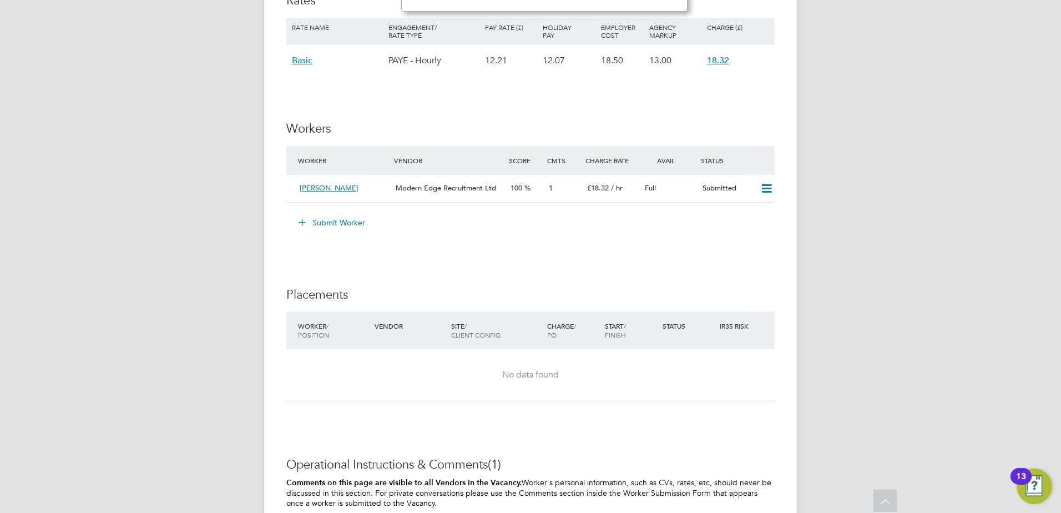
scroll to position [1166, 0]
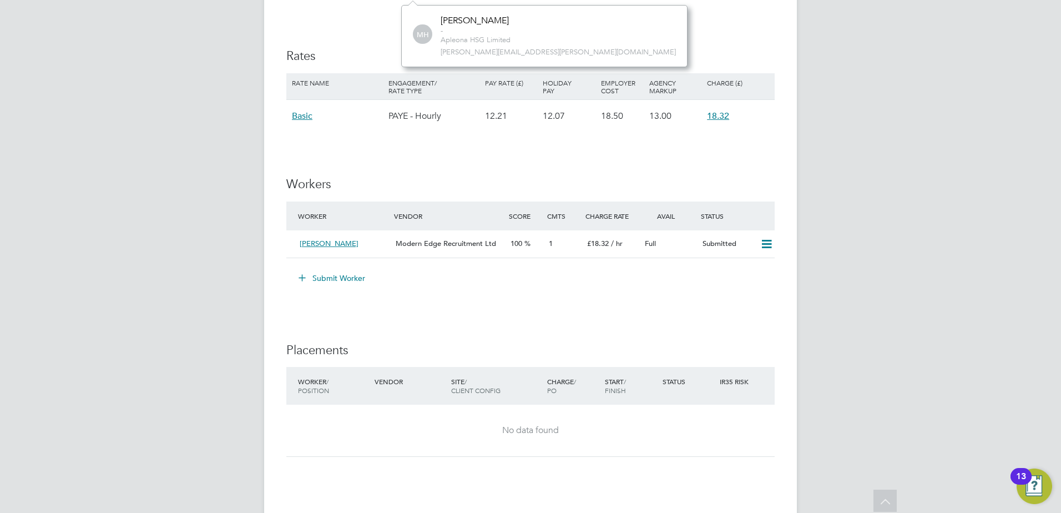
click at [772, 60] on h3 "Rates" at bounding box center [530, 56] width 488 height 16
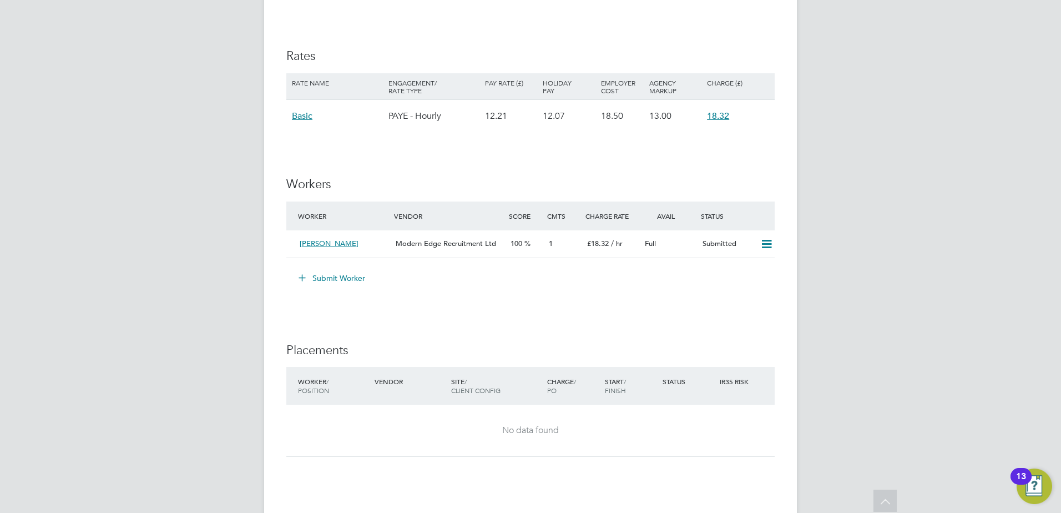
scroll to position [1468, 0]
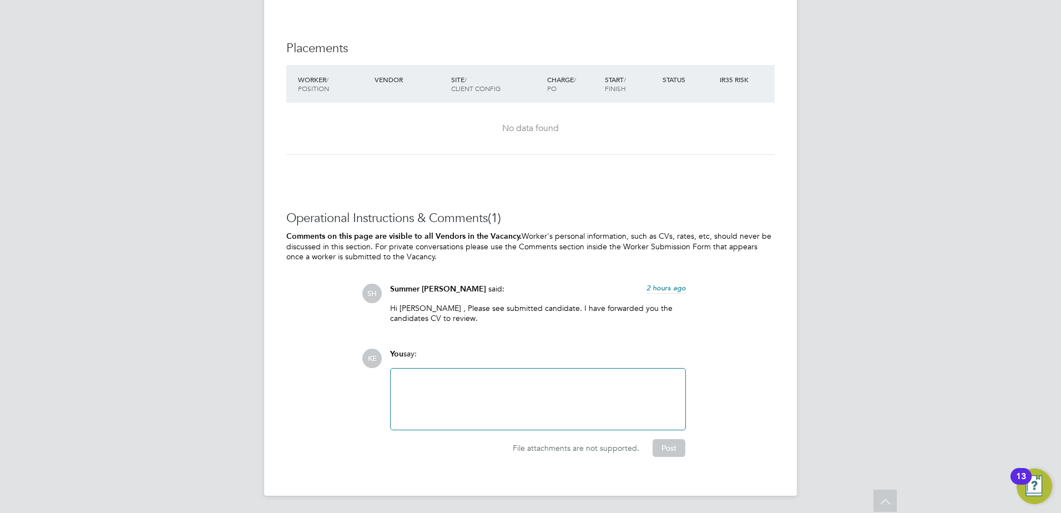
click at [549, 309] on p "Hi Carl , Please see submitted candidate. I have forwarded you the candidates C…" at bounding box center [538, 313] width 296 height 20
click at [632, 235] on p "Comments on this page are visible to all Vendors in the Vacancy. Worker's perso…" at bounding box center [530, 246] width 488 height 31
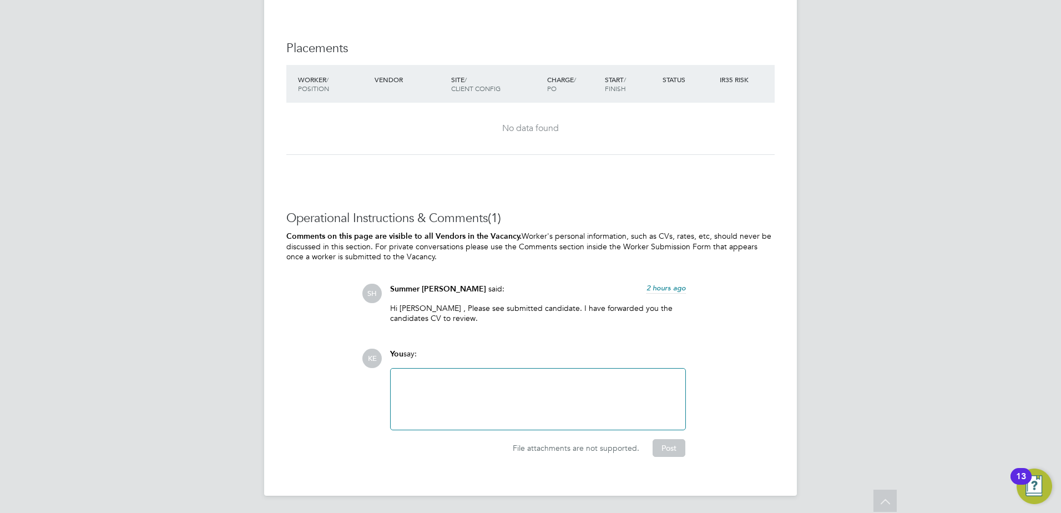
click at [510, 234] on b "Comments on this page are visible to all Vendors in the Vacancy." at bounding box center [403, 235] width 235 height 9
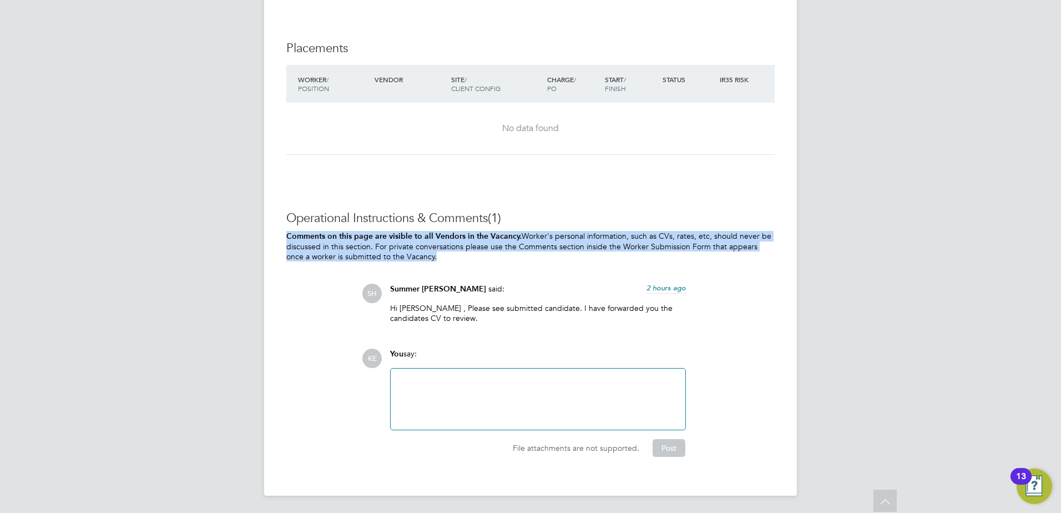
click at [510, 234] on b "Comments on this page are visible to all Vendors in the Vacancy." at bounding box center [403, 235] width 235 height 9
